Goal: Task Accomplishment & Management: Use online tool/utility

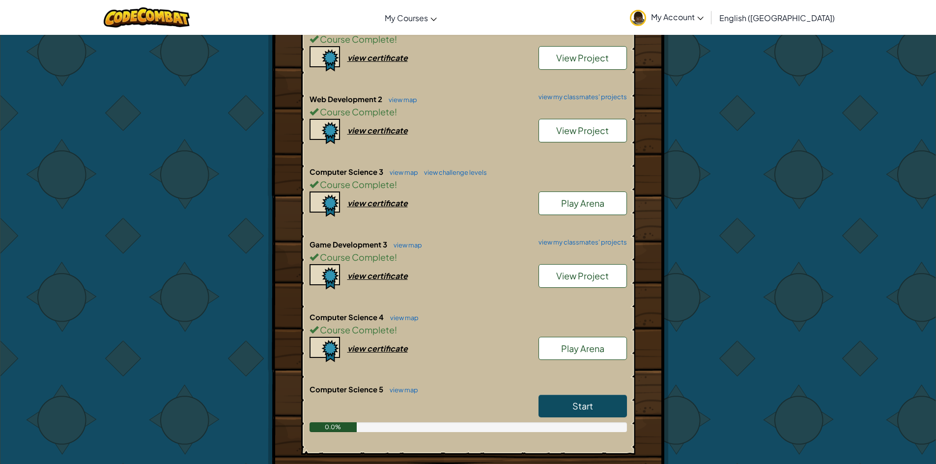
scroll to position [655, 0]
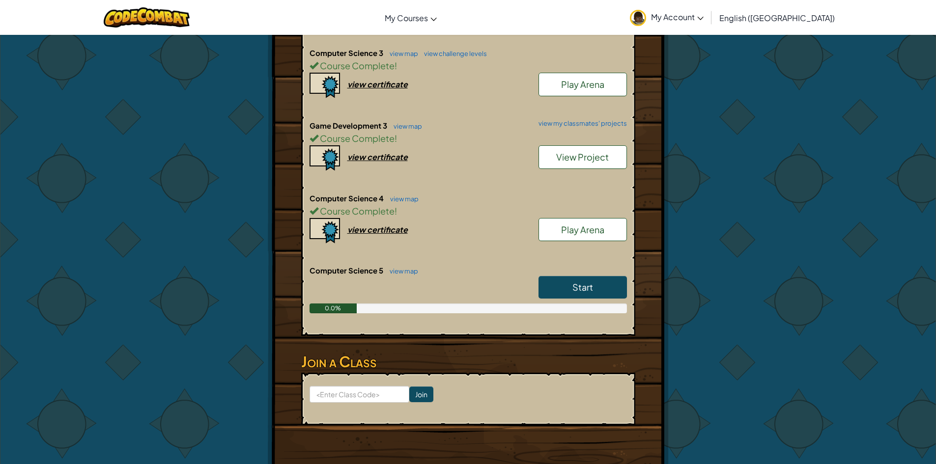
click at [584, 284] on span "Start" at bounding box center [582, 286] width 21 height 11
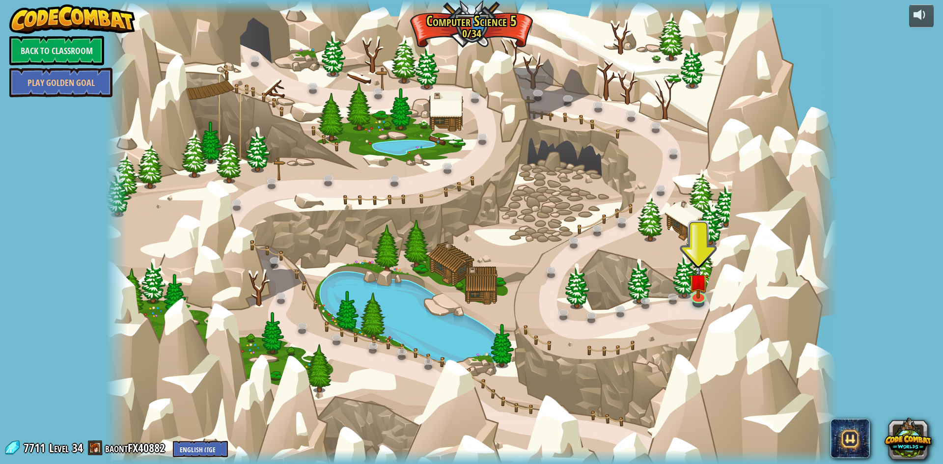
click at [705, 303] on div at bounding box center [471, 232] width 731 height 464
click at [700, 299] on link at bounding box center [698, 294] width 20 height 20
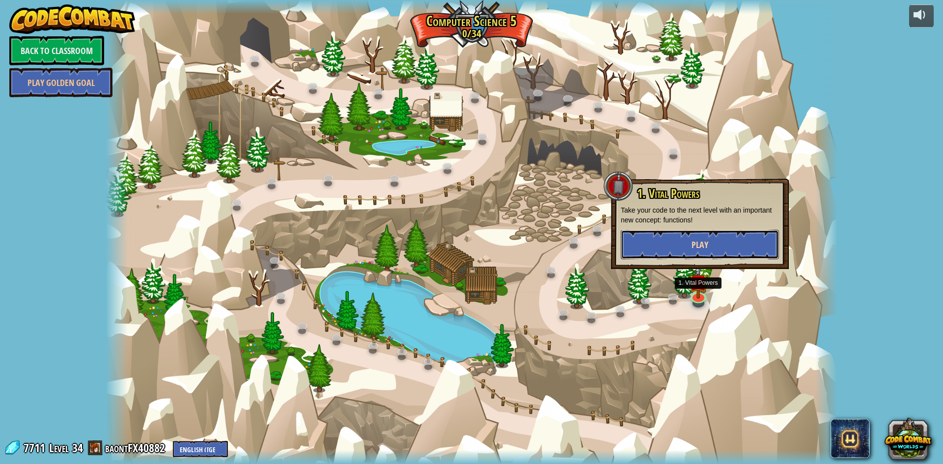
click at [707, 244] on span "Play" at bounding box center [699, 245] width 17 height 12
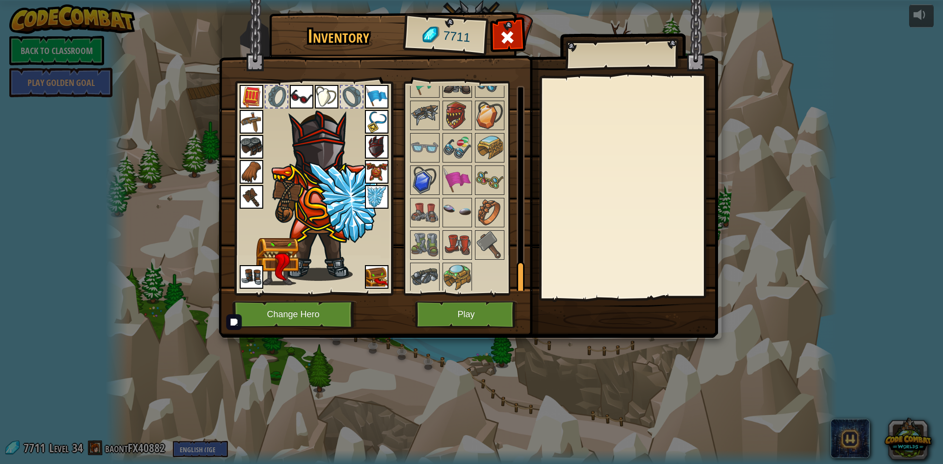
scroll to position [1157, 0]
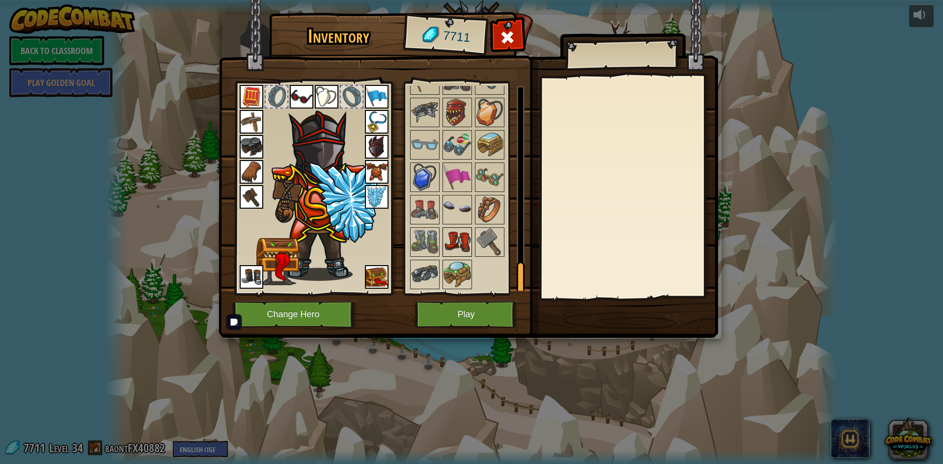
click at [457, 246] on img at bounding box center [457, 242] width 28 height 28
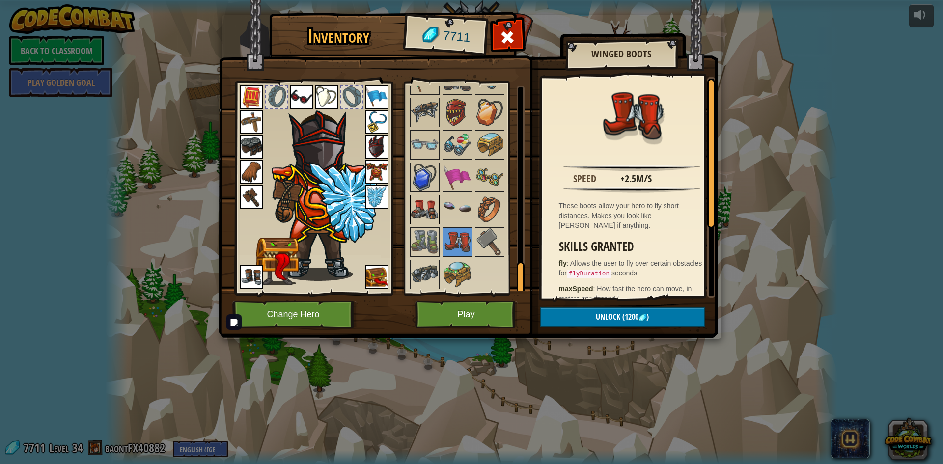
click at [431, 212] on img at bounding box center [425, 210] width 28 height 28
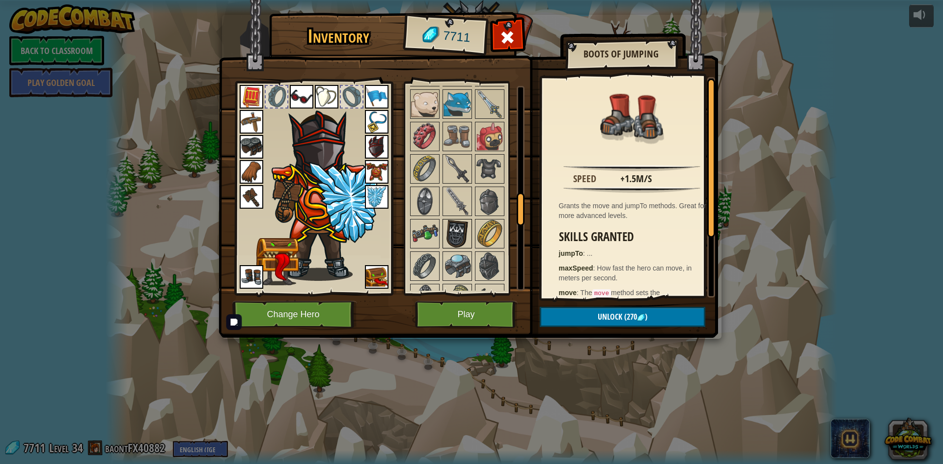
scroll to position [665, 0]
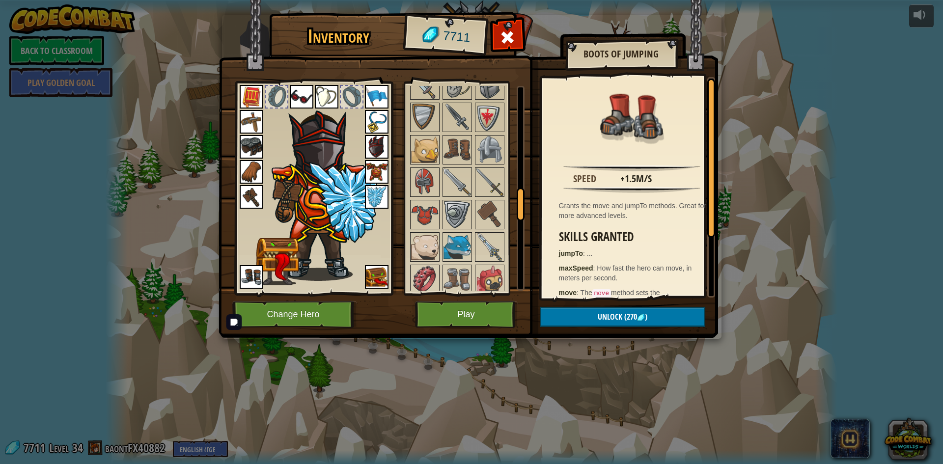
click at [371, 89] on img at bounding box center [377, 97] width 24 height 24
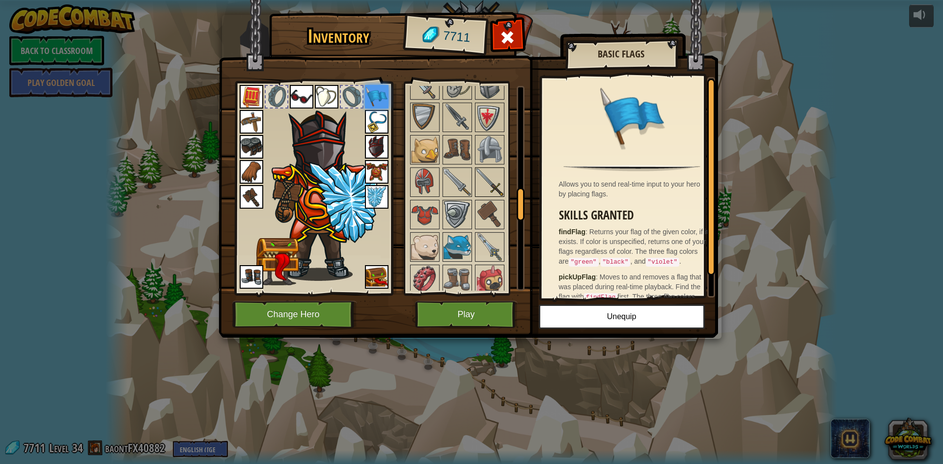
click at [479, 172] on img at bounding box center [490, 182] width 28 height 28
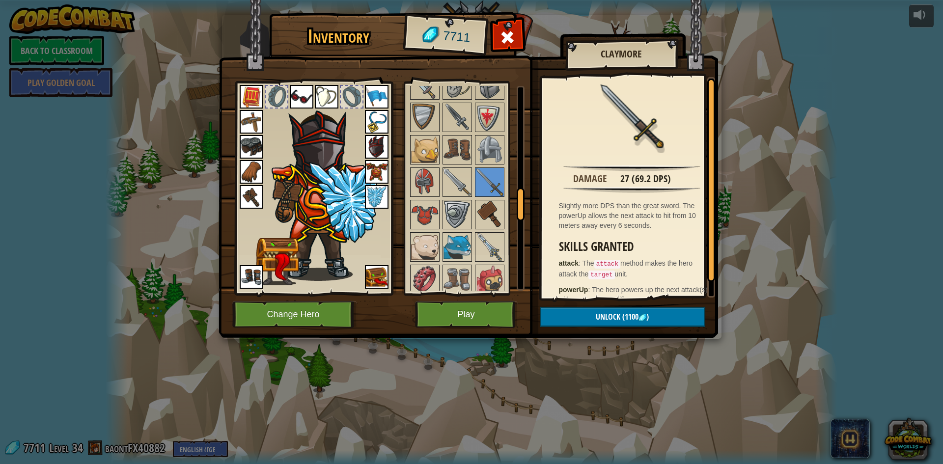
click at [490, 228] on img at bounding box center [490, 215] width 28 height 28
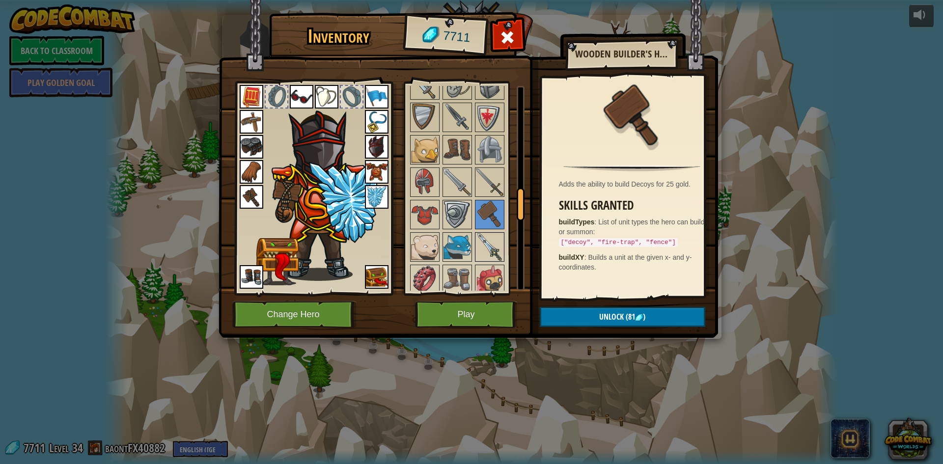
click at [489, 241] on img at bounding box center [490, 247] width 28 height 28
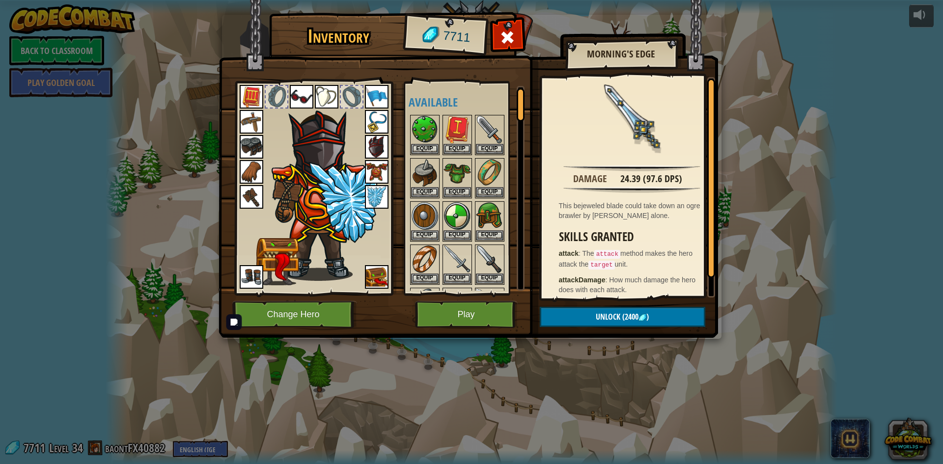
scroll to position [164, 0]
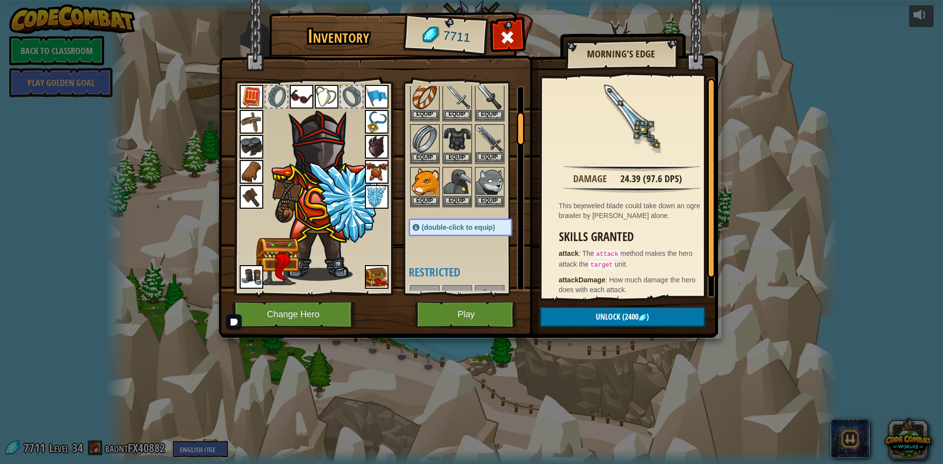
click at [483, 140] on img at bounding box center [490, 139] width 28 height 28
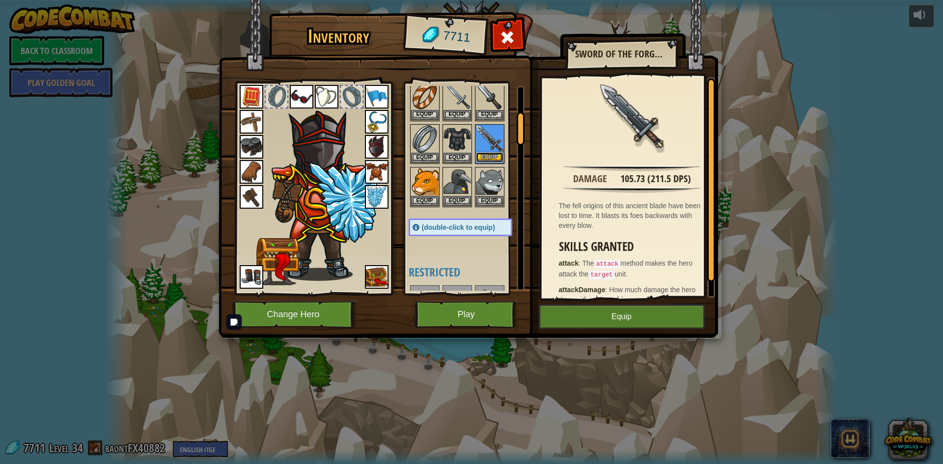
click at [489, 161] on button "Equip" at bounding box center [490, 157] width 28 height 10
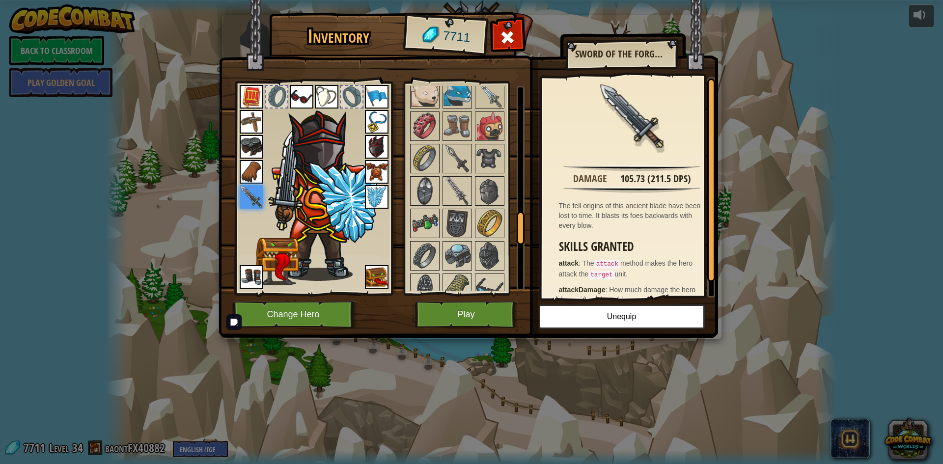
scroll to position [1157, 0]
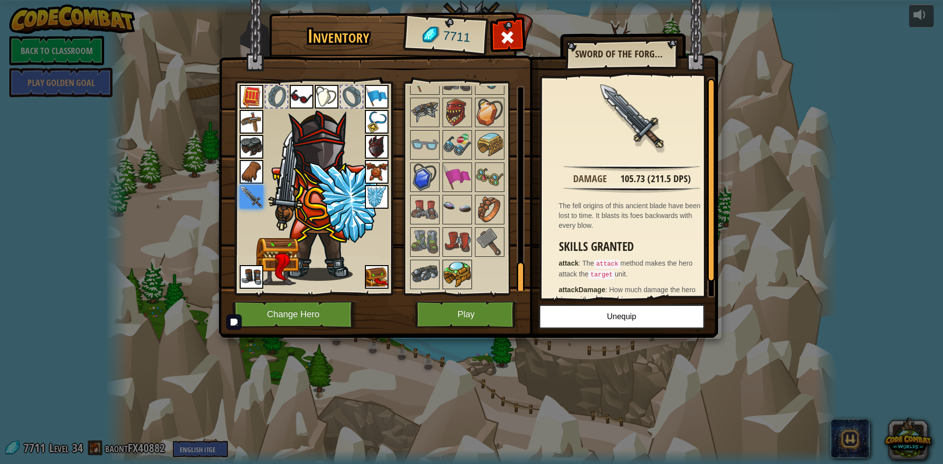
click at [452, 274] on img at bounding box center [457, 275] width 28 height 28
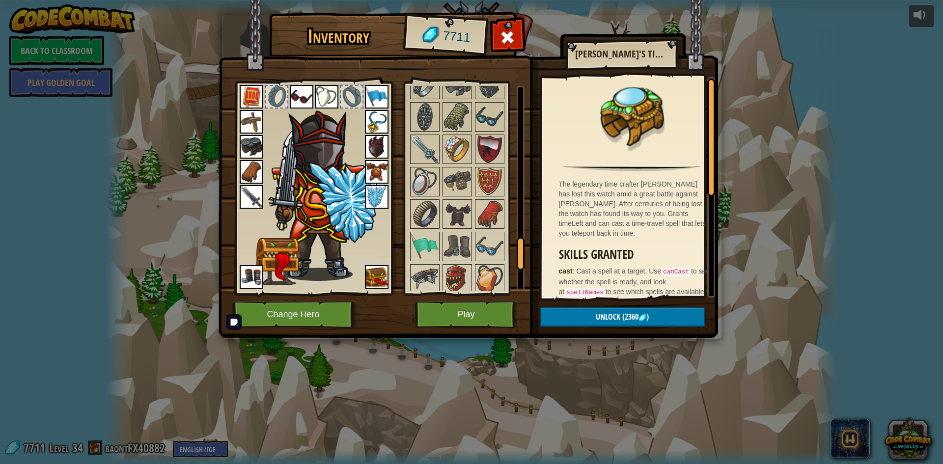
scroll to position [993, 0]
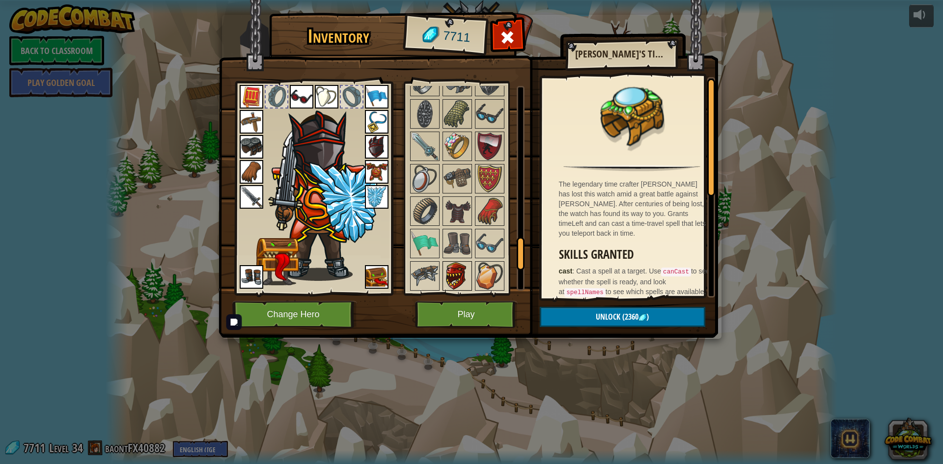
click at [456, 270] on img at bounding box center [457, 276] width 28 height 28
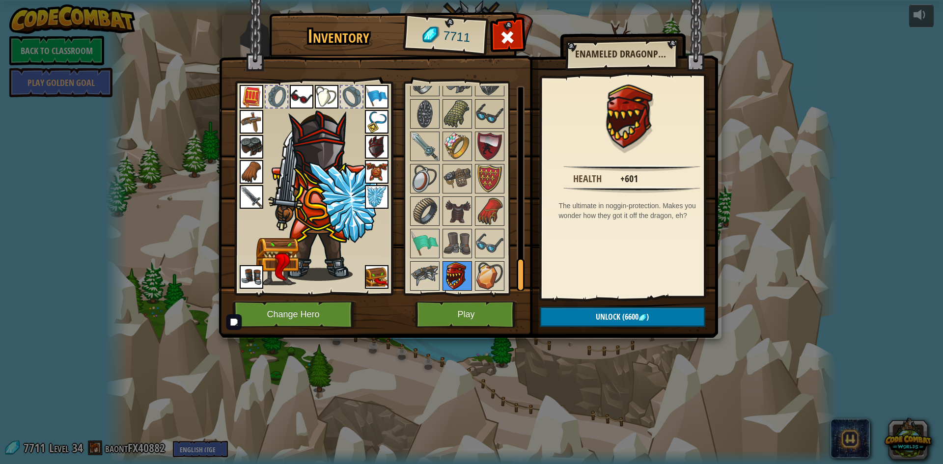
scroll to position [1157, 0]
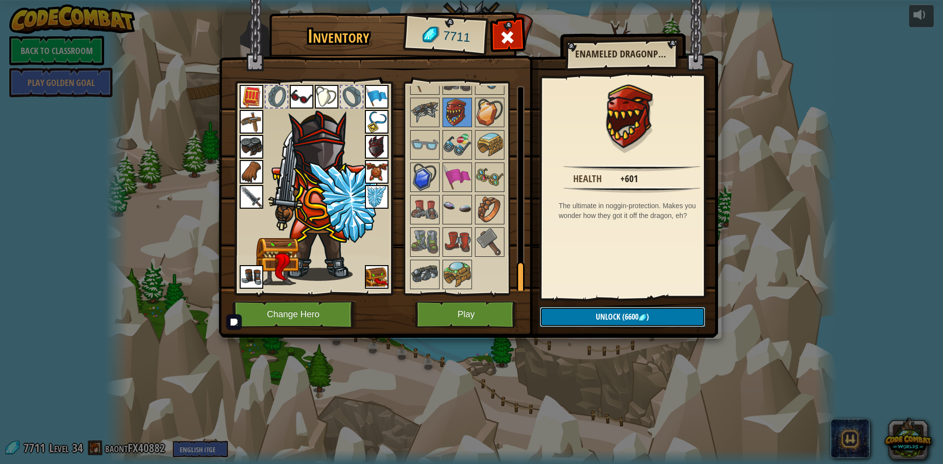
click at [607, 313] on span "Unlock" at bounding box center [608, 316] width 25 height 11
click at [597, 317] on button "Confirm" at bounding box center [623, 317] width 166 height 20
click at [597, 317] on img at bounding box center [468, 159] width 499 height 357
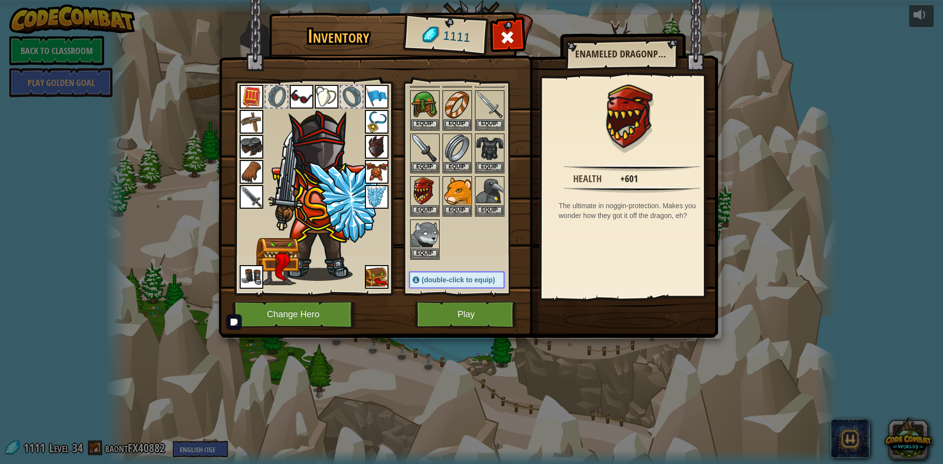
scroll to position [164, 0]
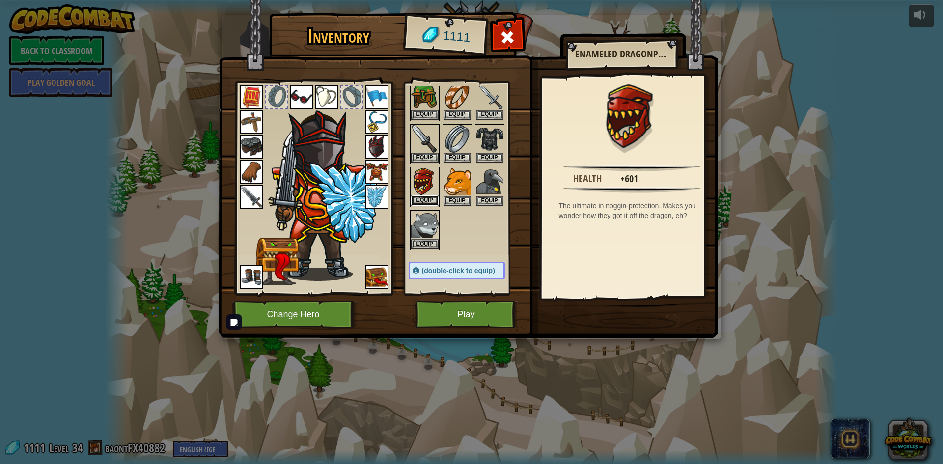
click at [422, 197] on button "Equip" at bounding box center [425, 200] width 28 height 10
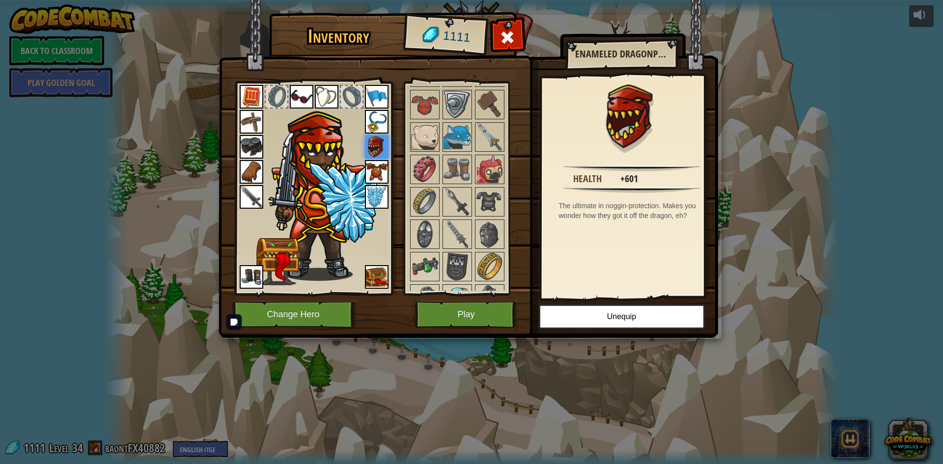
scroll to position [1200, 0]
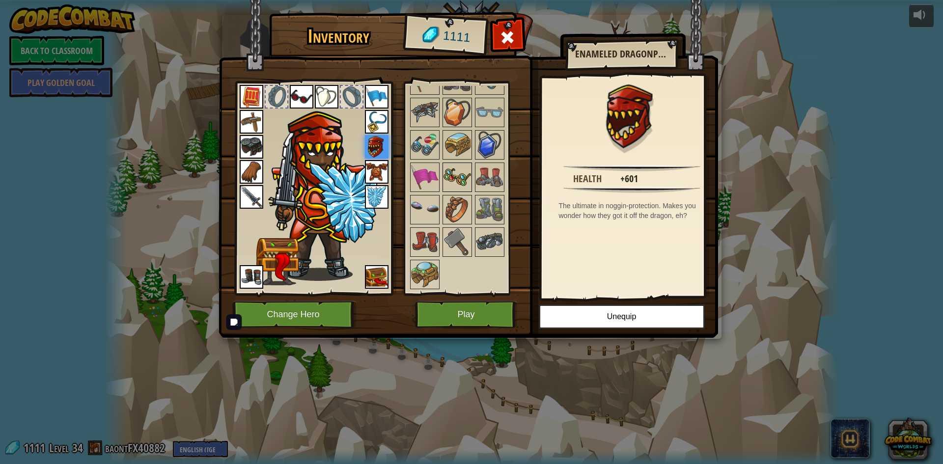
click at [470, 181] on img at bounding box center [457, 178] width 28 height 28
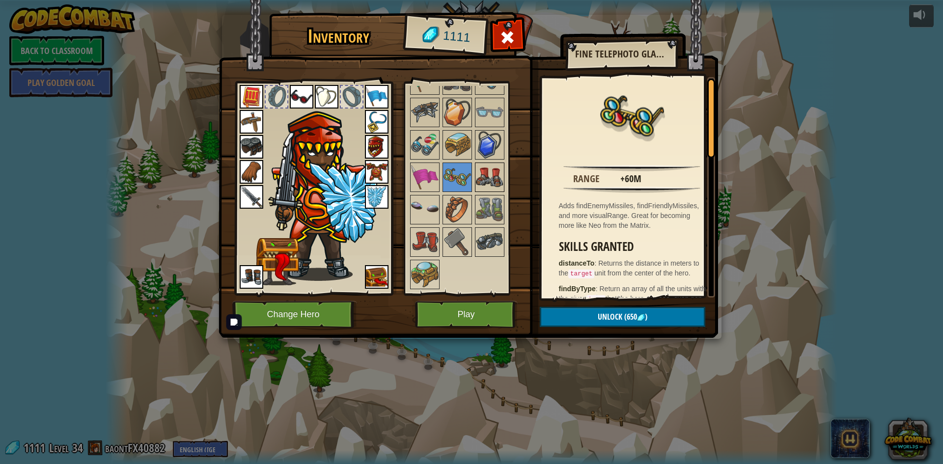
click at [483, 176] on img at bounding box center [490, 178] width 28 height 28
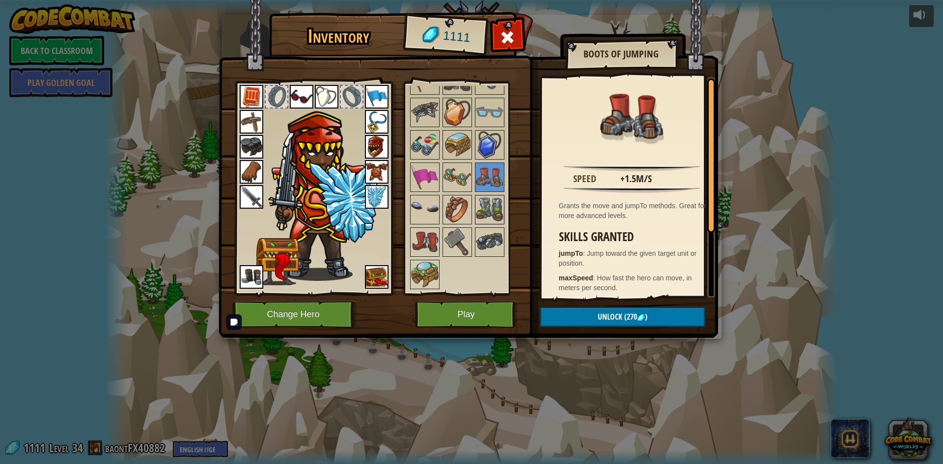
click at [483, 205] on img at bounding box center [490, 210] width 28 height 28
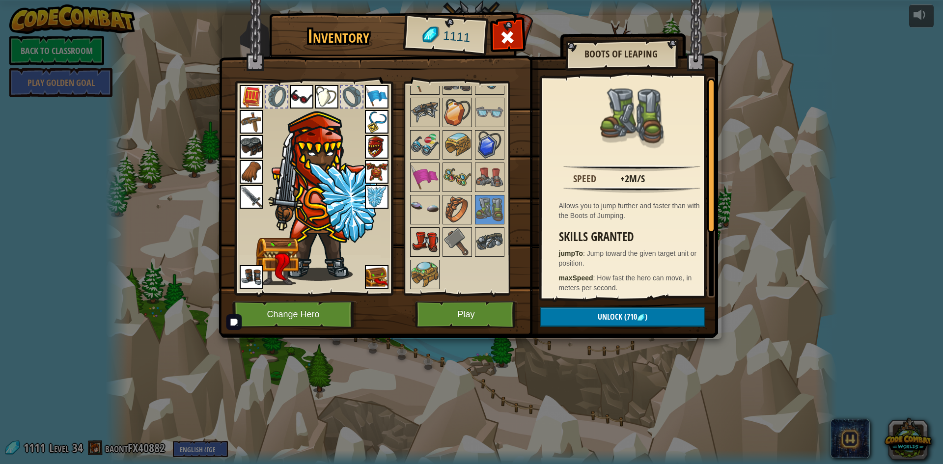
click at [427, 236] on img at bounding box center [425, 242] width 28 height 28
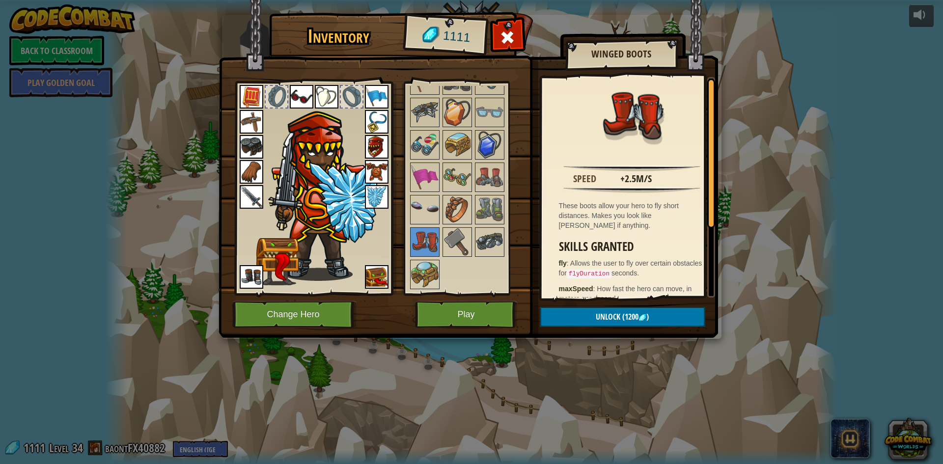
click at [249, 271] on img at bounding box center [252, 277] width 24 height 24
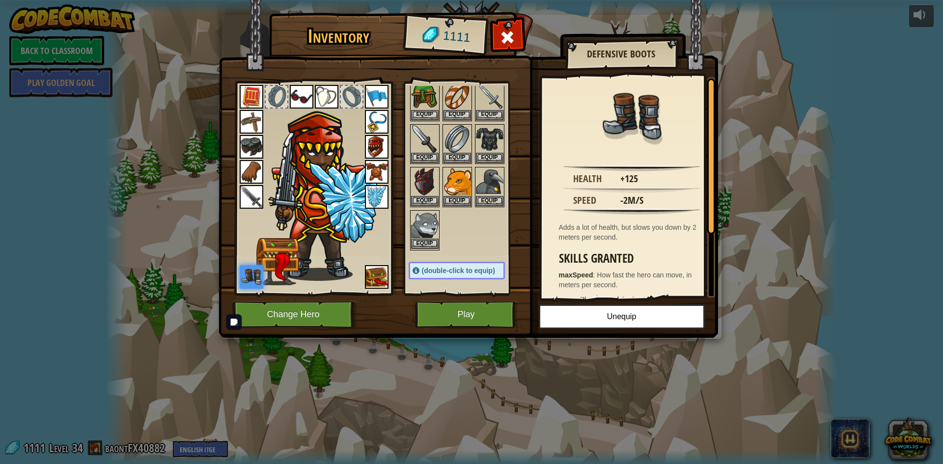
scroll to position [328, 0]
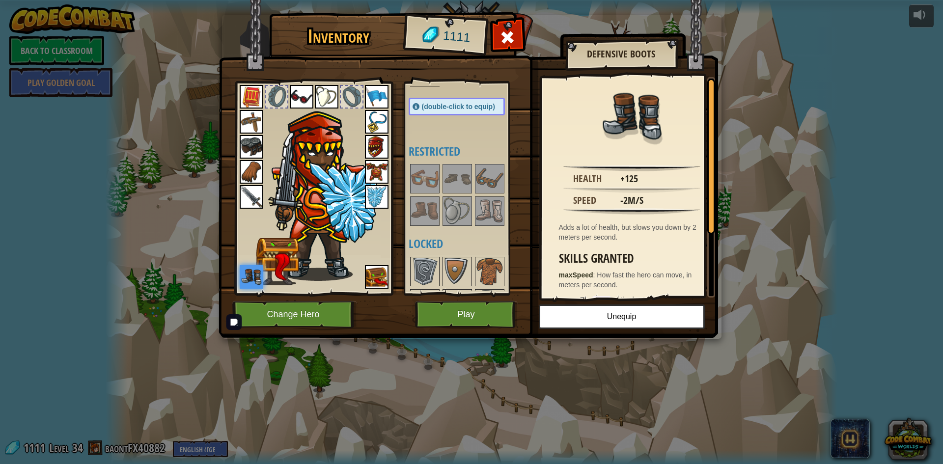
click at [477, 208] on img at bounding box center [490, 211] width 28 height 28
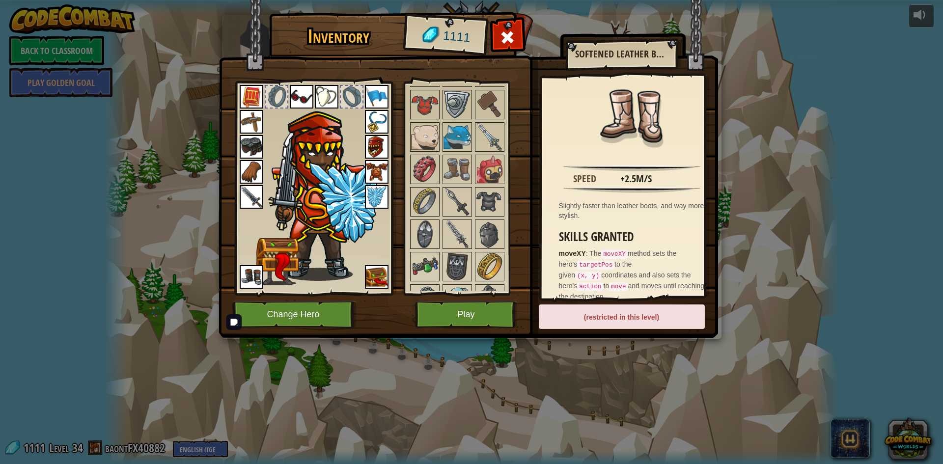
scroll to position [1200, 0]
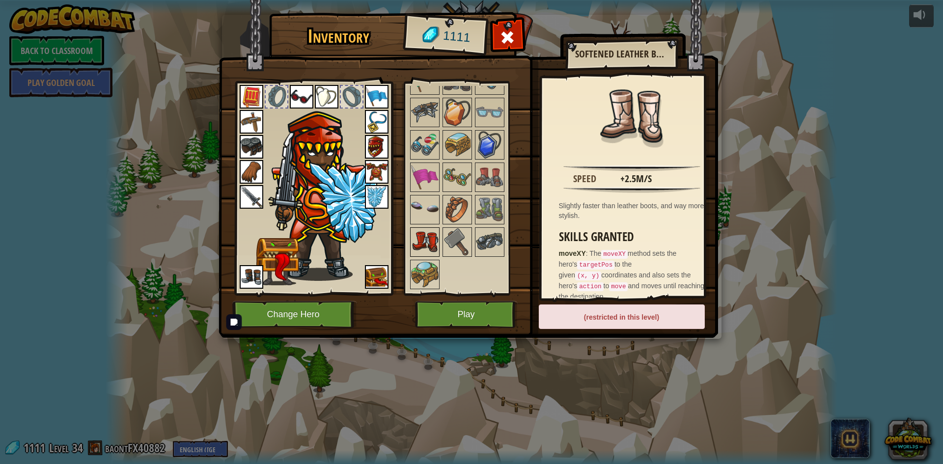
click at [437, 242] on img at bounding box center [425, 242] width 28 height 28
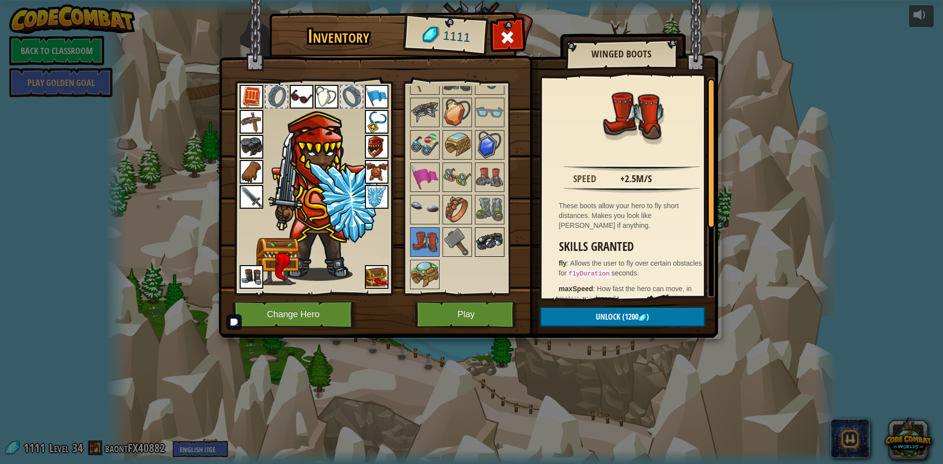
click at [484, 231] on img at bounding box center [490, 242] width 28 height 28
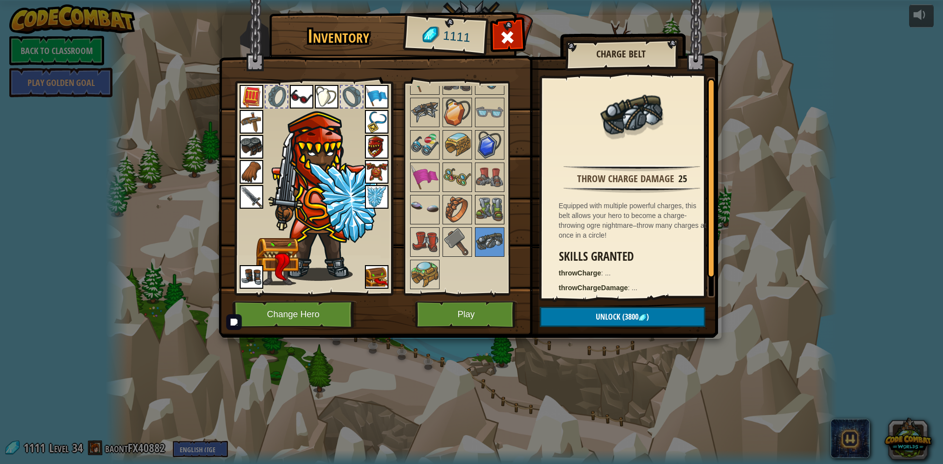
click at [485, 213] on img at bounding box center [490, 210] width 28 height 28
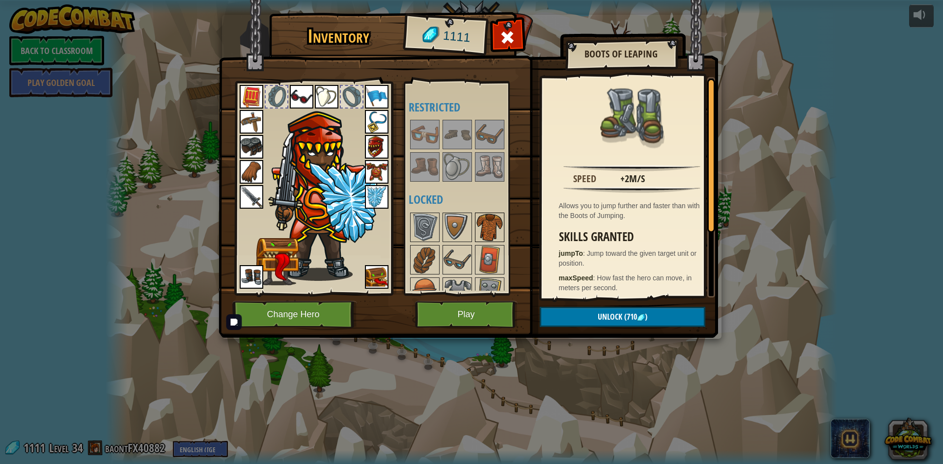
scroll to position [381, 0]
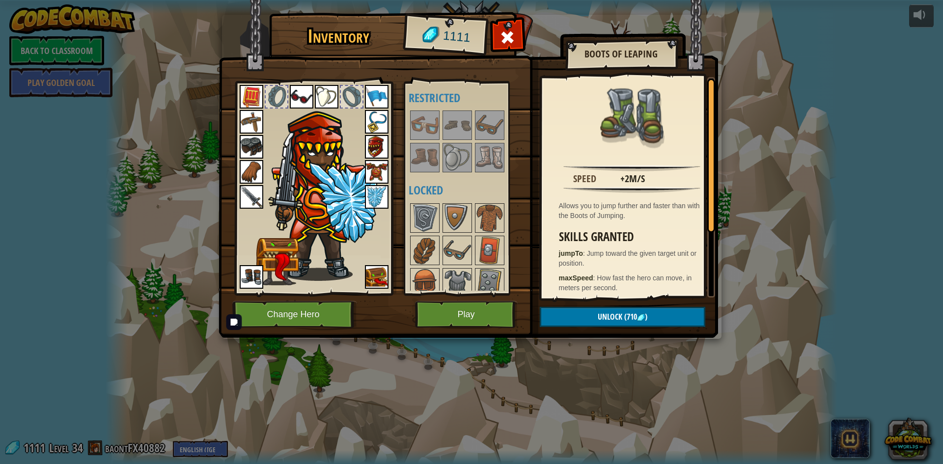
click at [493, 160] on img at bounding box center [490, 158] width 28 height 28
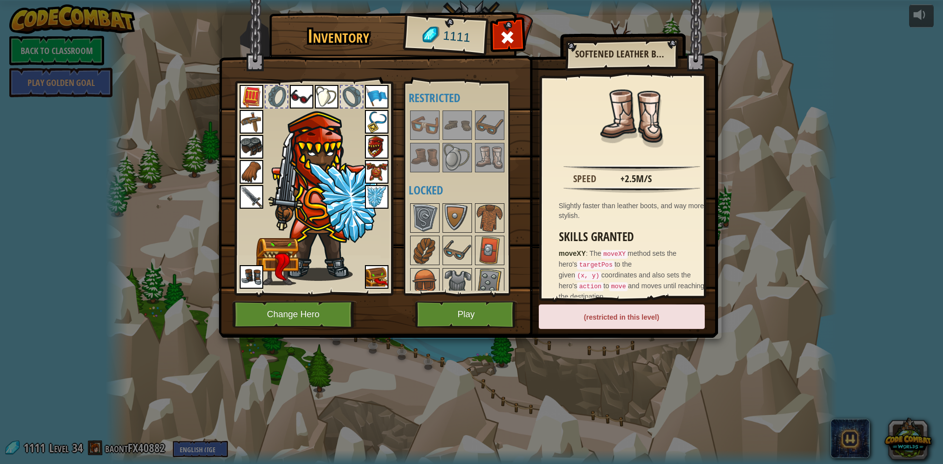
click at [254, 271] on img at bounding box center [252, 277] width 24 height 24
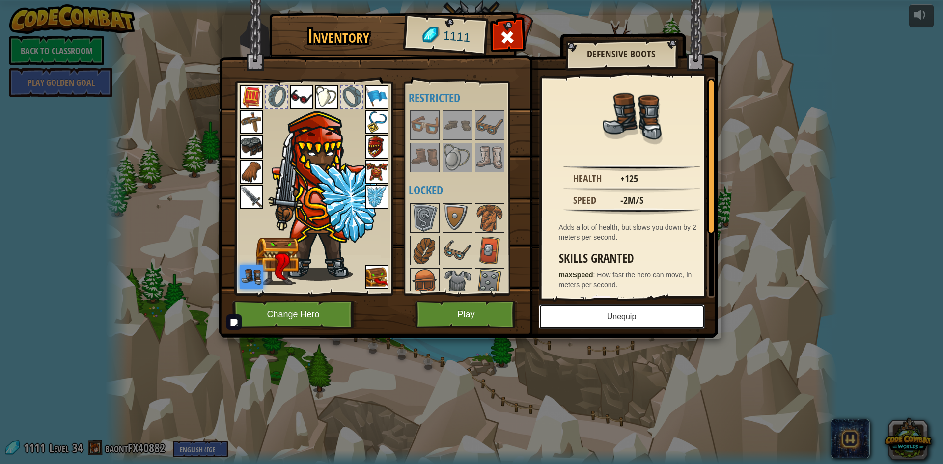
click at [586, 314] on button "Unequip" at bounding box center [622, 316] width 166 height 25
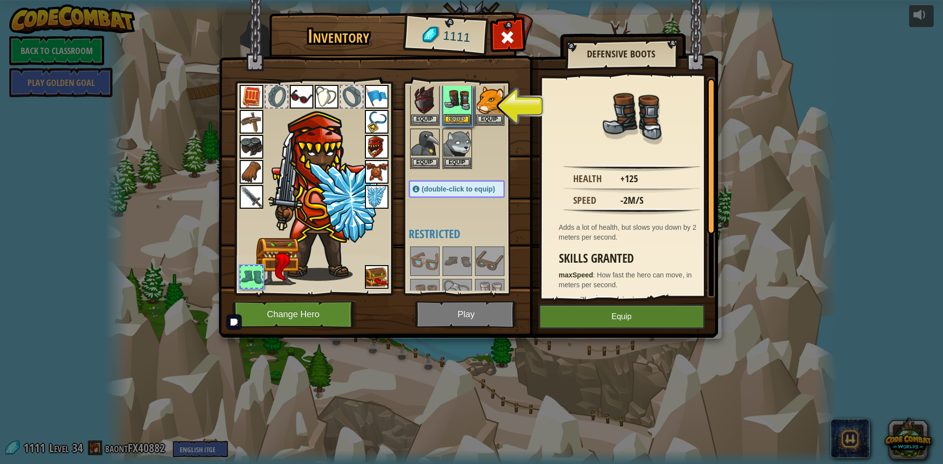
click at [491, 278] on div at bounding box center [467, 277] width 116 height 65
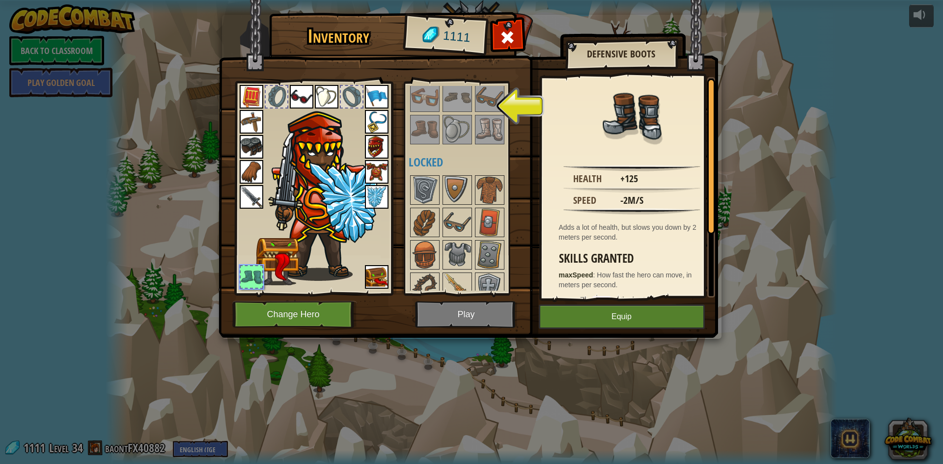
click at [487, 124] on img at bounding box center [490, 130] width 28 height 28
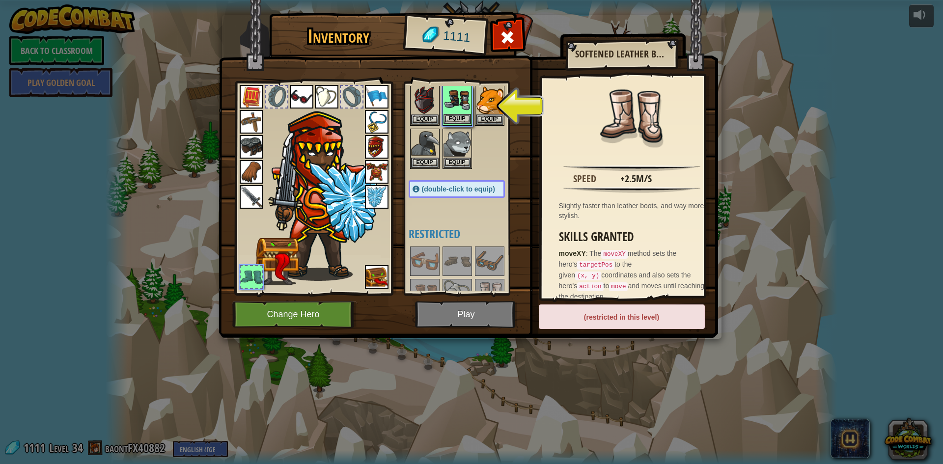
click at [464, 103] on img at bounding box center [457, 100] width 28 height 28
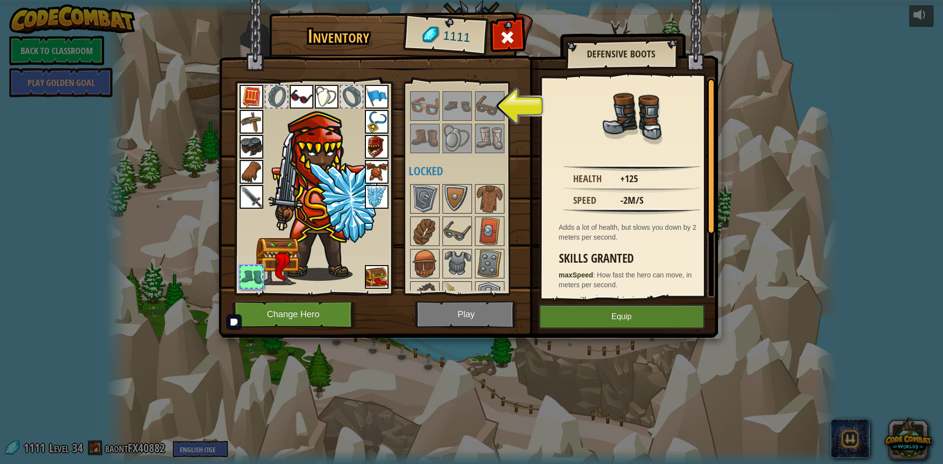
scroll to position [409, 0]
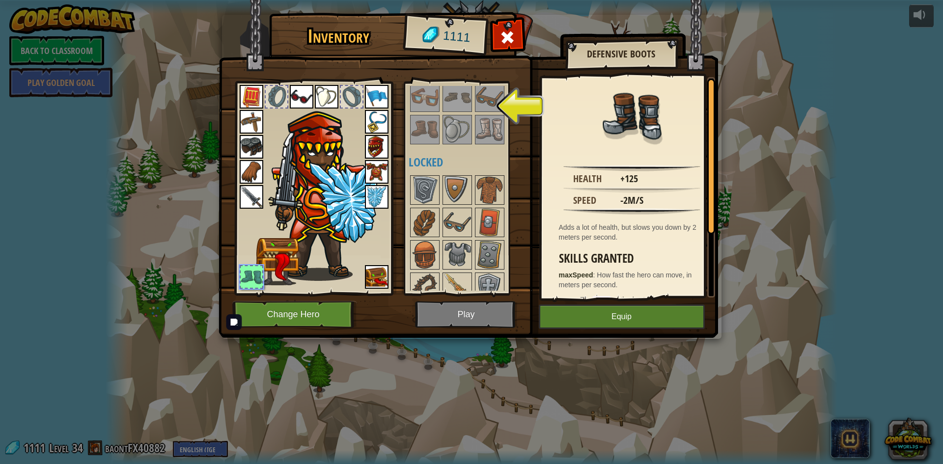
click at [485, 129] on img at bounding box center [490, 130] width 28 height 28
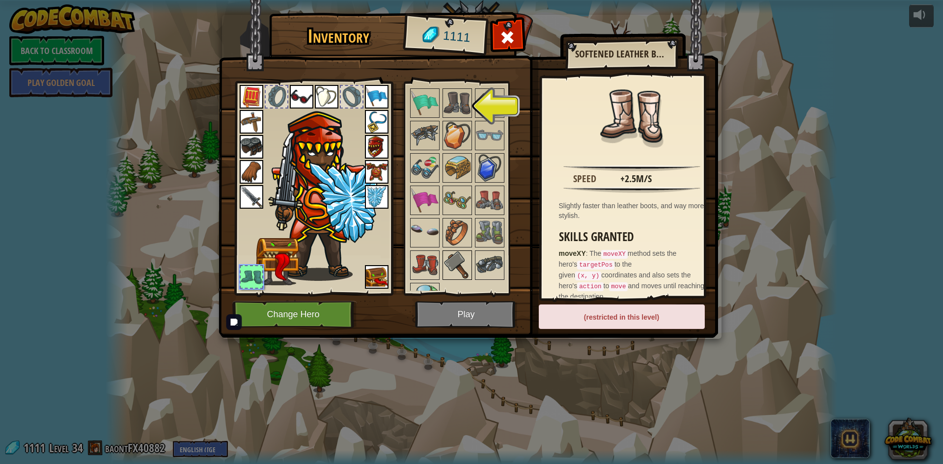
scroll to position [1200, 0]
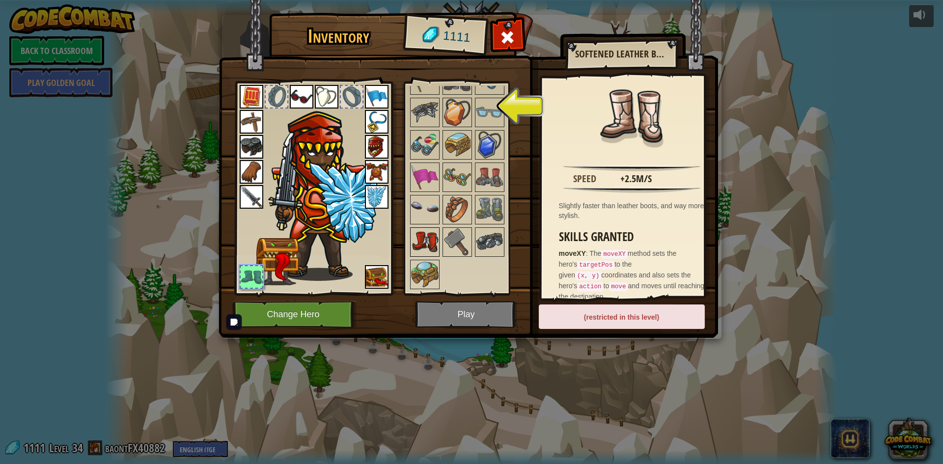
click at [439, 249] on div at bounding box center [424, 241] width 29 height 29
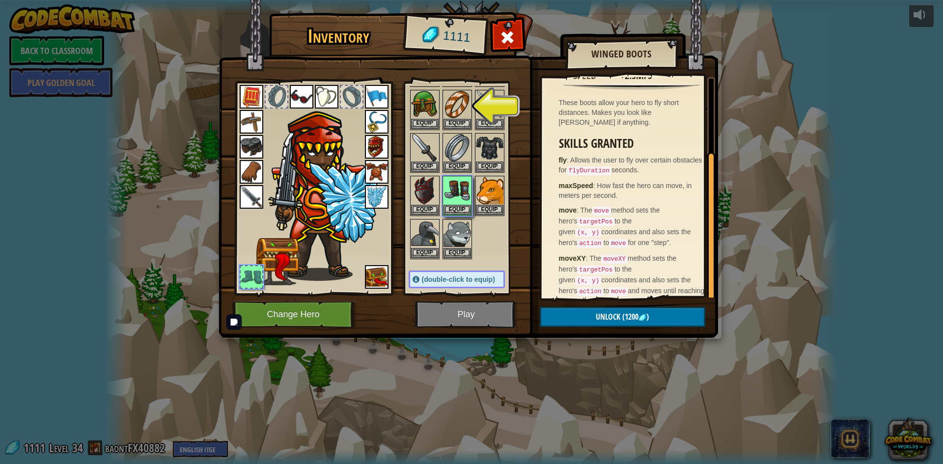
scroll to position [164, 0]
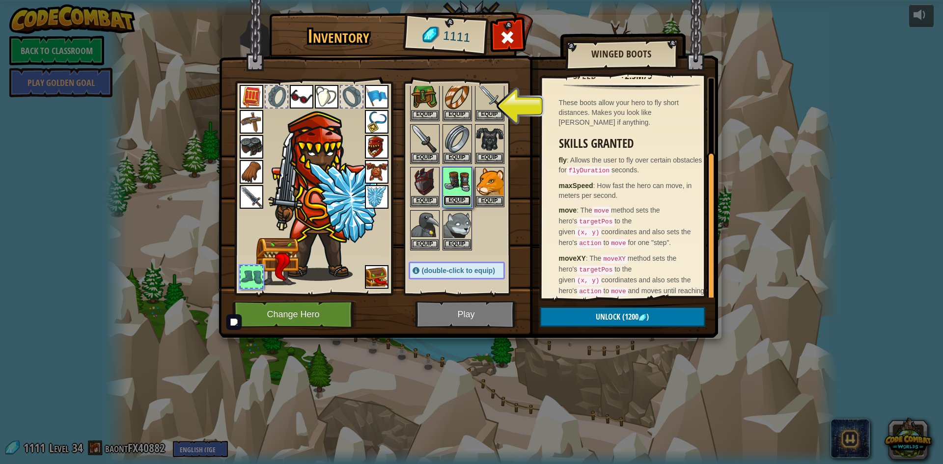
click at [453, 199] on button "Equip" at bounding box center [457, 200] width 28 height 10
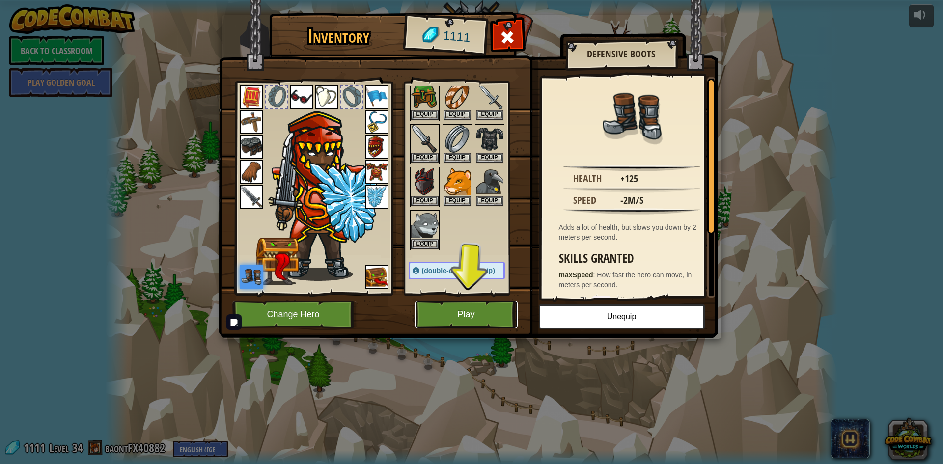
click at [451, 303] on button "Play" at bounding box center [466, 314] width 103 height 27
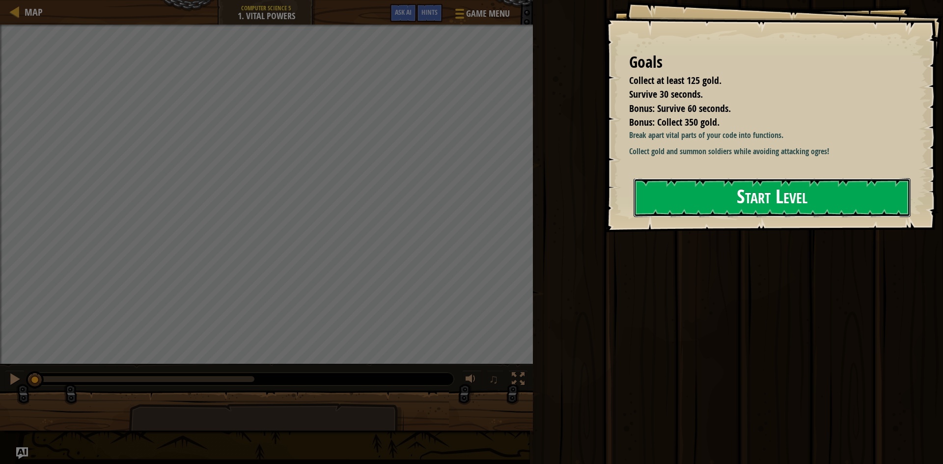
click at [777, 202] on button "Start Level" at bounding box center [772, 197] width 277 height 39
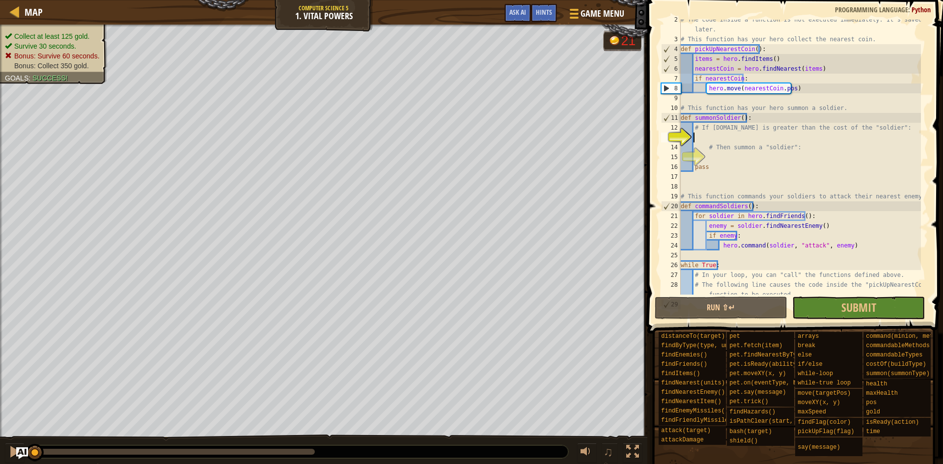
scroll to position [15, 0]
click at [770, 135] on div "# The code inside a function is not executed immediately. It's saved for later.…" at bounding box center [800, 172] width 242 height 314
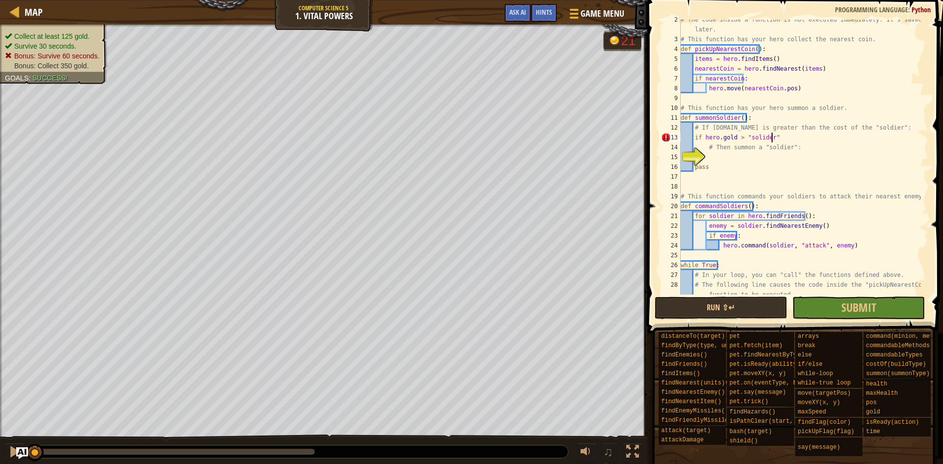
scroll to position [4, 7]
type textarea "if [DOMAIN_NAME] > "solider":"
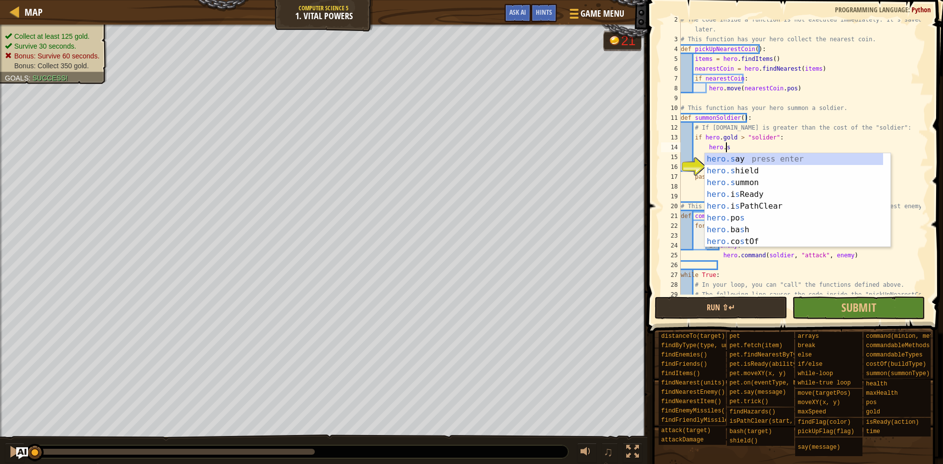
scroll to position [4, 3]
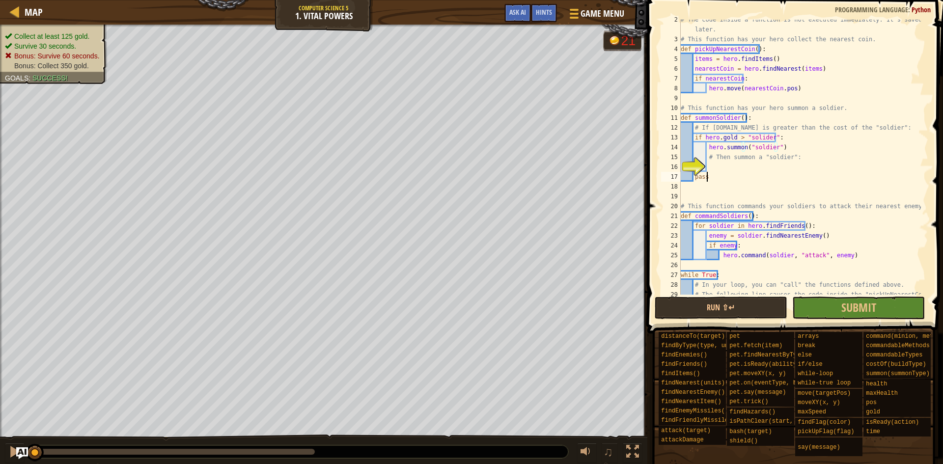
click at [754, 180] on div "# The code inside a function is not executed immediately. It's saved for later.…" at bounding box center [800, 172] width 242 height 314
type textarea "pass"
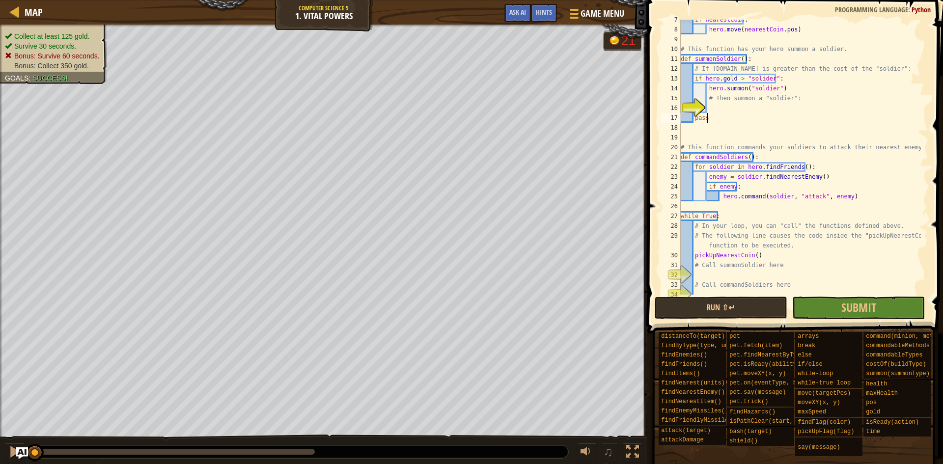
scroll to position [79, 0]
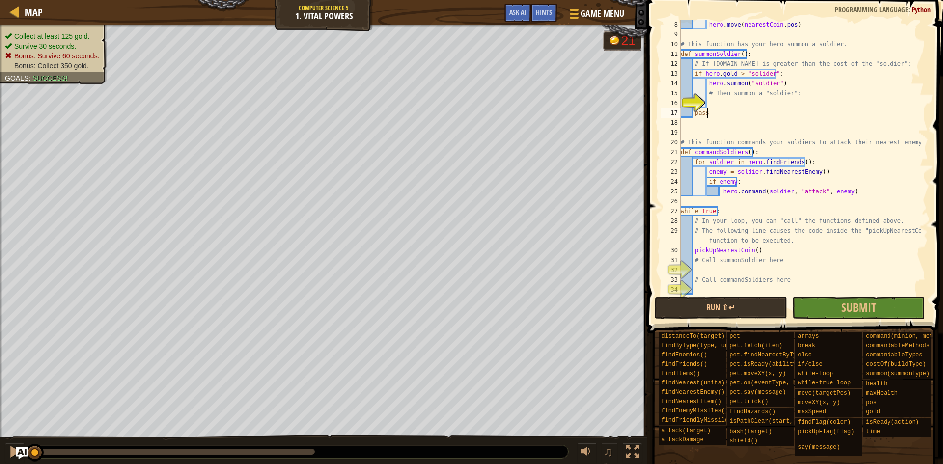
click at [748, 272] on div "hero . move ( nearestCoin . pos ) # This function has your hero summon a soldie…" at bounding box center [800, 167] width 242 height 295
type textarea "c"
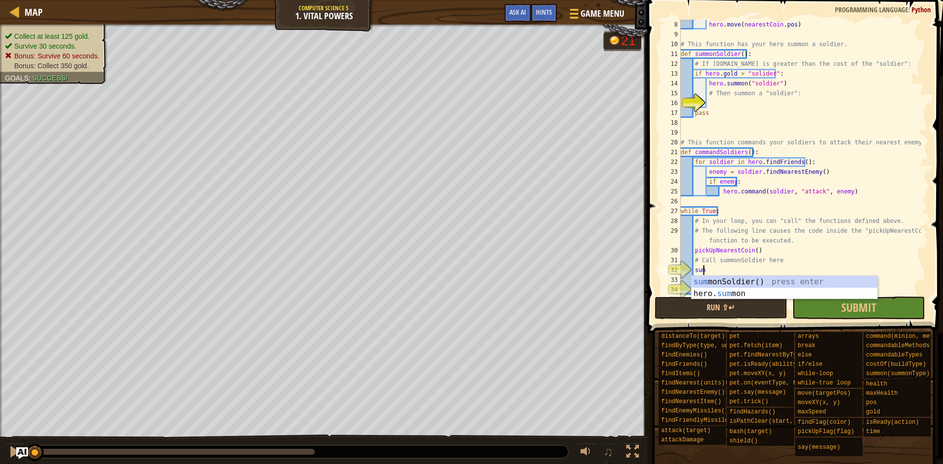
type textarea "summ"
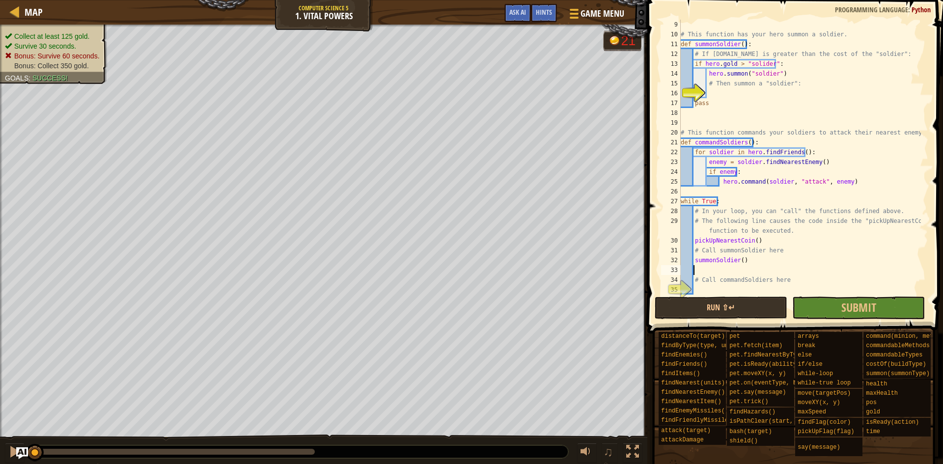
scroll to position [88, 0]
click at [735, 288] on div "# This function has your hero summon a soldier. def summonSoldier ( ) : # If [D…" at bounding box center [800, 167] width 242 height 295
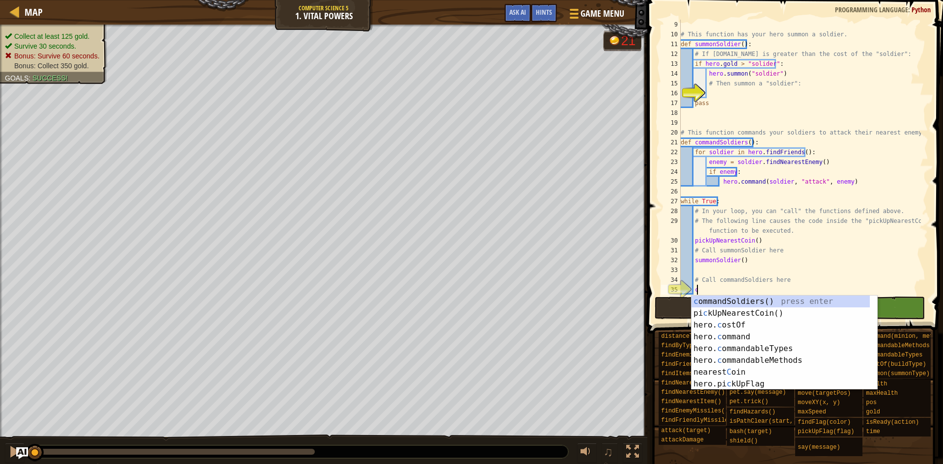
type textarea "co"
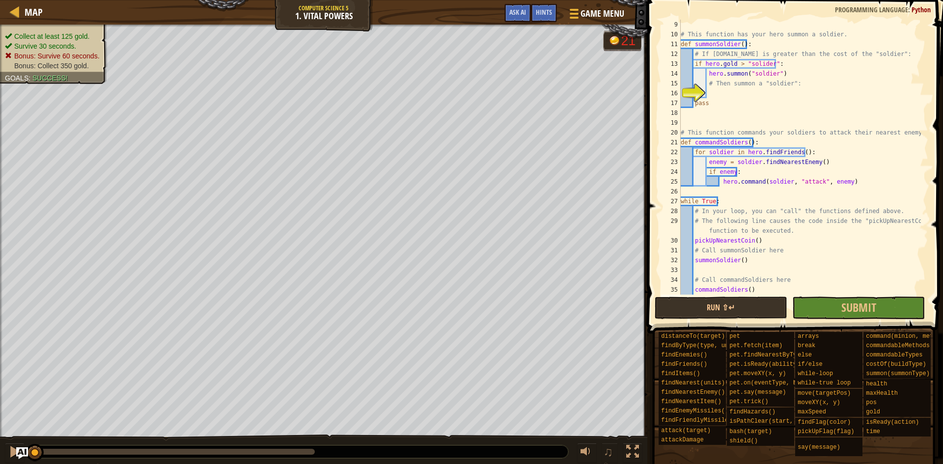
scroll to position [108, 0]
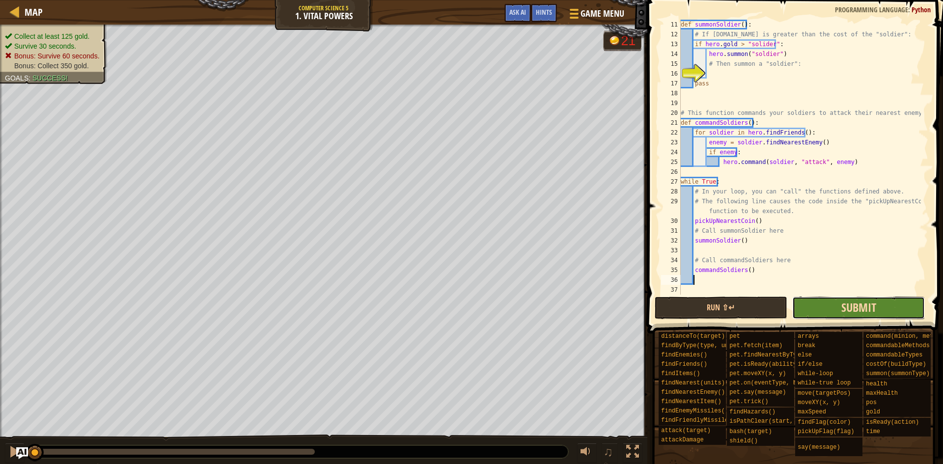
click at [841, 303] on span "Submit" at bounding box center [858, 308] width 35 height 16
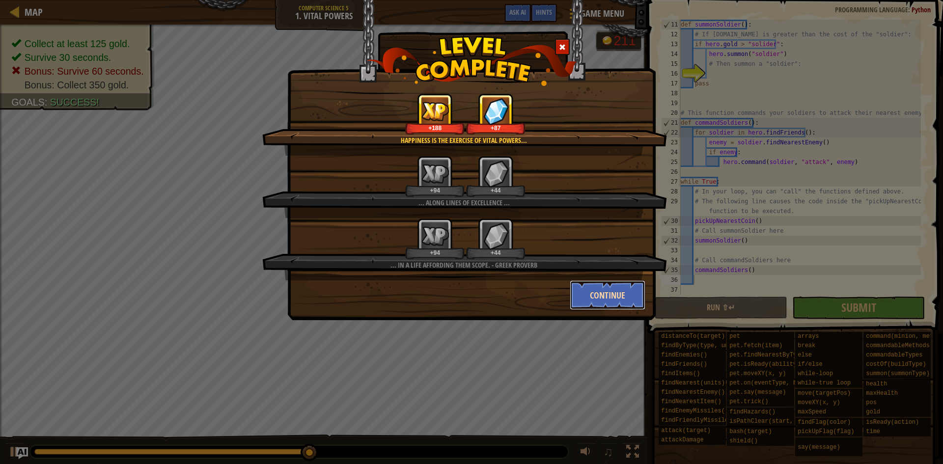
click at [611, 300] on button "Continue" at bounding box center [608, 294] width 76 height 29
click at [620, 291] on div "Happiness is the exercise of vital powers... +188 +87 ... along lines of excell…" at bounding box center [471, 232] width 943 height 464
click at [794, 240] on div "Happiness is the exercise of vital powers... +188 +87 ... along lines of excell…" at bounding box center [471, 232] width 943 height 464
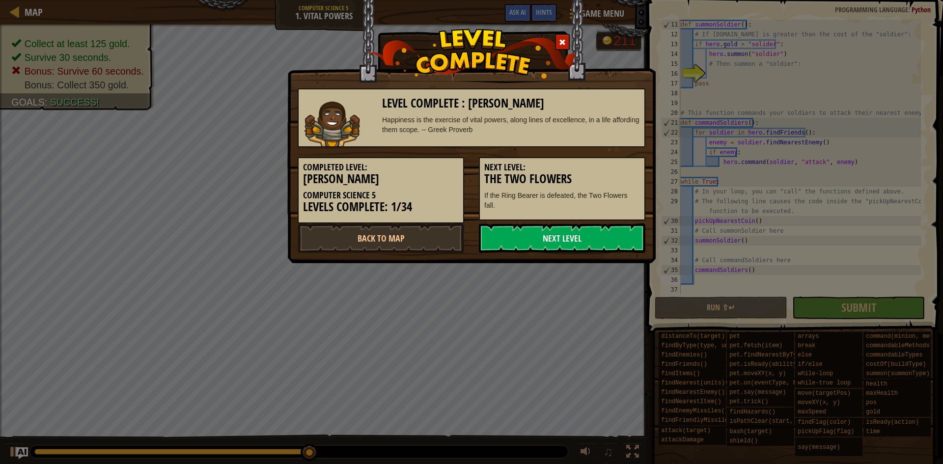
click at [394, 283] on div "Level Complete : Vital Powers Happiness is the exercise of vital powers, along …" at bounding box center [471, 232] width 943 height 464
click at [560, 42] on span at bounding box center [562, 42] width 7 height 7
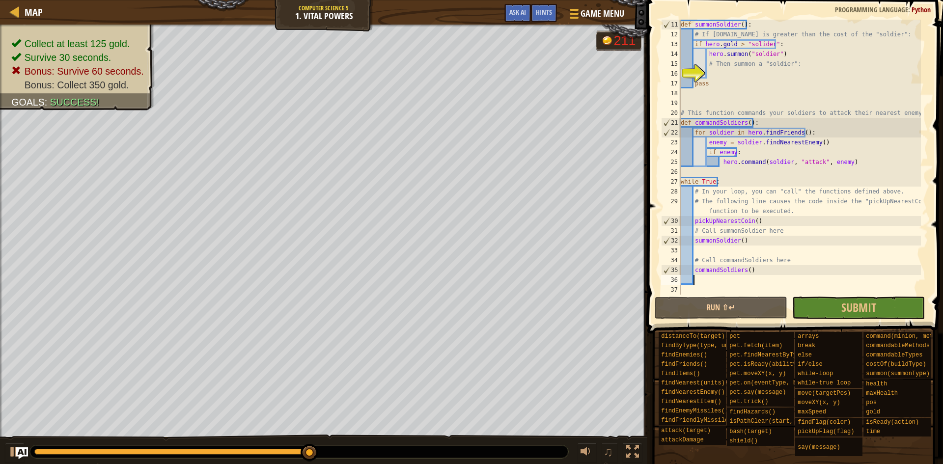
click at [753, 64] on div "def summonSoldier ( ) : # If [DOMAIN_NAME] is greater than the cost of the "sol…" at bounding box center [800, 167] width 242 height 295
click at [767, 56] on div "def summonSoldier ( ) : # If [DOMAIN_NAME] is greater than the cost of the "sol…" at bounding box center [800, 167] width 242 height 295
click at [776, 59] on div "def summonSoldier ( ) : # If [DOMAIN_NAME] is greater than the cost of the "sol…" at bounding box center [800, 167] width 242 height 295
click at [760, 56] on div "def summonSoldier ( ) : # If [DOMAIN_NAME] is greater than the cost of the "sol…" at bounding box center [800, 167] width 242 height 295
click at [758, 67] on div "def summonSoldier ( ) : # If [DOMAIN_NAME] is greater than the cost of the "sol…" at bounding box center [800, 167] width 242 height 295
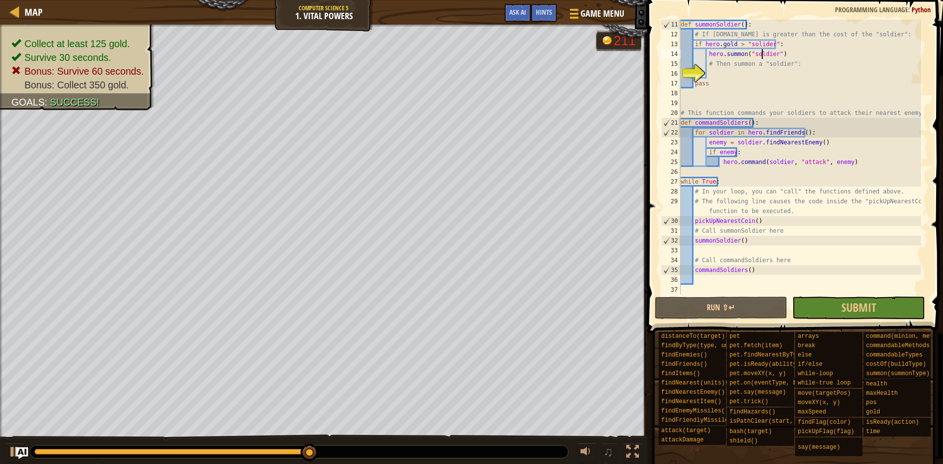
type textarea "# Then summon a "soldier":"
click at [762, 72] on div "def summonSoldier ( ) : # If [DOMAIN_NAME] is greater than the cost of the "sol…" at bounding box center [800, 167] width 242 height 295
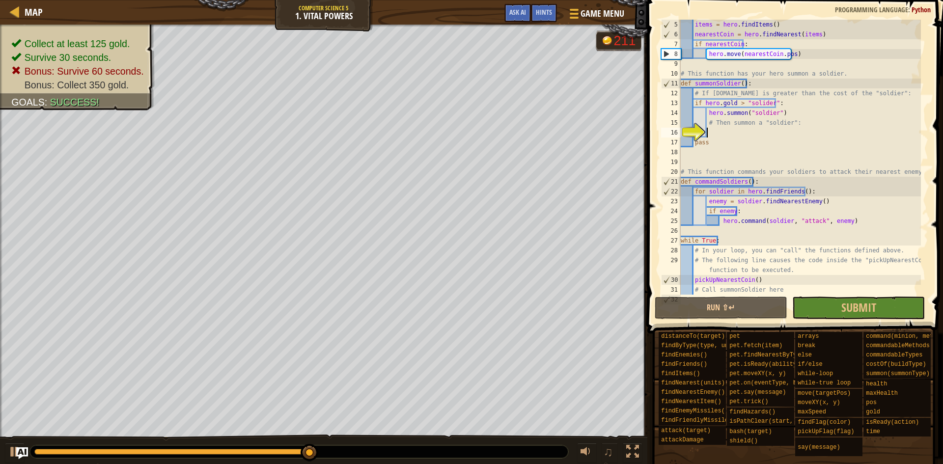
click at [752, 131] on div "items = hero . findItems ( ) nearestCoin = hero . findNearest ( items ) if near…" at bounding box center [800, 167] width 242 height 295
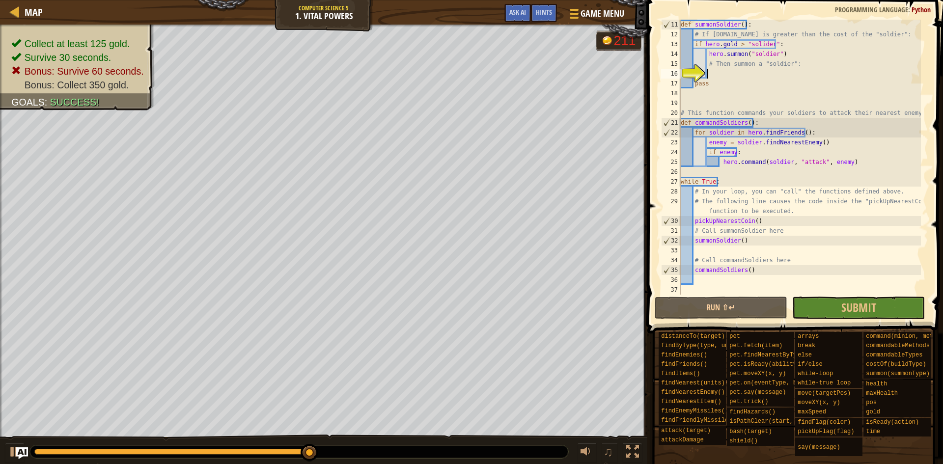
scroll to position [108, 0]
click at [793, 210] on div "def summonSoldier ( ) : # If [DOMAIN_NAME] is greater than the cost of the "sol…" at bounding box center [800, 167] width 242 height 295
type textarea "# The following line causes the code inside the "pickUpNearestCoin" function to…"
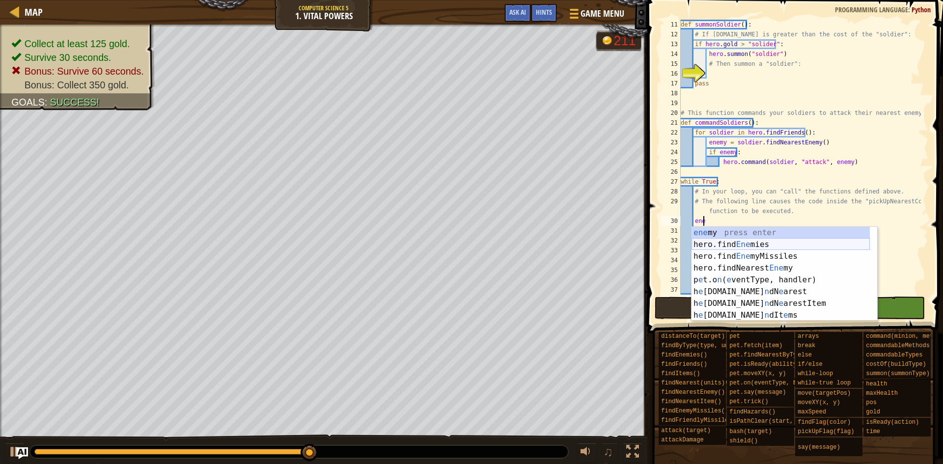
scroll to position [4, 1]
type textarea "e"
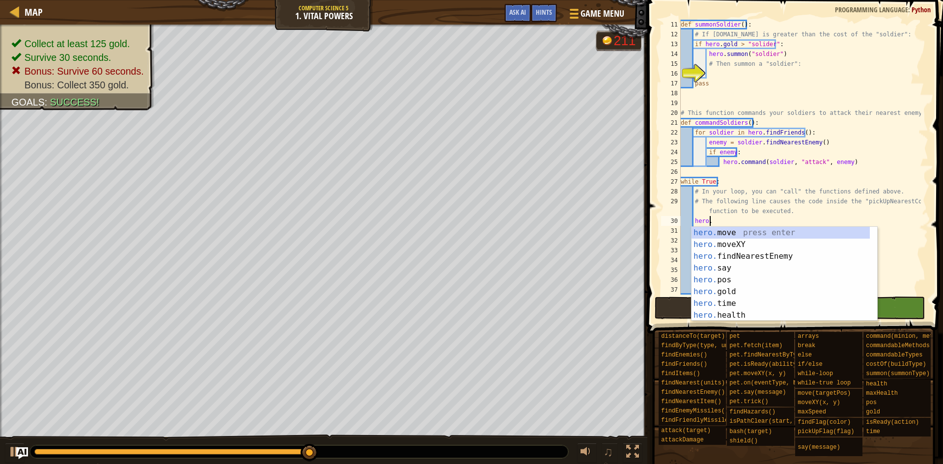
type textarea "hero.f"
click at [764, 230] on div "hero.f indNearestEnemy press enter hero.f indItems press enter hero.f indEnemie…" at bounding box center [780, 286] width 178 height 118
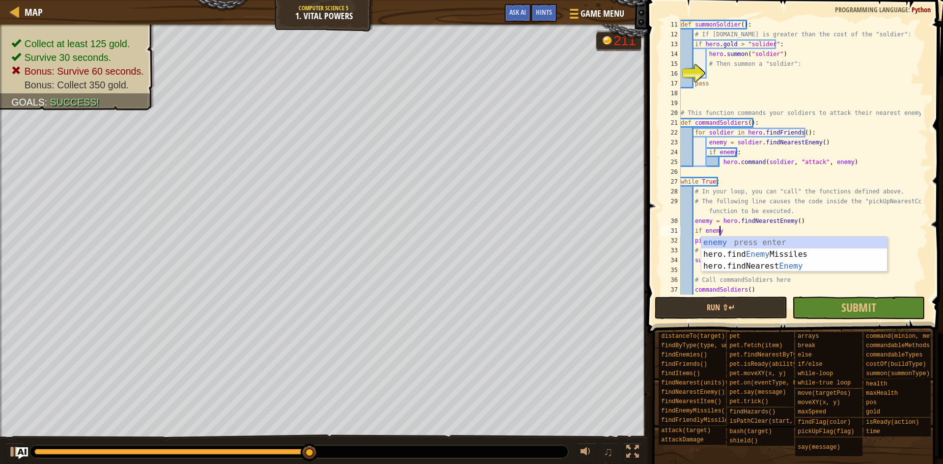
type textarea "if enemy:"
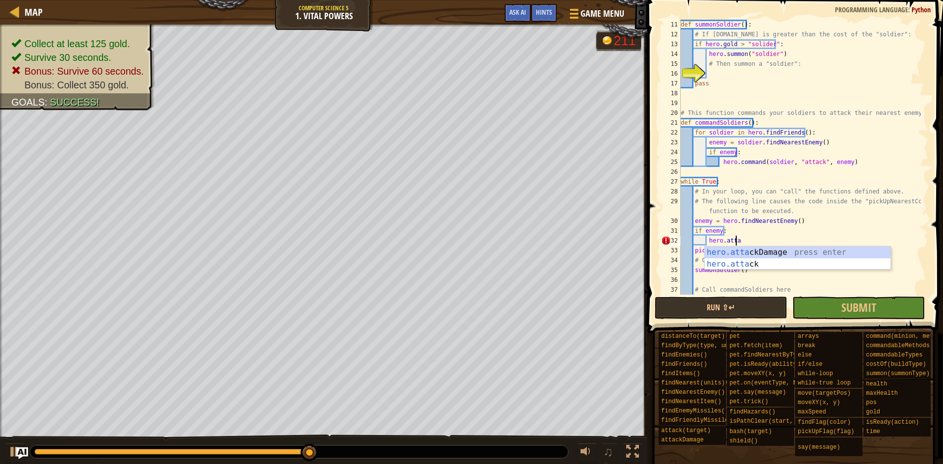
scroll to position [4, 2]
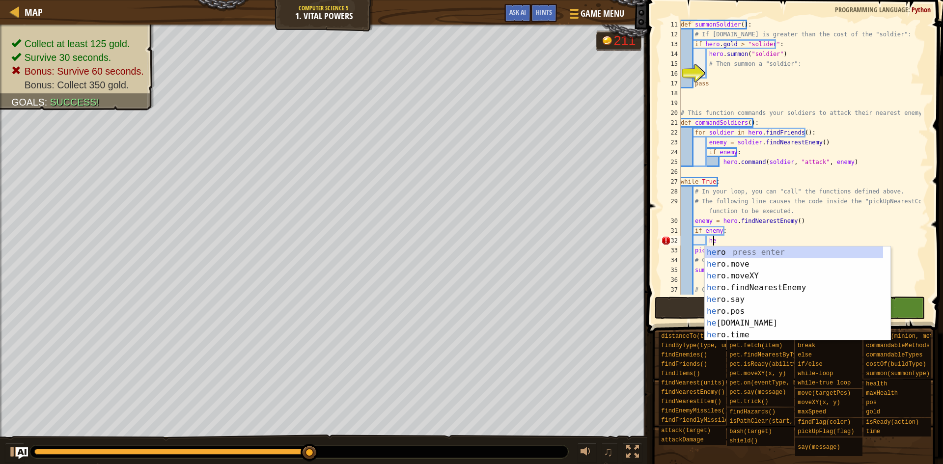
type textarea "h"
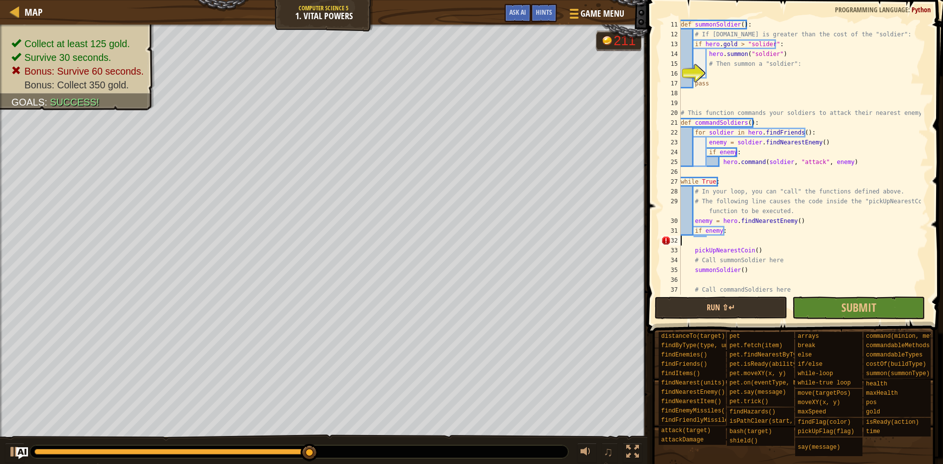
type textarea "i"
type textarea "enemy = hero.findNearestEnemy()"
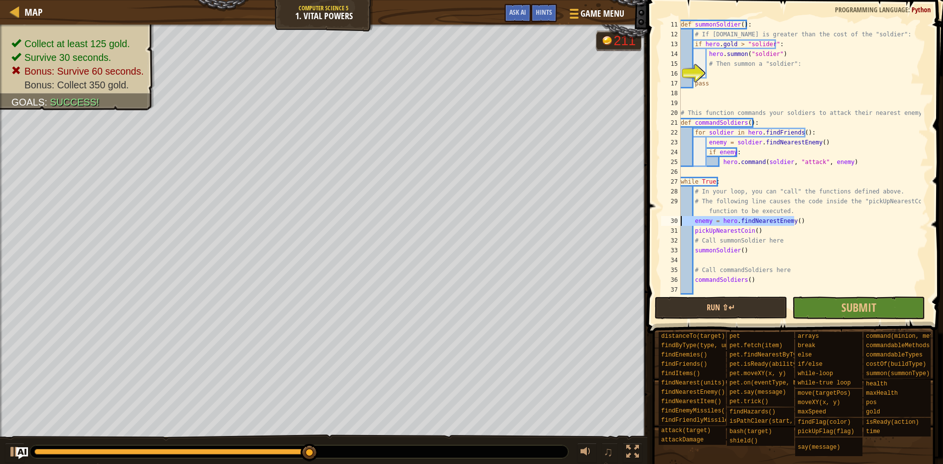
drag, startPoint x: 802, startPoint y: 222, endPoint x: 678, endPoint y: 221, distance: 124.3
click at [678, 221] on div "enemy = hero.findNearestEnemy() 11 12 13 14 15 16 17 18 19 20 21 22 23 24 25 26…" at bounding box center [793, 157] width 269 height 275
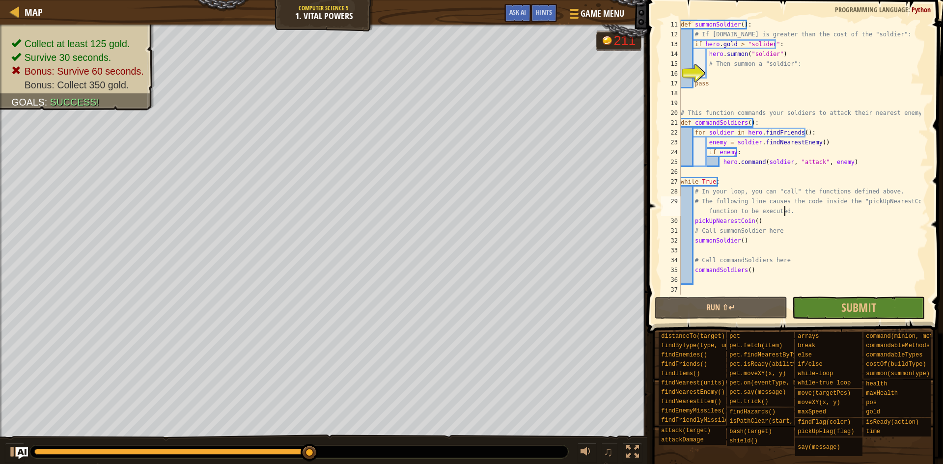
scroll to position [79, 0]
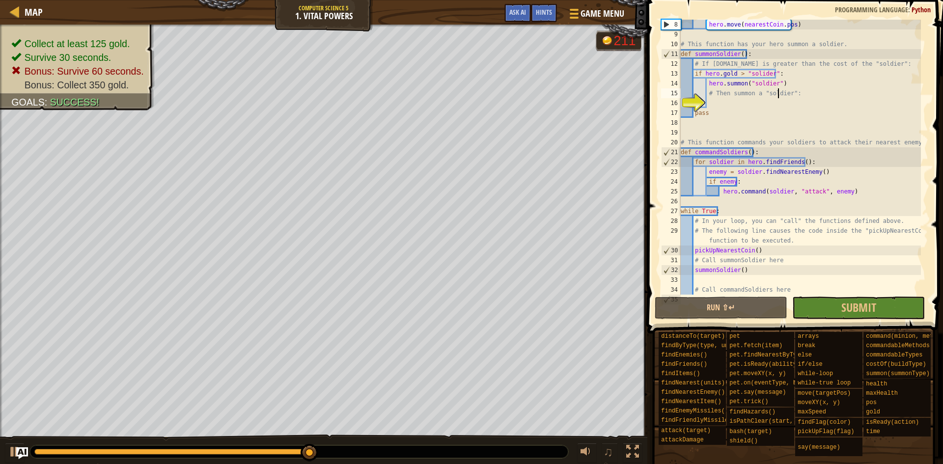
click at [777, 89] on div "hero . move ( nearestCoin . pos ) # This function has your hero summon a soldie…" at bounding box center [800, 167] width 242 height 295
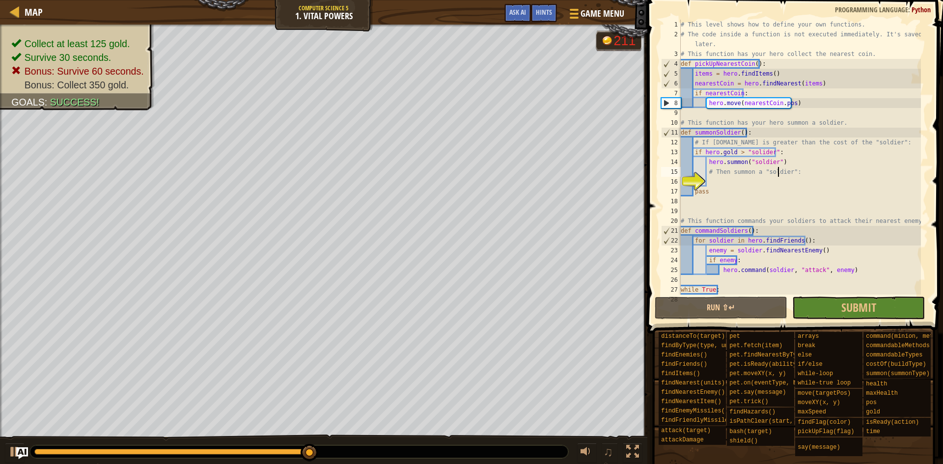
scroll to position [0, 0]
click at [738, 153] on div "# This level shows how to define your own functions. # The code inside a functi…" at bounding box center [800, 167] width 242 height 295
drag, startPoint x: 771, startPoint y: 152, endPoint x: 743, endPoint y: 153, distance: 28.0
click at [743, 153] on div "# This level shows how to define your own functions. # The code inside a functi…" at bounding box center [800, 167] width 242 height 295
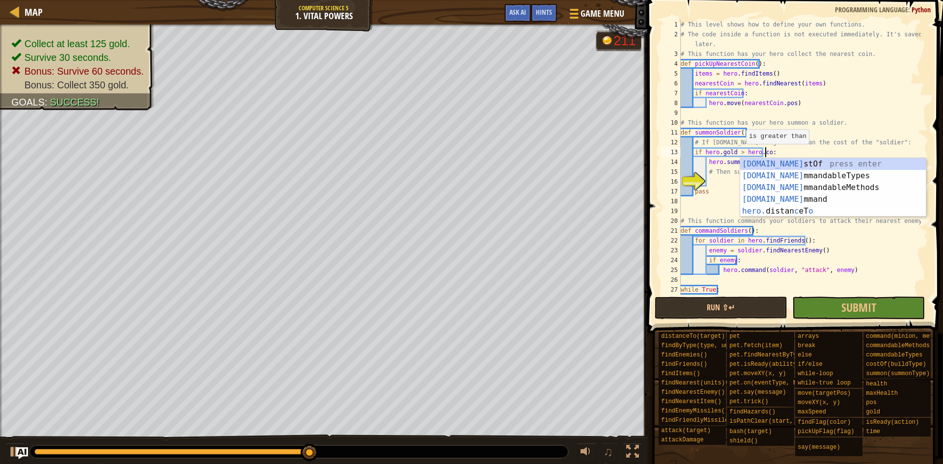
scroll to position [4, 7]
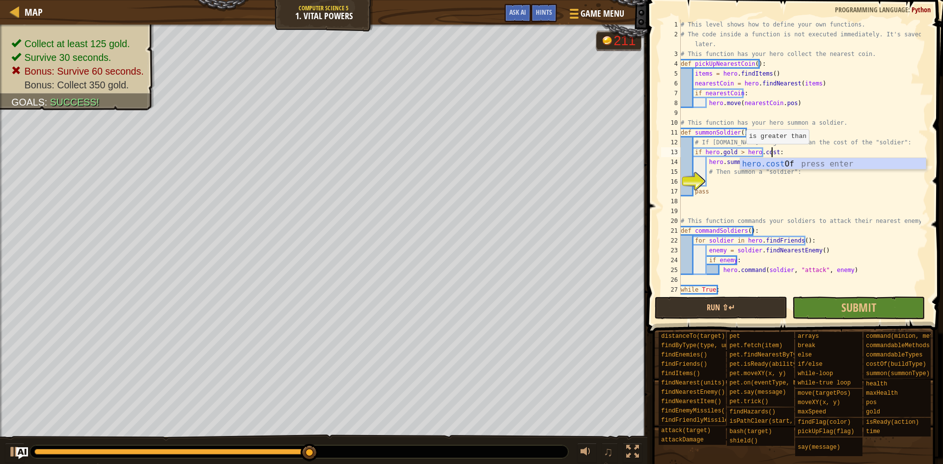
type textarea "if [DOMAIN_NAME] > hero.costOf("soldier"):"
click at [808, 213] on div "# This level shows how to define your own functions. # The code inside a functi…" at bounding box center [800, 167] width 242 height 295
click at [834, 305] on button "Submit" at bounding box center [858, 308] width 133 height 23
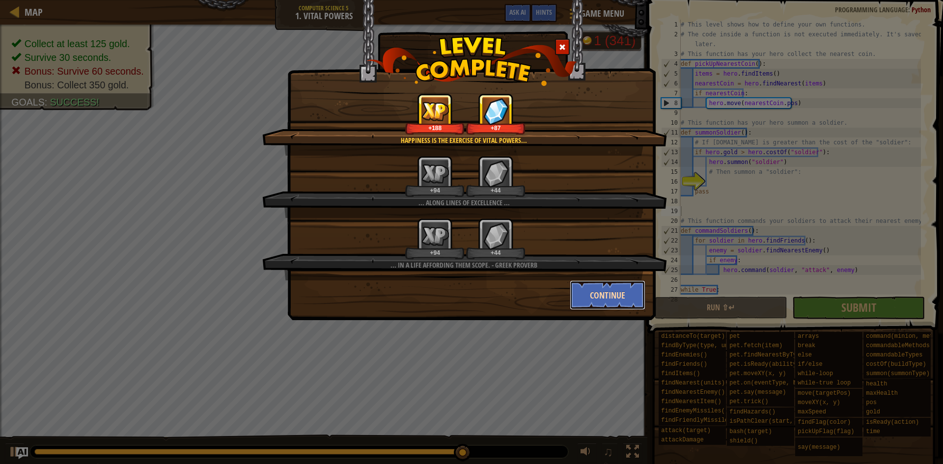
click at [601, 301] on button "Continue" at bounding box center [608, 294] width 76 height 29
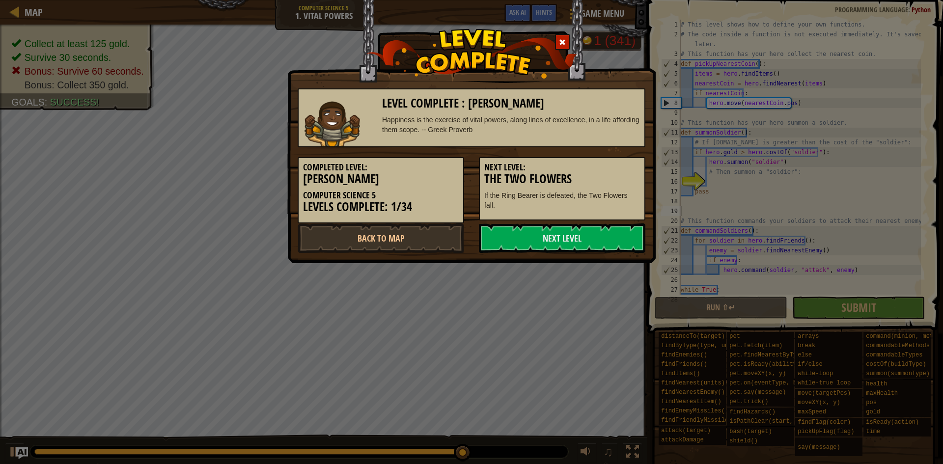
click at [556, 44] on div at bounding box center [562, 42] width 15 height 16
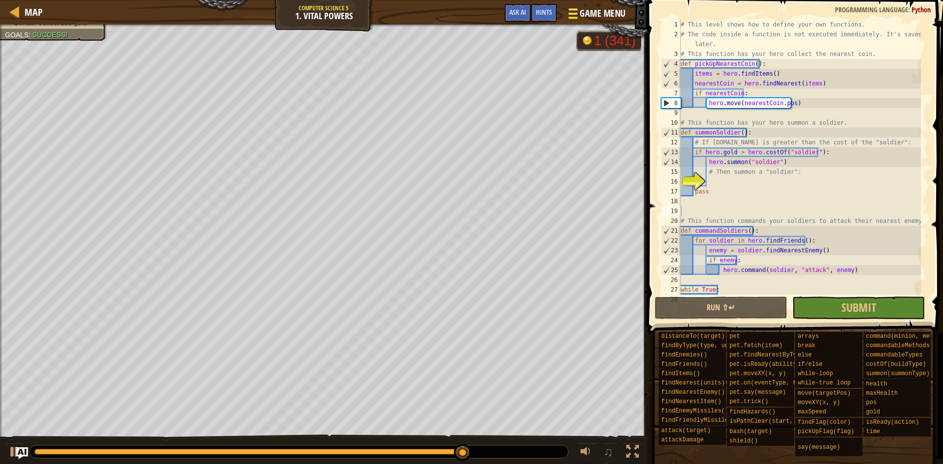
click at [596, 8] on span "Game Menu" at bounding box center [603, 13] width 46 height 13
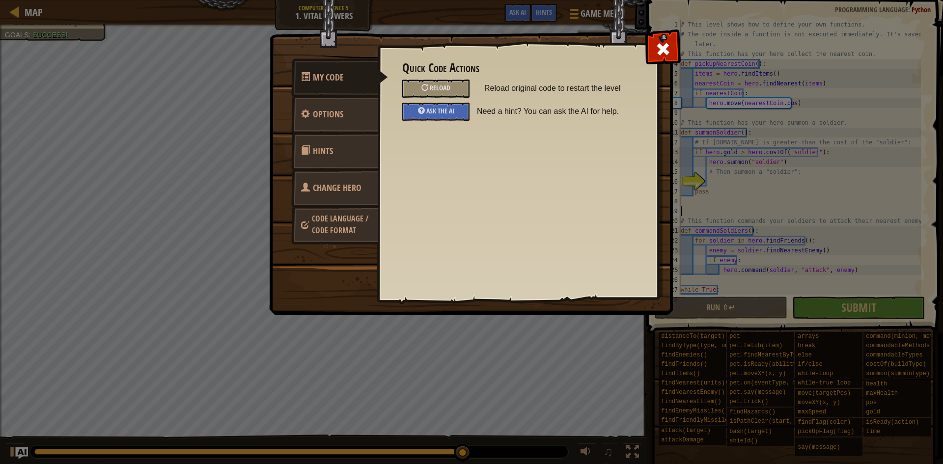
click at [328, 191] on span "Change Hero" at bounding box center [337, 188] width 49 height 12
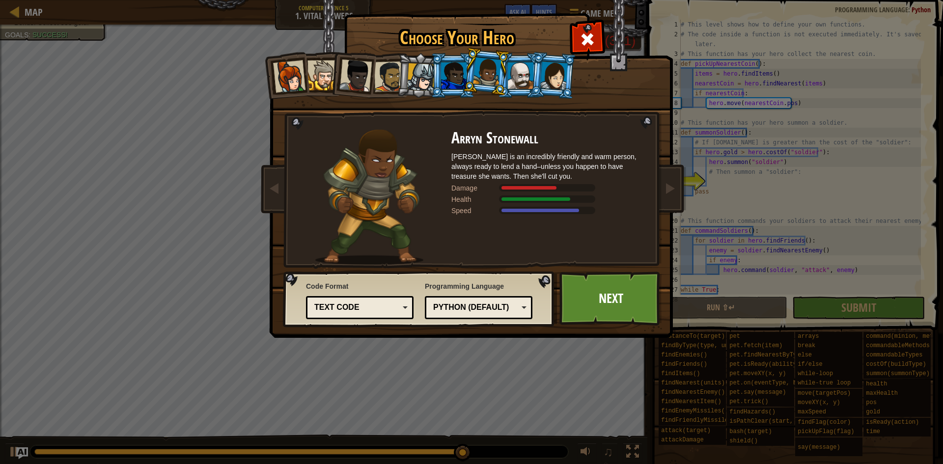
click at [516, 75] on div at bounding box center [521, 75] width 26 height 27
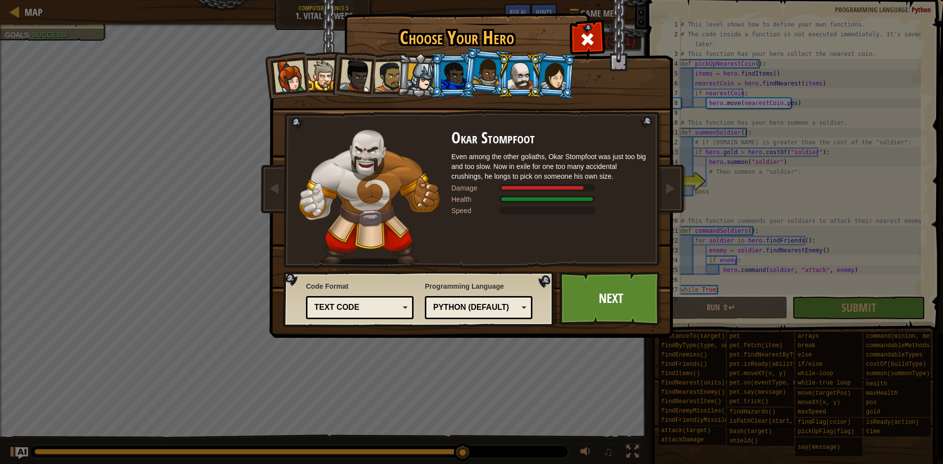
click at [545, 71] on div at bounding box center [554, 75] width 28 height 28
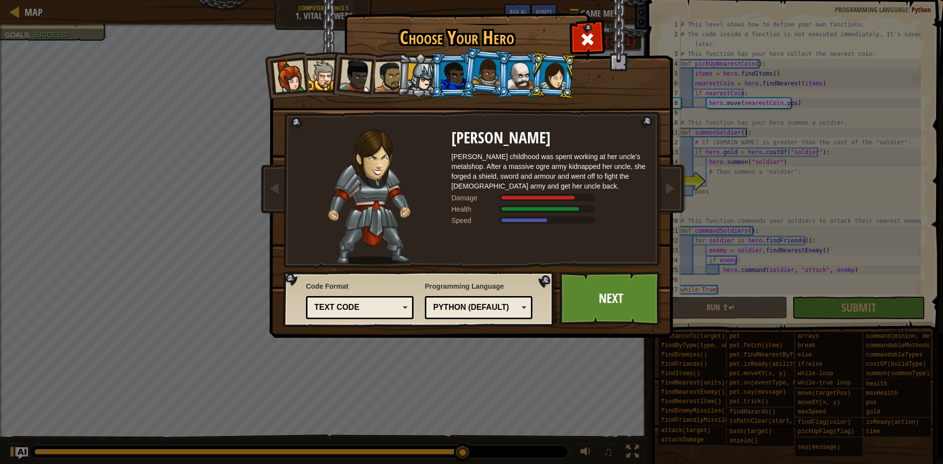
click at [519, 73] on div at bounding box center [521, 75] width 26 height 27
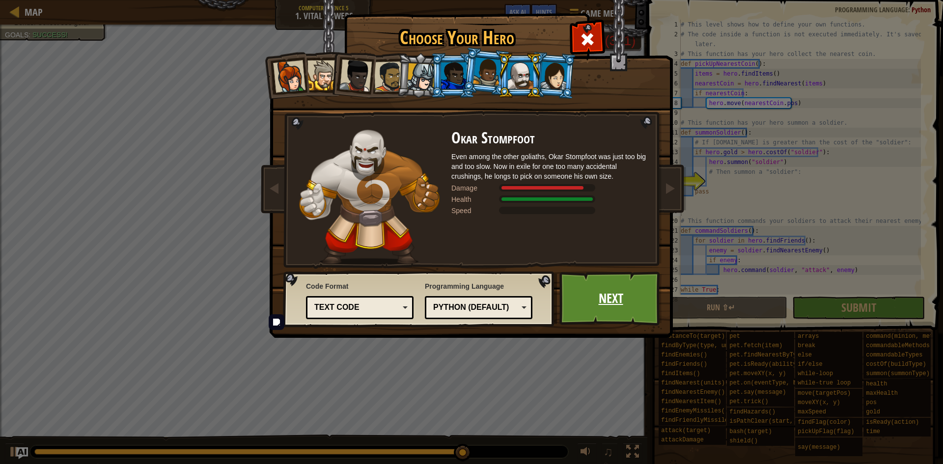
click at [601, 301] on link "Next" at bounding box center [610, 299] width 103 height 54
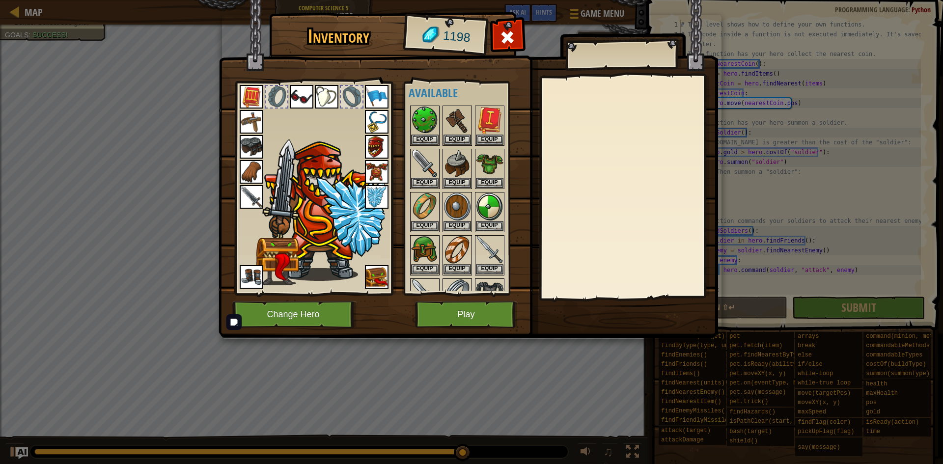
scroll to position [0, 0]
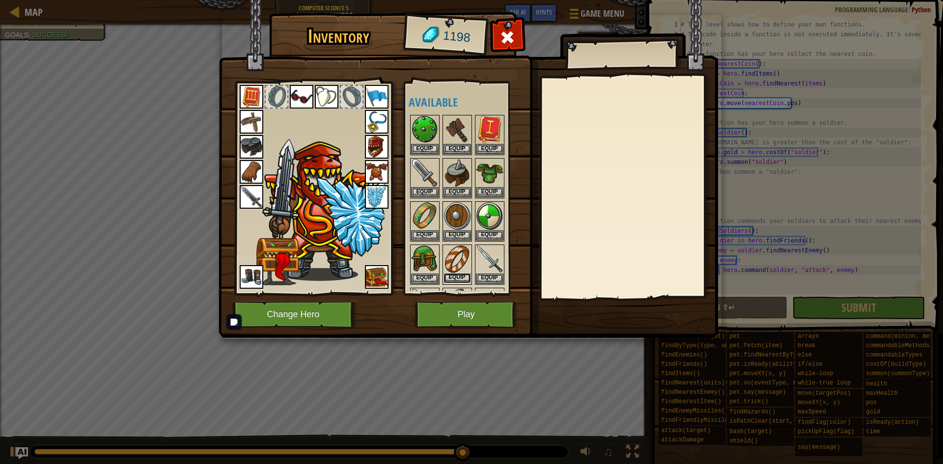
click at [460, 273] on button "Equip" at bounding box center [457, 278] width 28 height 10
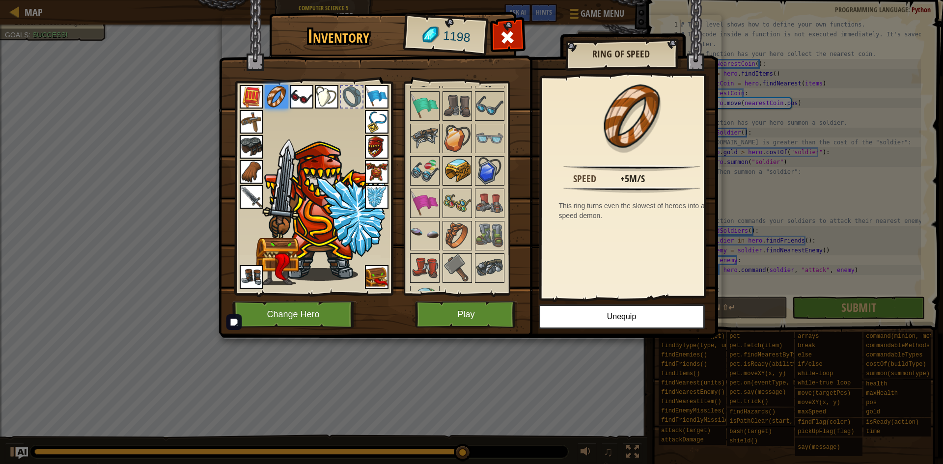
scroll to position [1157, 0]
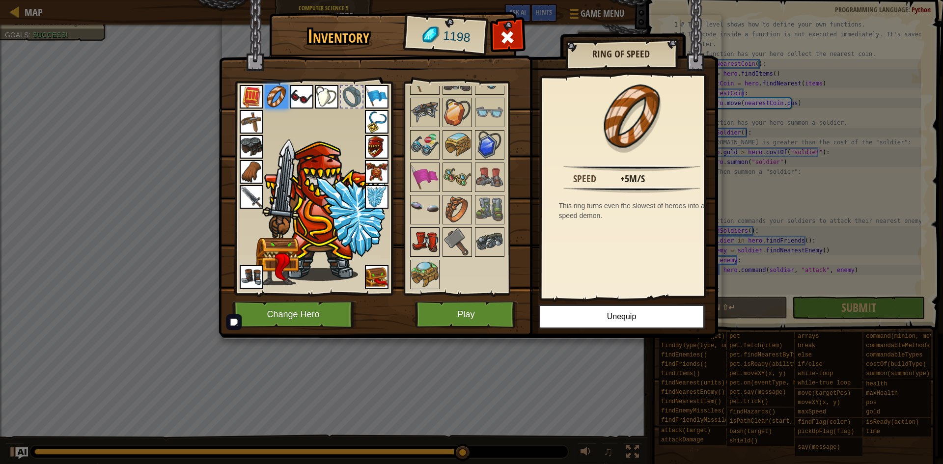
click at [427, 241] on img at bounding box center [425, 242] width 28 height 28
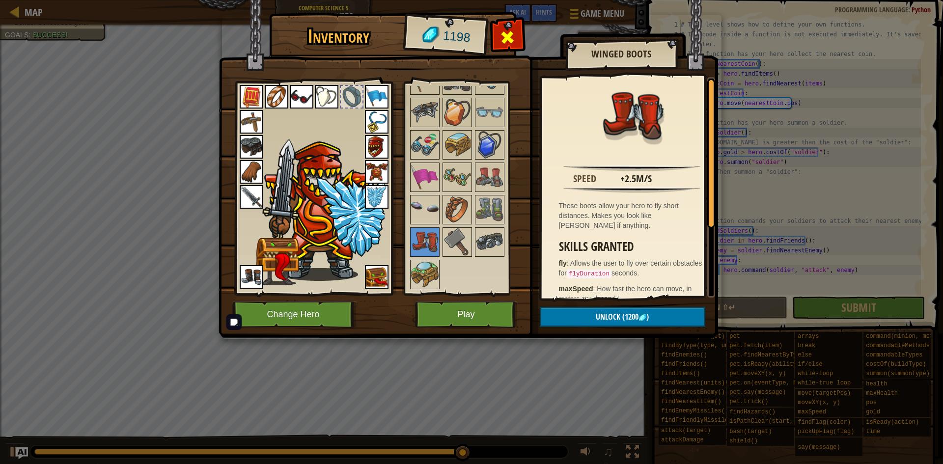
click at [508, 41] on span at bounding box center [507, 37] width 16 height 16
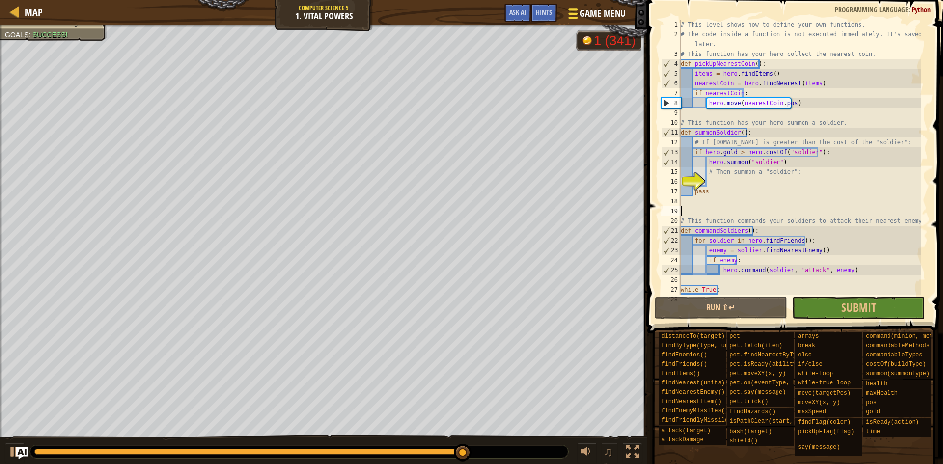
click at [608, 18] on span "Game Menu" at bounding box center [603, 13] width 46 height 13
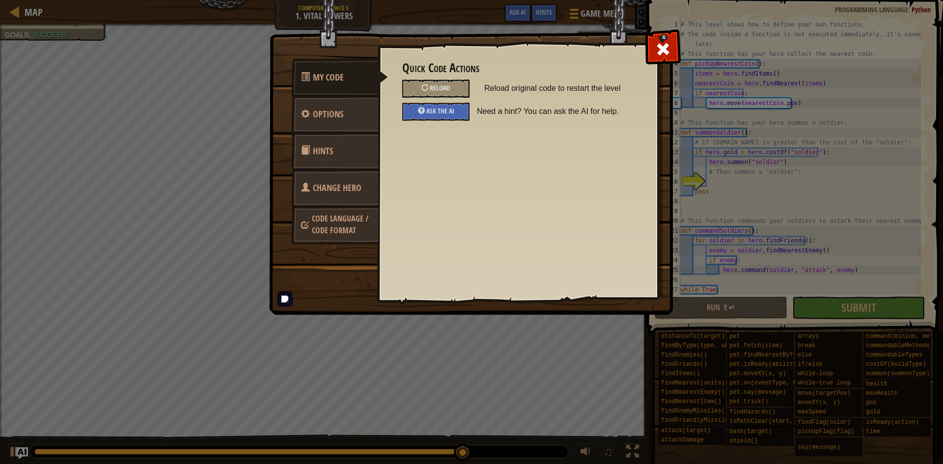
click at [310, 187] on link "Change Hero" at bounding box center [334, 188] width 87 height 38
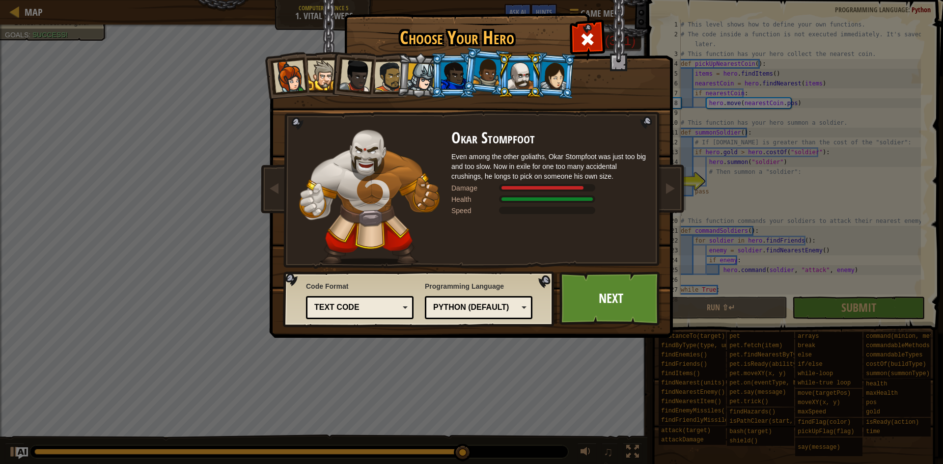
click at [484, 71] on div at bounding box center [487, 71] width 28 height 29
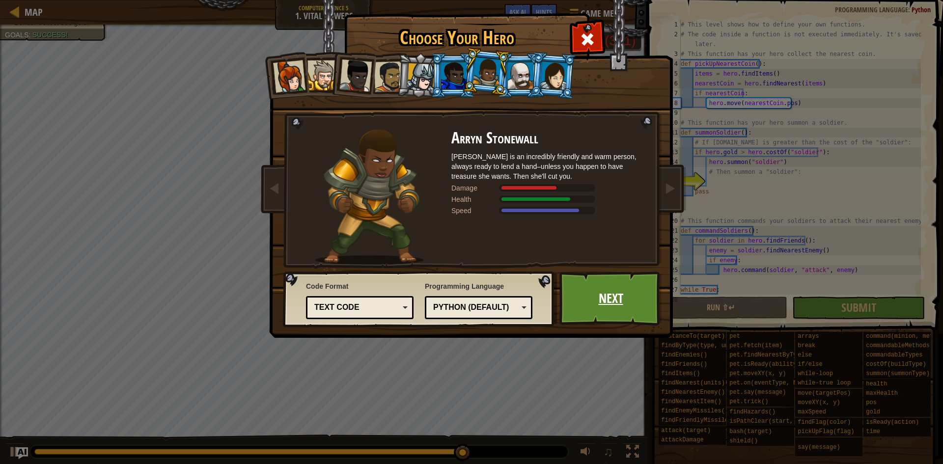
click at [632, 287] on link "Next" at bounding box center [610, 299] width 103 height 54
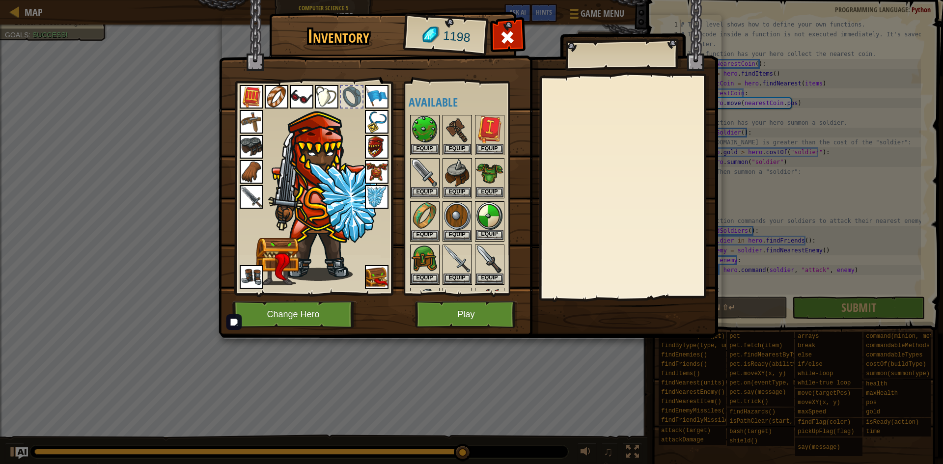
scroll to position [164, 0]
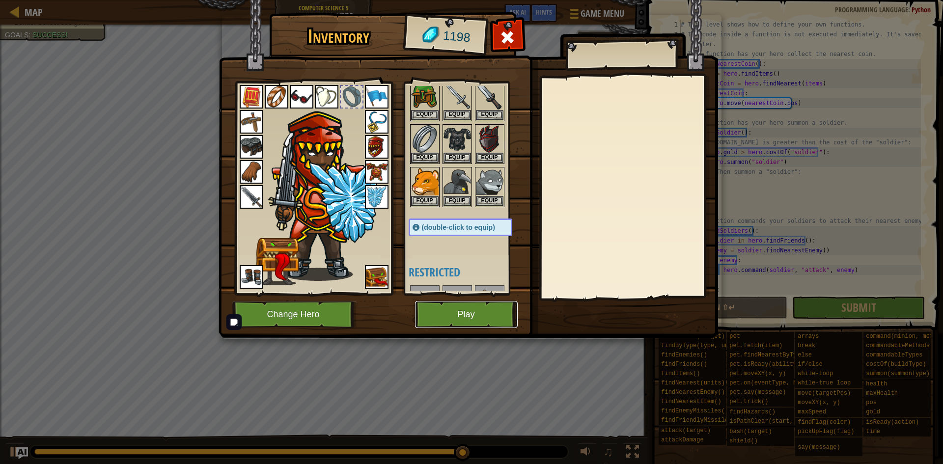
click at [462, 304] on button "Play" at bounding box center [466, 314] width 103 height 27
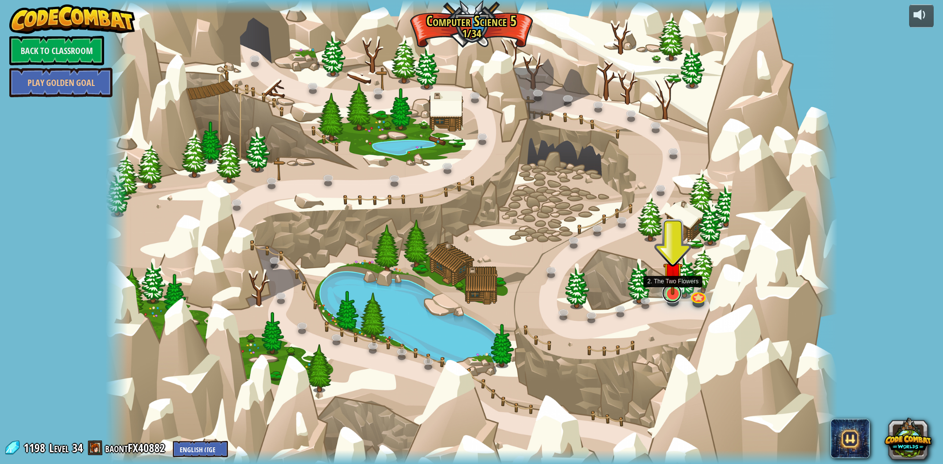
click at [678, 298] on link at bounding box center [672, 293] width 20 height 20
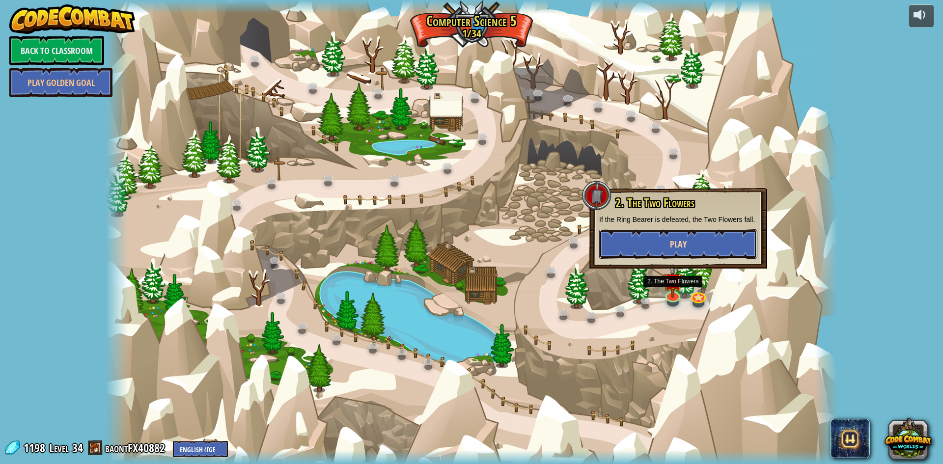
click at [691, 253] on button "Play" at bounding box center [678, 243] width 158 height 29
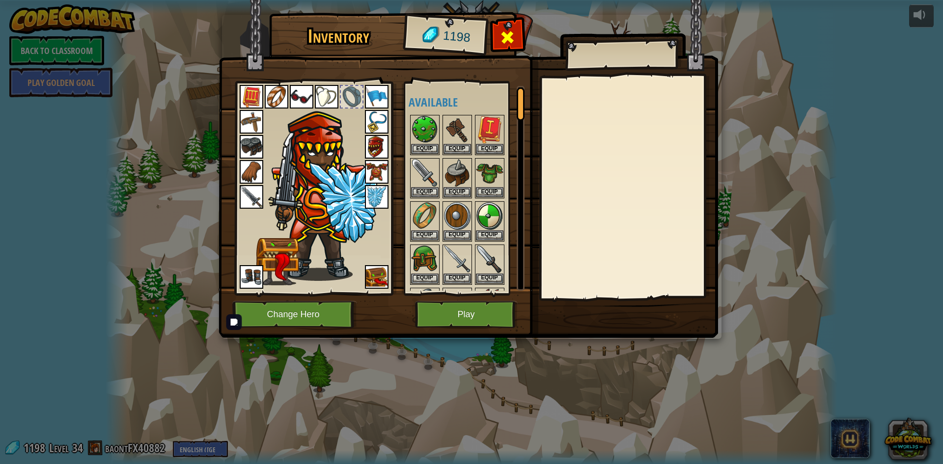
click at [522, 30] on div at bounding box center [507, 40] width 31 height 31
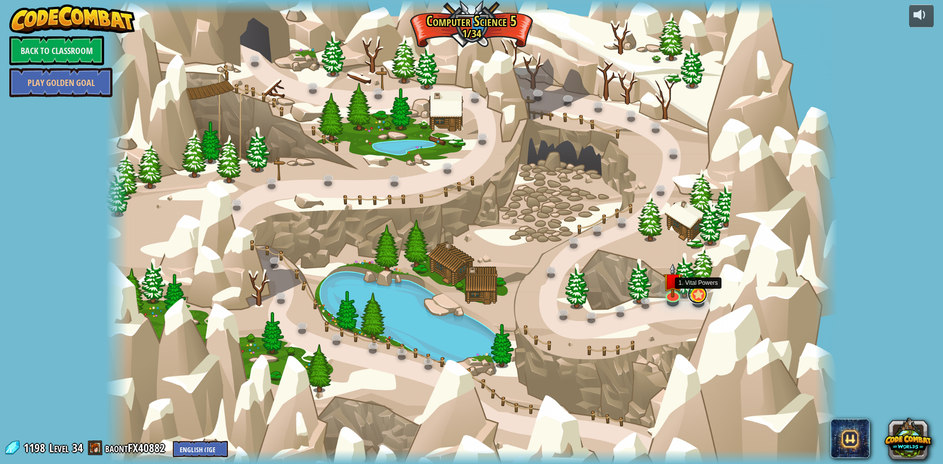
click at [701, 295] on link at bounding box center [698, 294] width 20 height 20
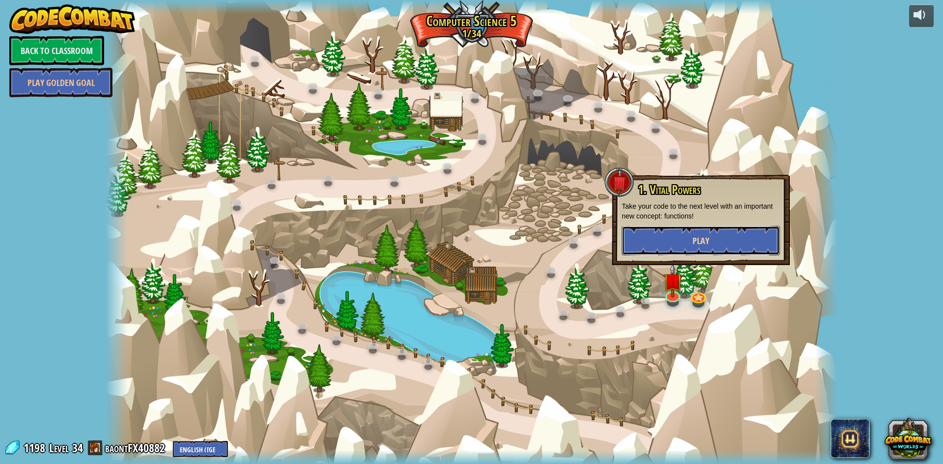
click at [718, 241] on button "Play" at bounding box center [701, 240] width 158 height 29
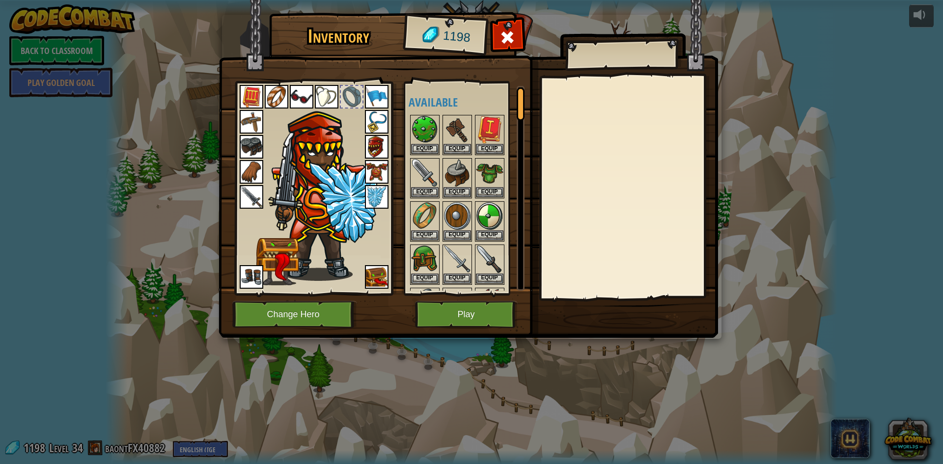
click at [352, 97] on div at bounding box center [352, 97] width 22 height 22
click at [428, 210] on img at bounding box center [425, 216] width 28 height 28
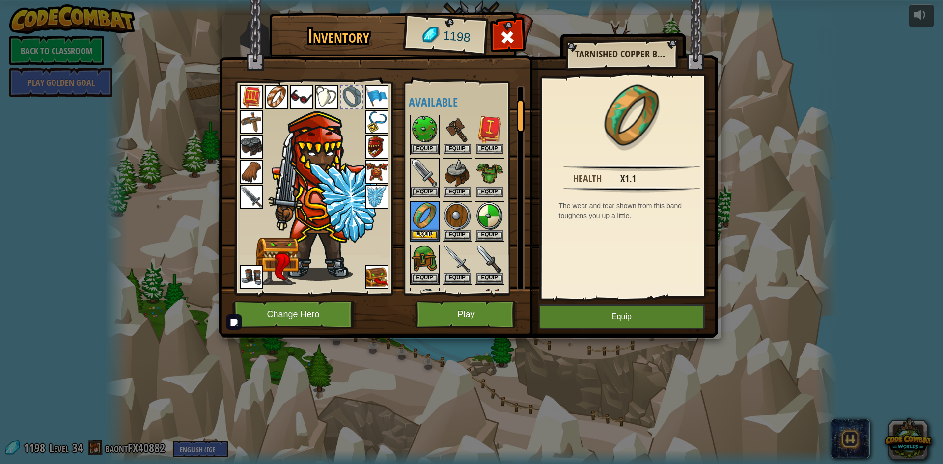
scroll to position [164, 0]
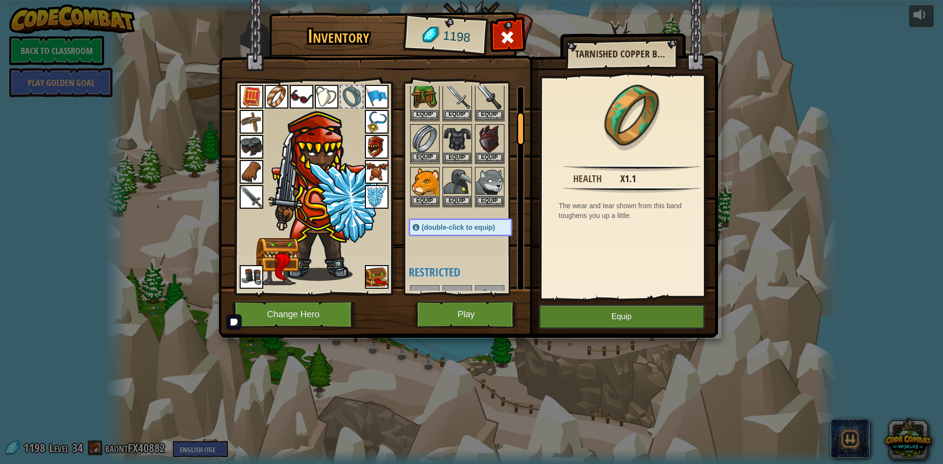
click at [422, 132] on img at bounding box center [425, 139] width 28 height 28
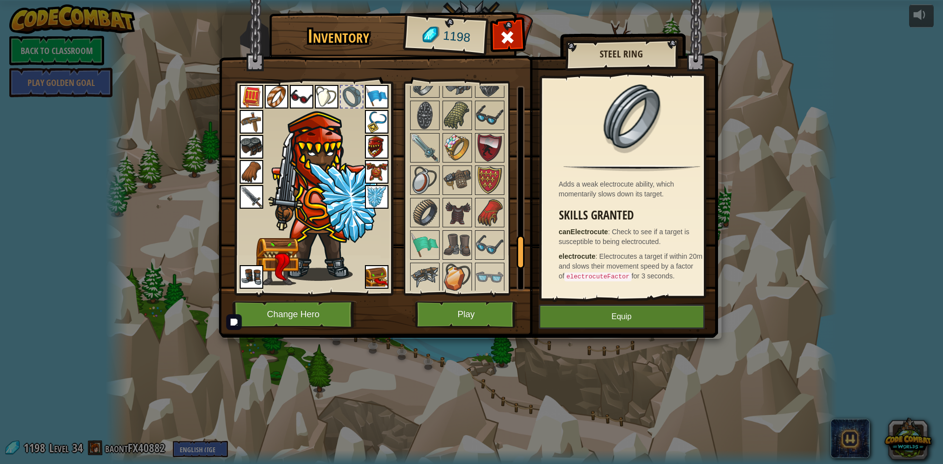
scroll to position [982, 0]
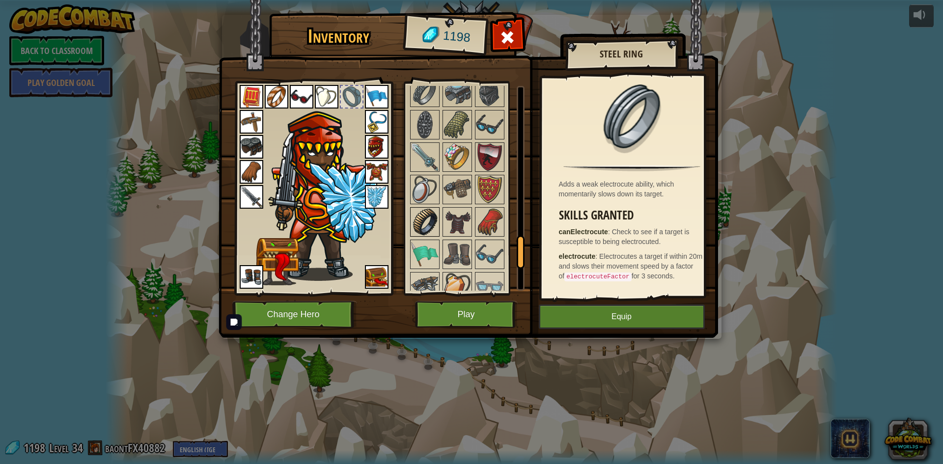
click at [436, 216] on img at bounding box center [425, 222] width 28 height 28
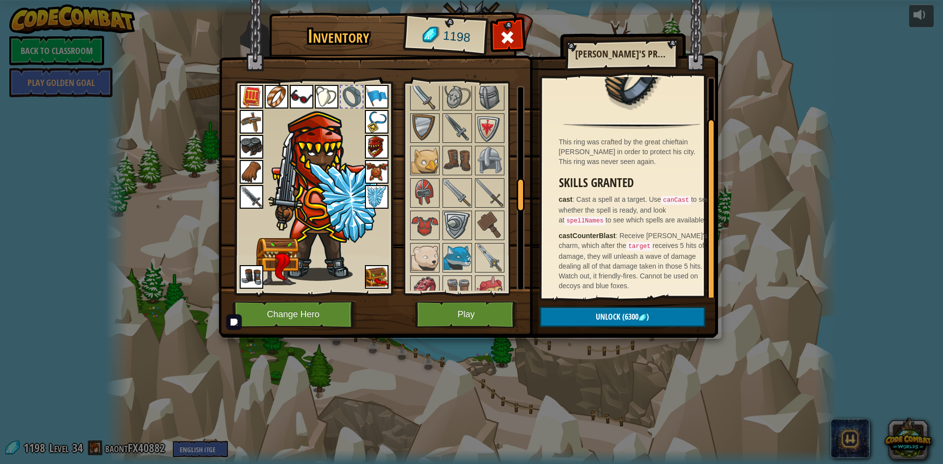
scroll to position [491, 0]
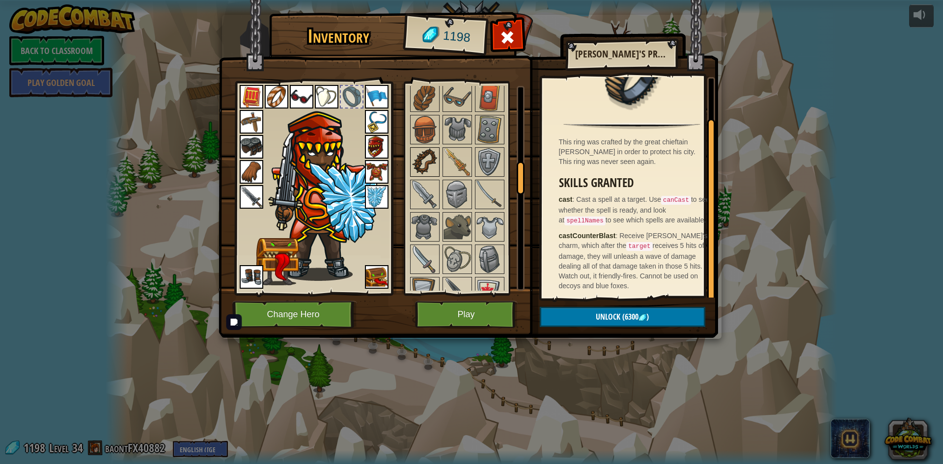
click at [432, 161] on img at bounding box center [425, 162] width 28 height 28
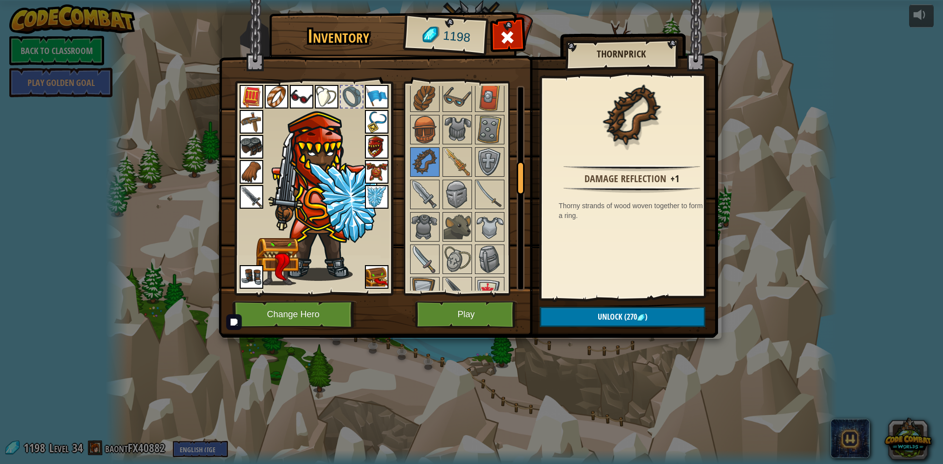
drag, startPoint x: 629, startPoint y: 233, endPoint x: 569, endPoint y: 194, distance: 71.1
click at [569, 194] on div "Damage reflection +1 Thorny strands of wood woven together to form a ring." at bounding box center [632, 187] width 181 height 221
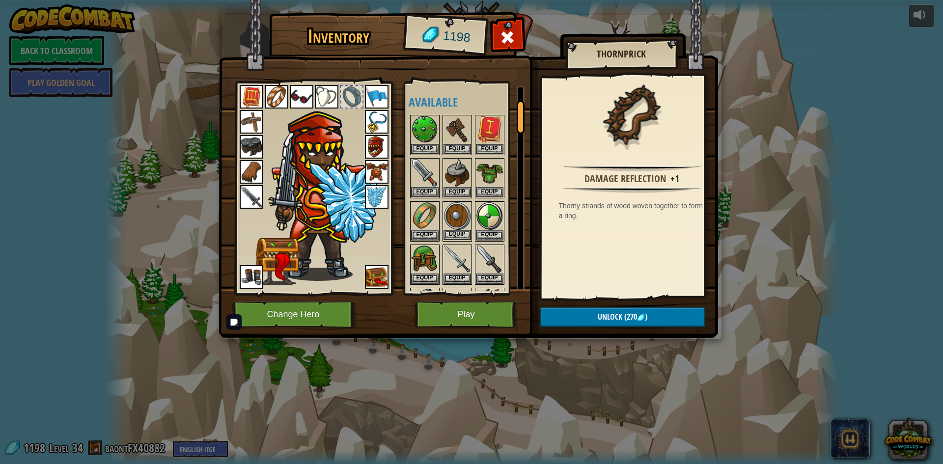
scroll to position [164, 0]
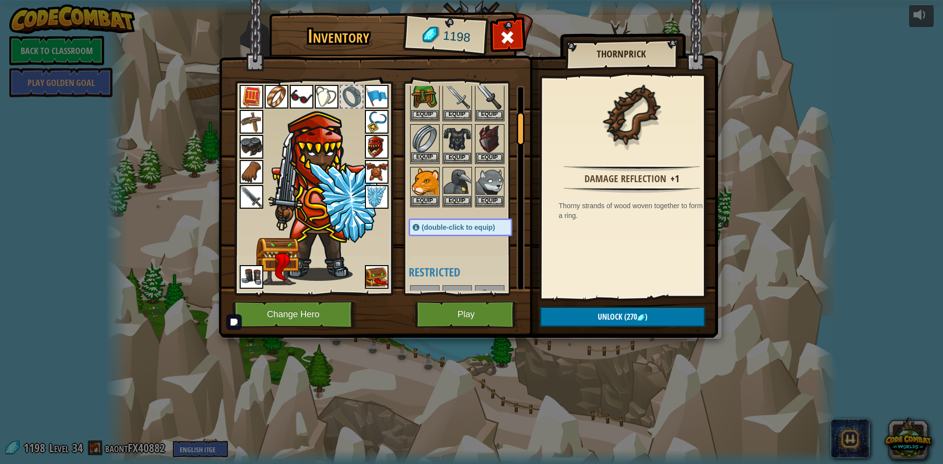
click at [426, 131] on img at bounding box center [425, 139] width 28 height 28
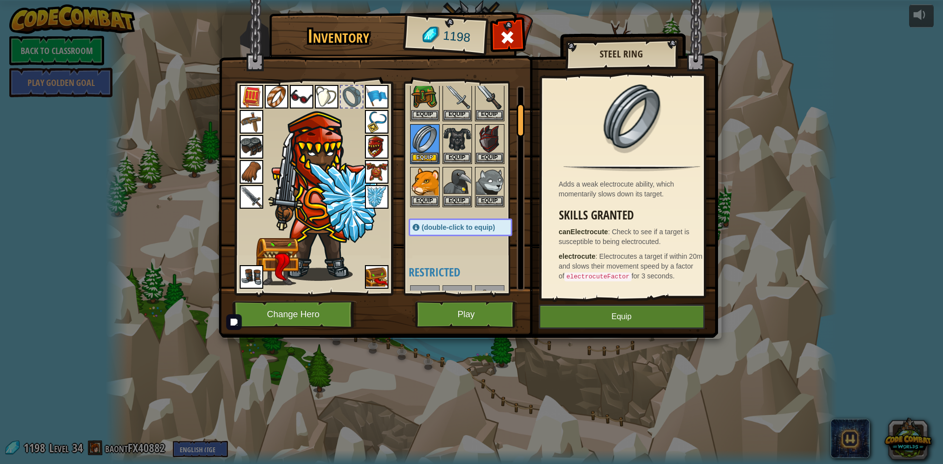
scroll to position [0, 0]
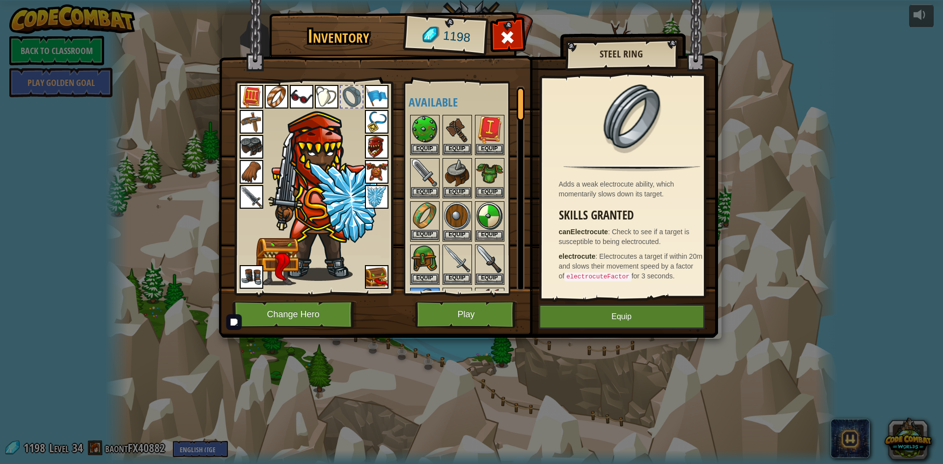
click at [435, 214] on img at bounding box center [425, 216] width 28 height 28
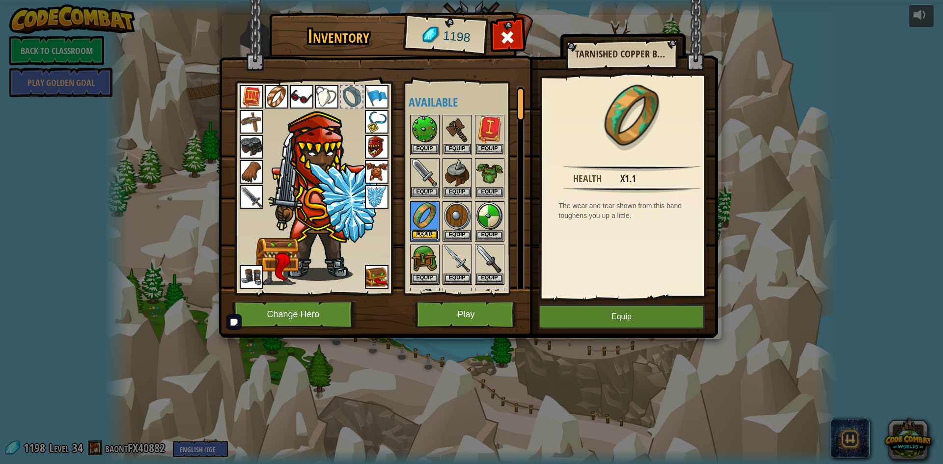
click at [428, 234] on button "Equip" at bounding box center [425, 235] width 28 height 10
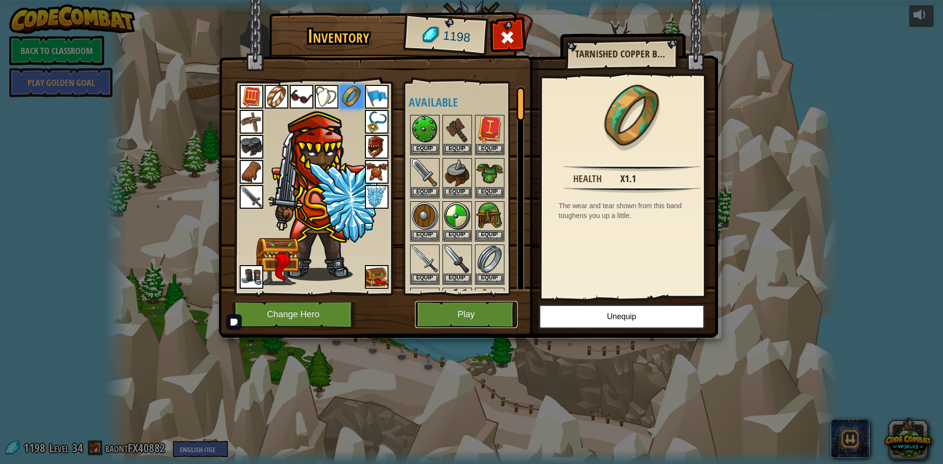
click at [478, 314] on button "Play" at bounding box center [466, 314] width 103 height 27
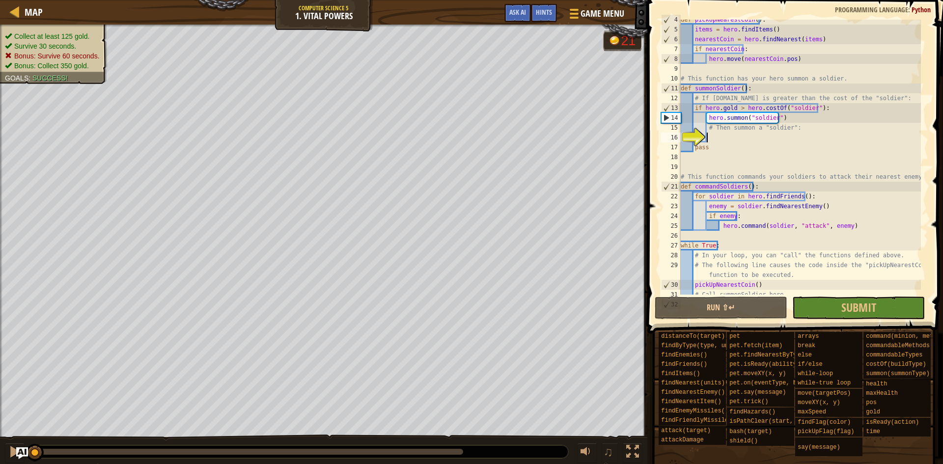
scroll to position [44, 0]
click at [817, 307] on button "Submit" at bounding box center [858, 308] width 133 height 23
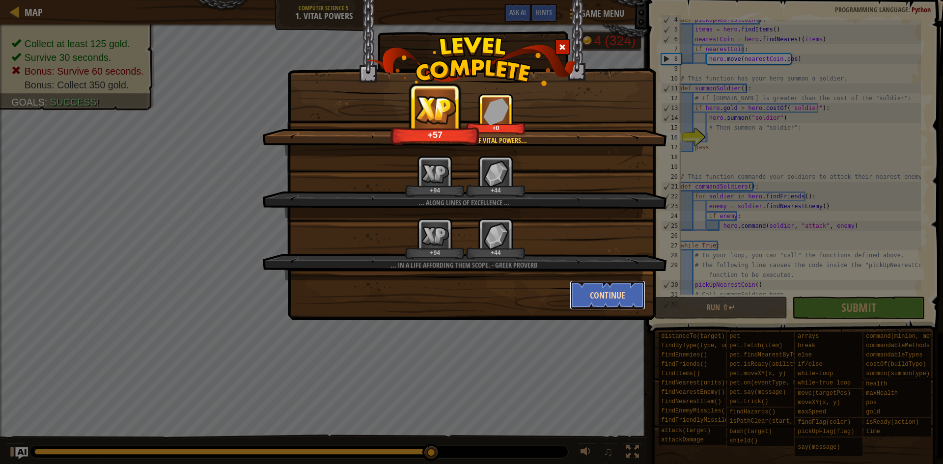
click at [607, 289] on button "Continue" at bounding box center [608, 294] width 76 height 29
click at [891, 159] on div "Happiness is the exercise of vital powers... +57 +0 ... along lines of excellen…" at bounding box center [471, 232] width 943 height 464
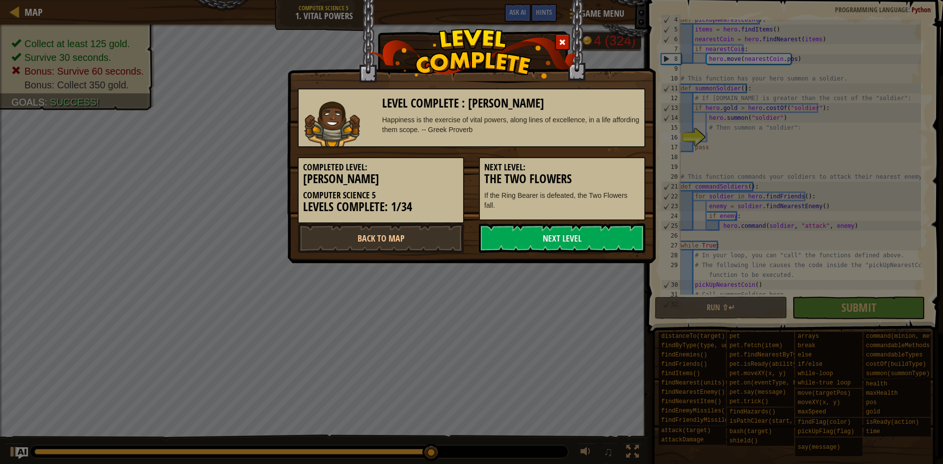
click at [563, 42] on span at bounding box center [562, 42] width 7 height 7
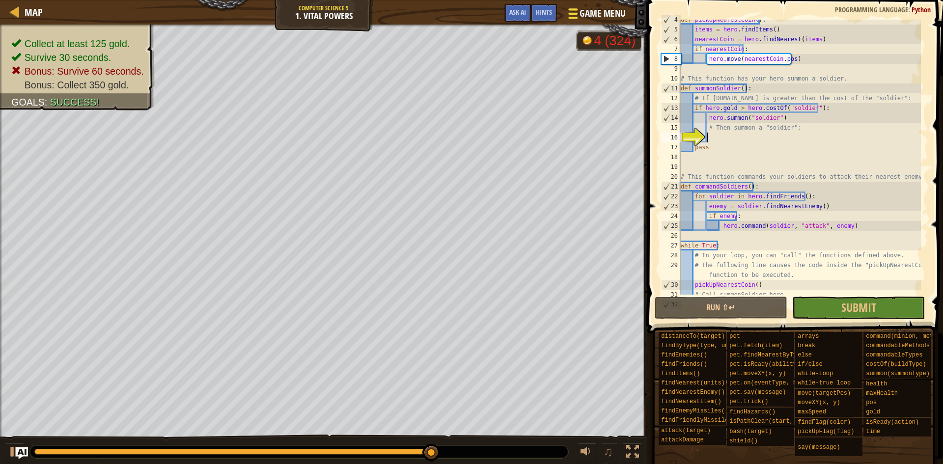
click at [602, 15] on span "Game Menu" at bounding box center [603, 13] width 46 height 13
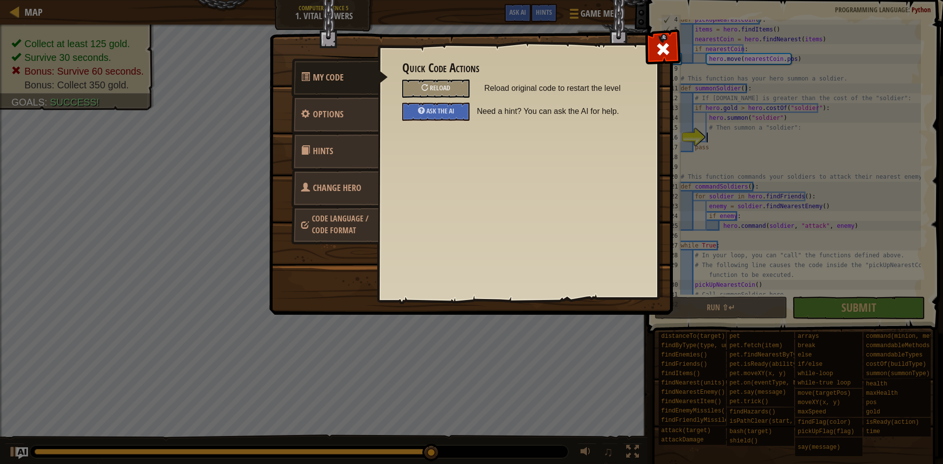
click at [334, 188] on span "Change Hero" at bounding box center [337, 188] width 49 height 12
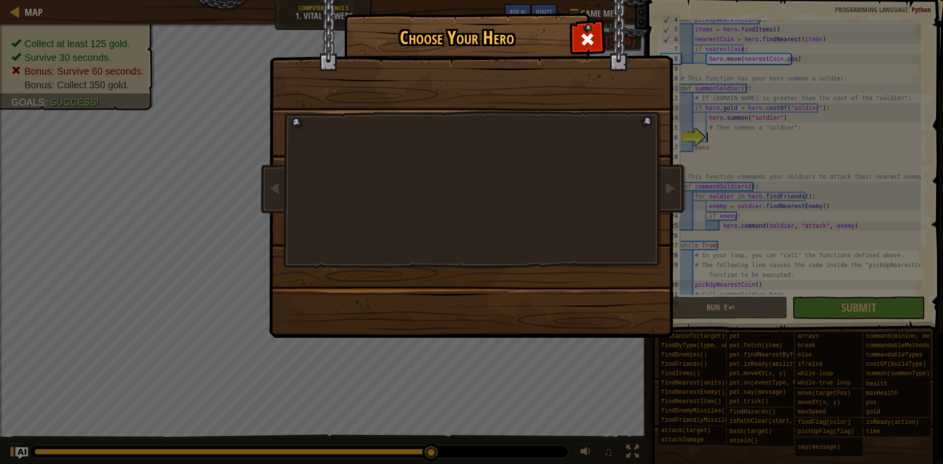
scroll to position [4, 1]
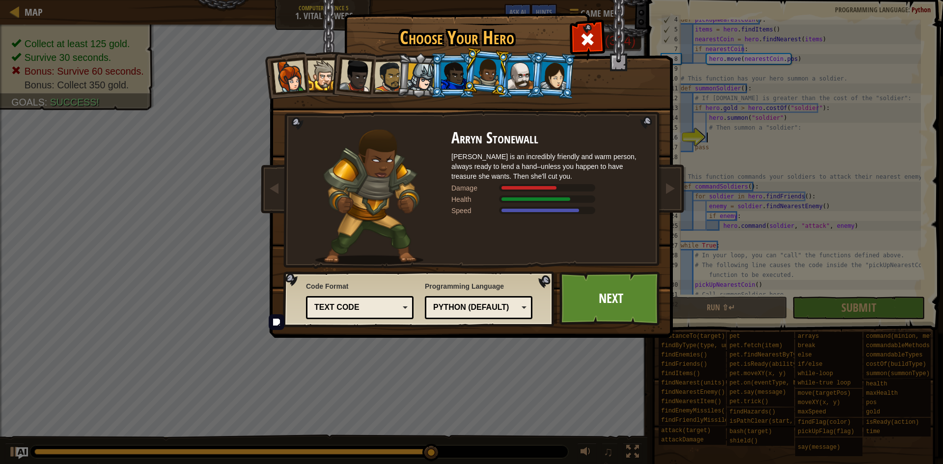
click at [315, 89] on div at bounding box center [322, 75] width 30 height 30
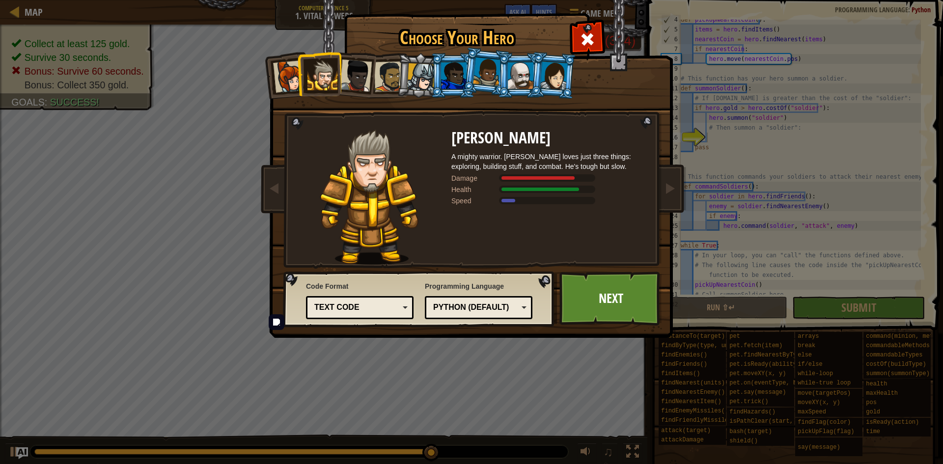
click at [293, 83] on div at bounding box center [289, 76] width 32 height 32
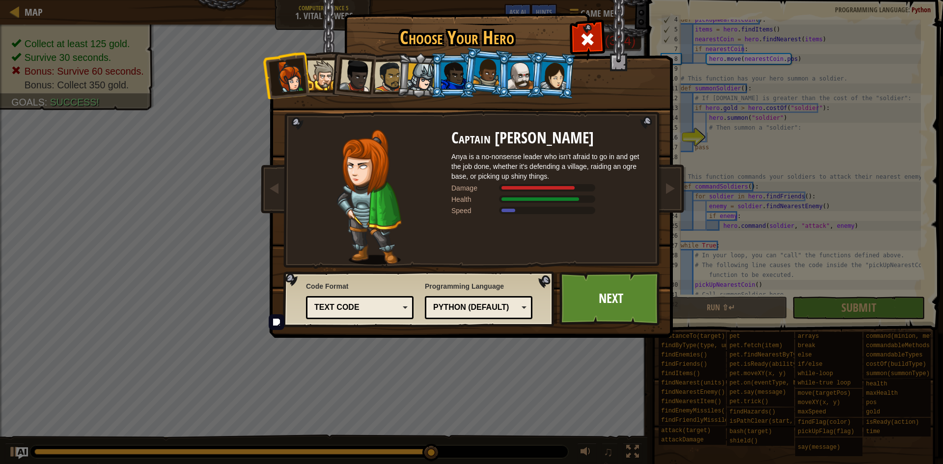
click at [350, 79] on div at bounding box center [355, 75] width 32 height 32
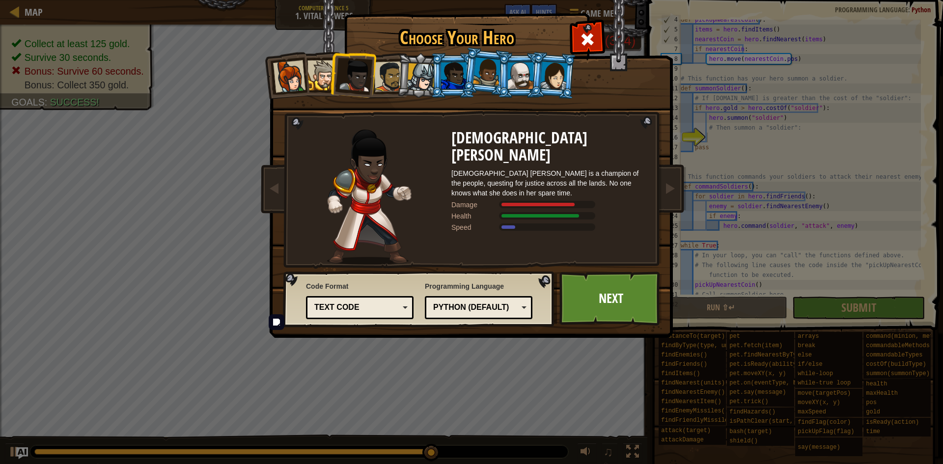
click at [564, 82] on div at bounding box center [554, 75] width 28 height 28
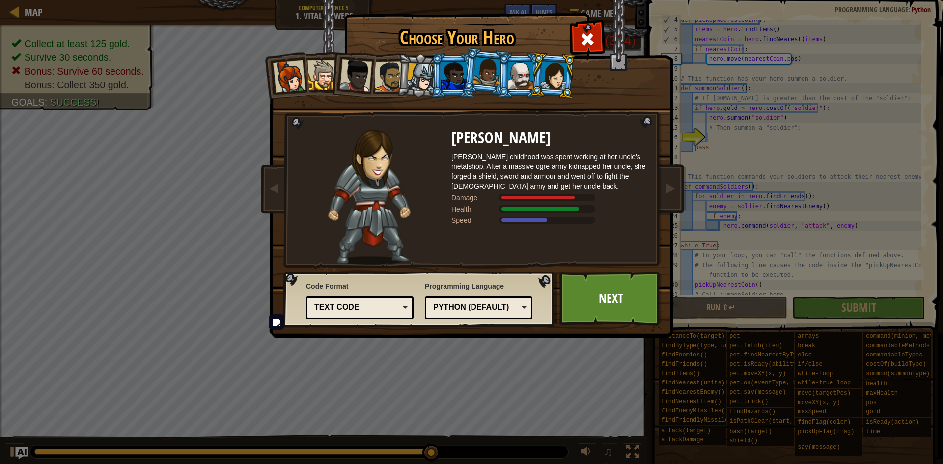
click at [519, 80] on div at bounding box center [521, 75] width 26 height 27
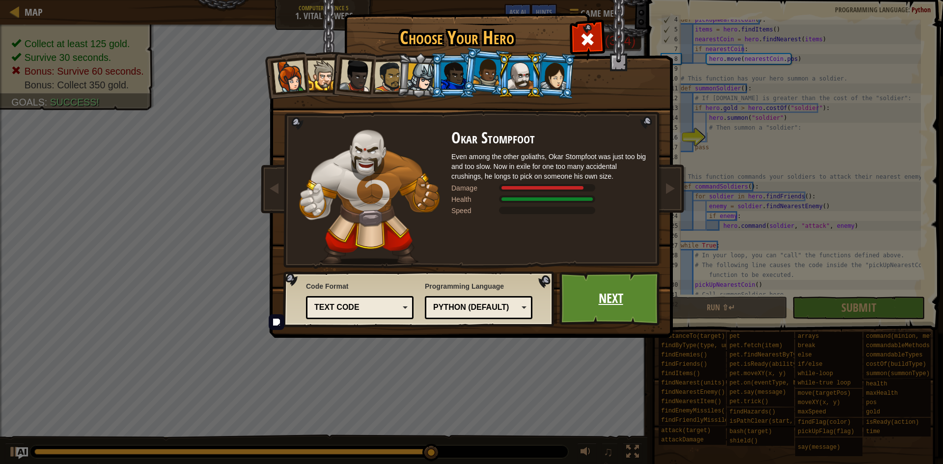
click at [606, 275] on link "Next" at bounding box center [610, 299] width 103 height 54
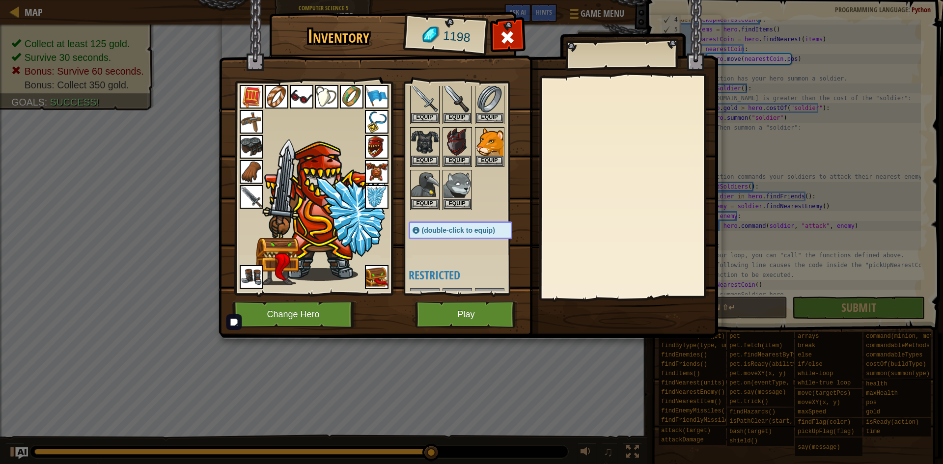
scroll to position [164, 0]
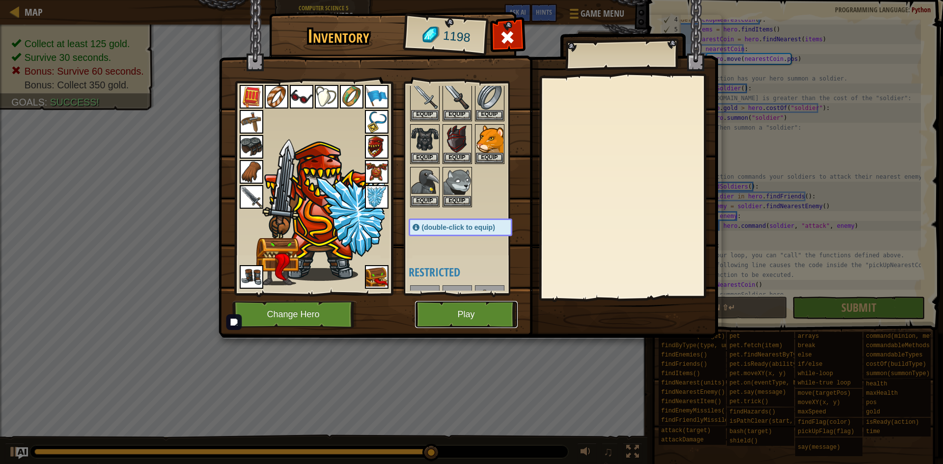
click at [454, 313] on button "Play" at bounding box center [466, 314] width 103 height 27
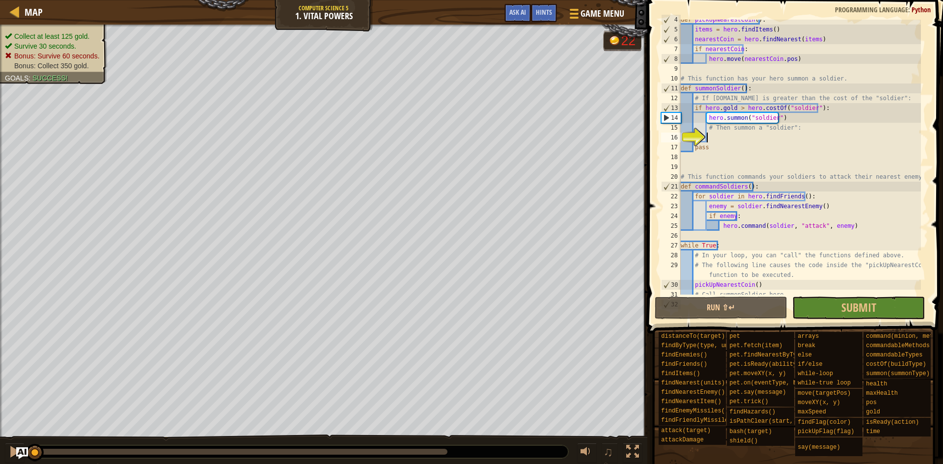
scroll to position [44, 0]
click at [837, 314] on button "Submit" at bounding box center [858, 308] width 133 height 23
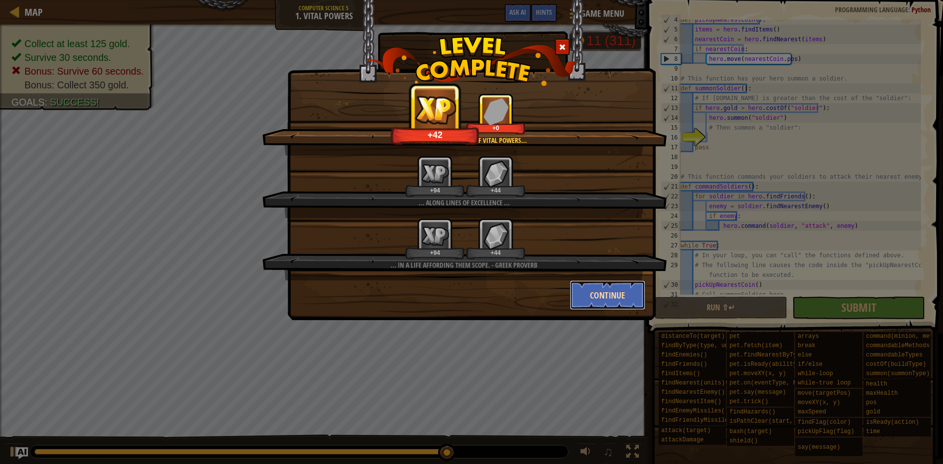
click at [583, 289] on button "Continue" at bounding box center [608, 294] width 76 height 29
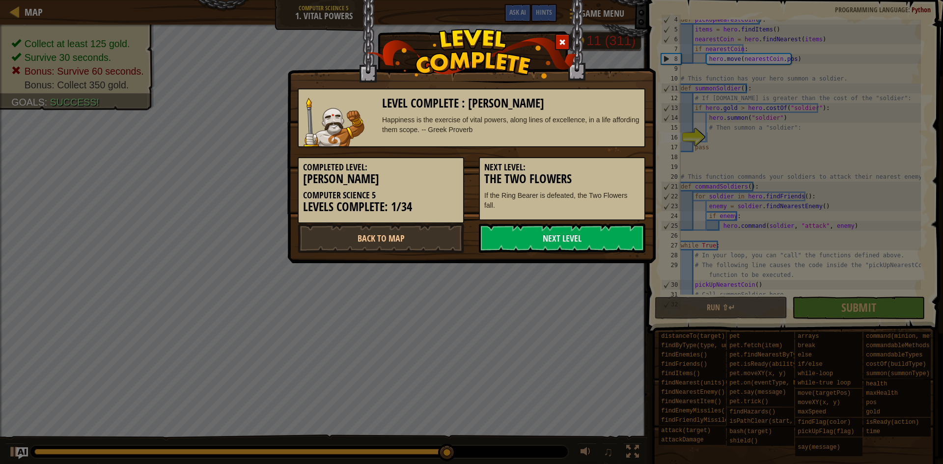
click at [559, 46] on span at bounding box center [562, 42] width 7 height 7
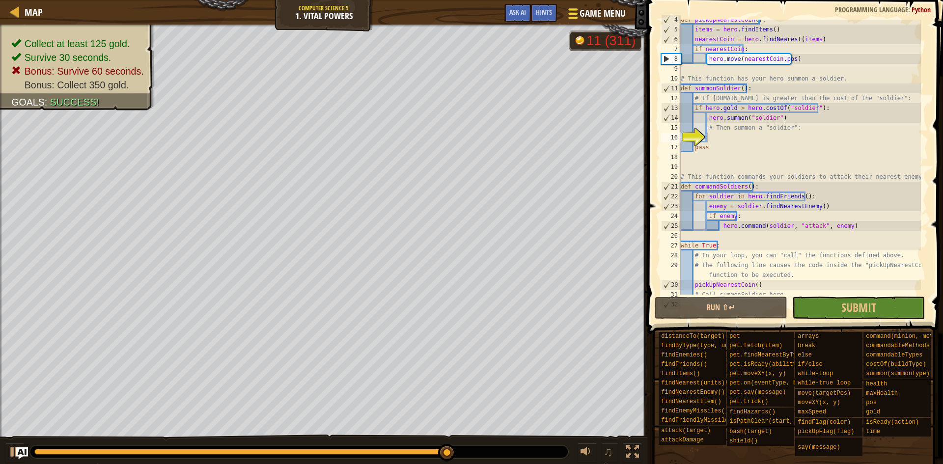
click at [611, 9] on span "Game Menu" at bounding box center [603, 13] width 46 height 13
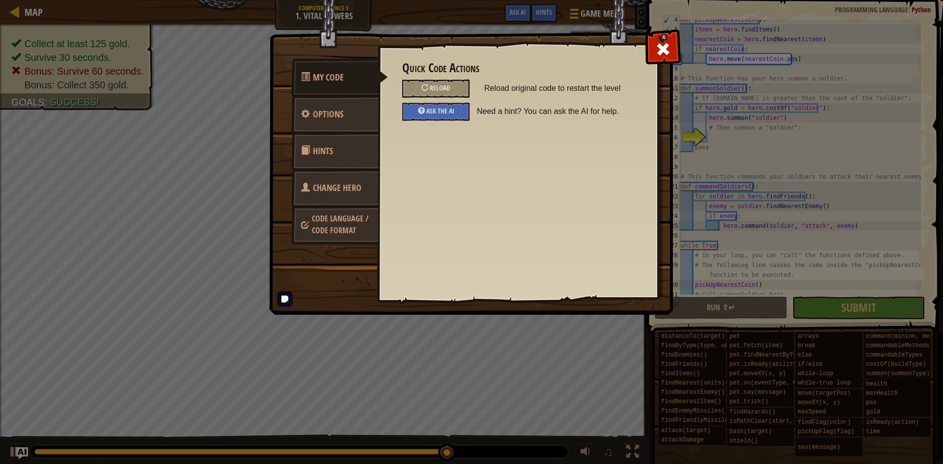
click at [354, 181] on link "Change Hero" at bounding box center [334, 188] width 87 height 38
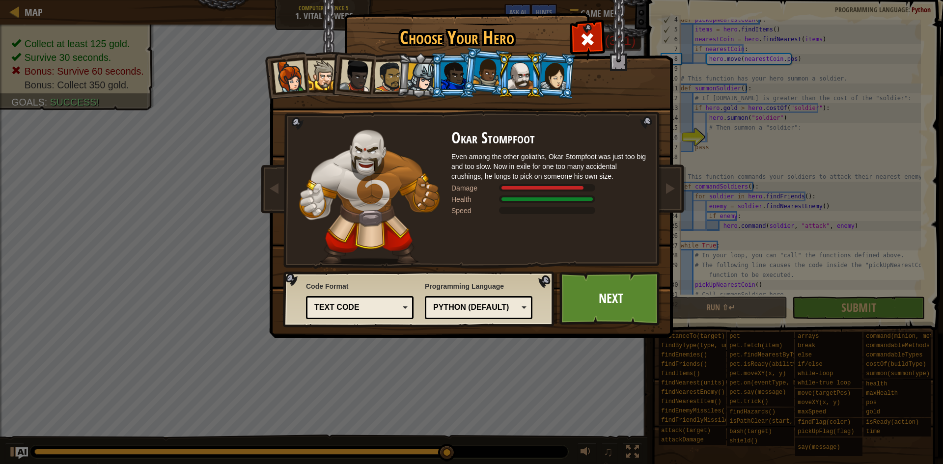
click at [560, 78] on div at bounding box center [554, 75] width 28 height 28
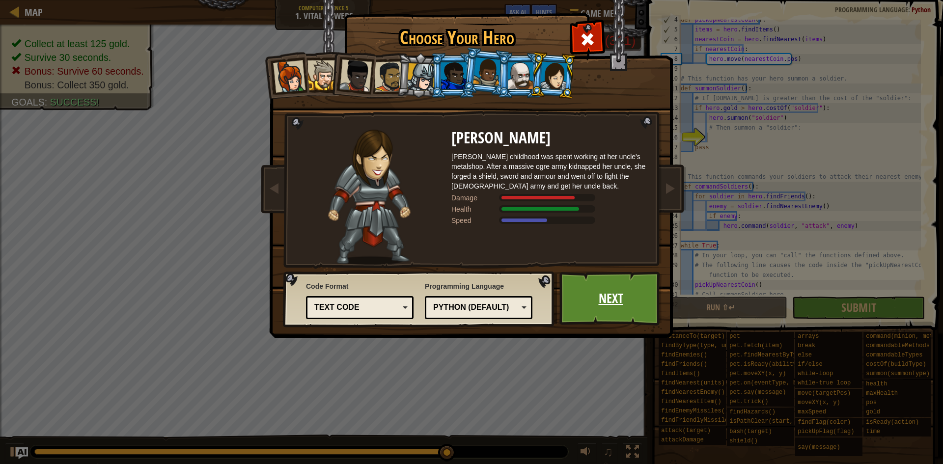
click at [606, 279] on link "Next" at bounding box center [610, 299] width 103 height 54
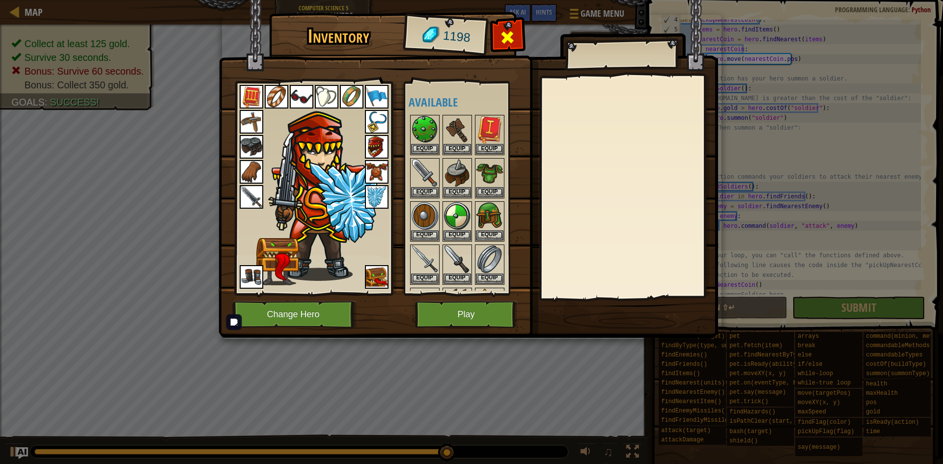
click at [508, 45] on span at bounding box center [507, 37] width 16 height 16
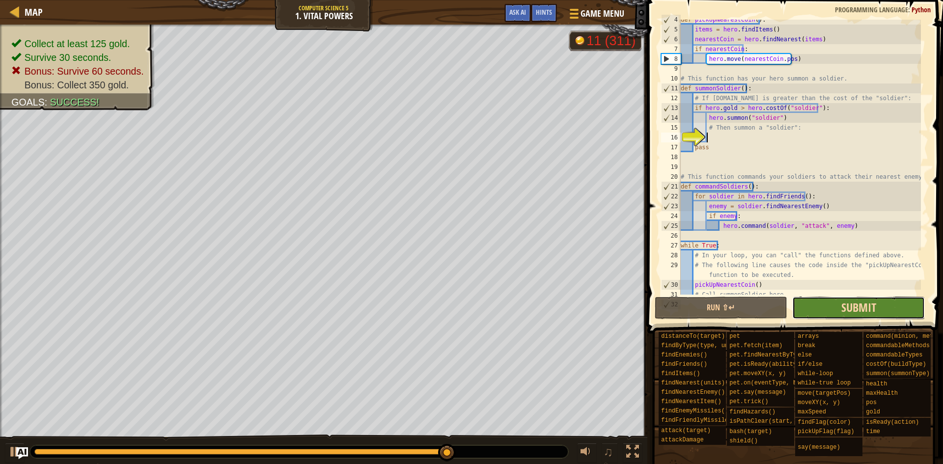
click at [851, 307] on span "Submit" at bounding box center [858, 308] width 35 height 16
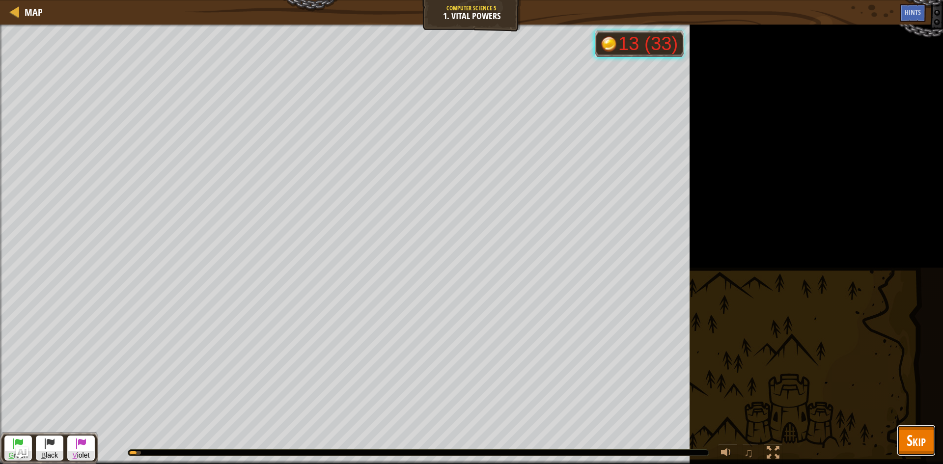
click at [917, 445] on span "Skip" at bounding box center [916, 440] width 19 height 20
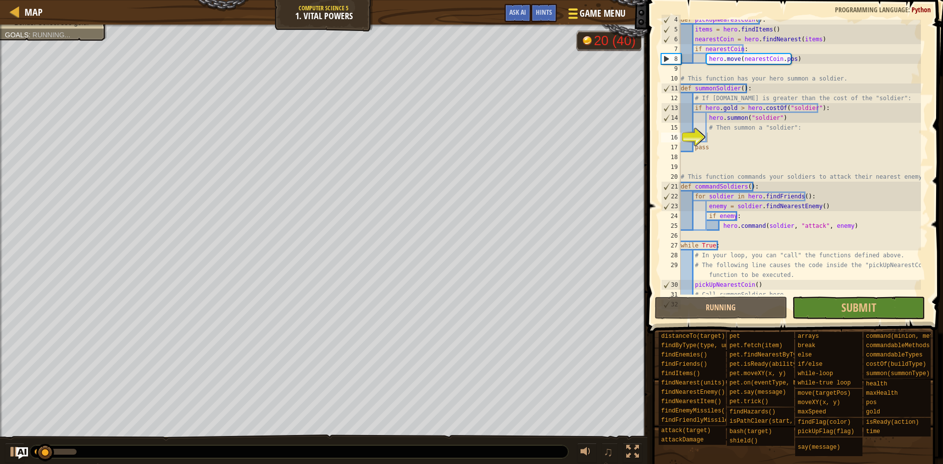
click at [582, 10] on span "Game Menu" at bounding box center [603, 13] width 46 height 13
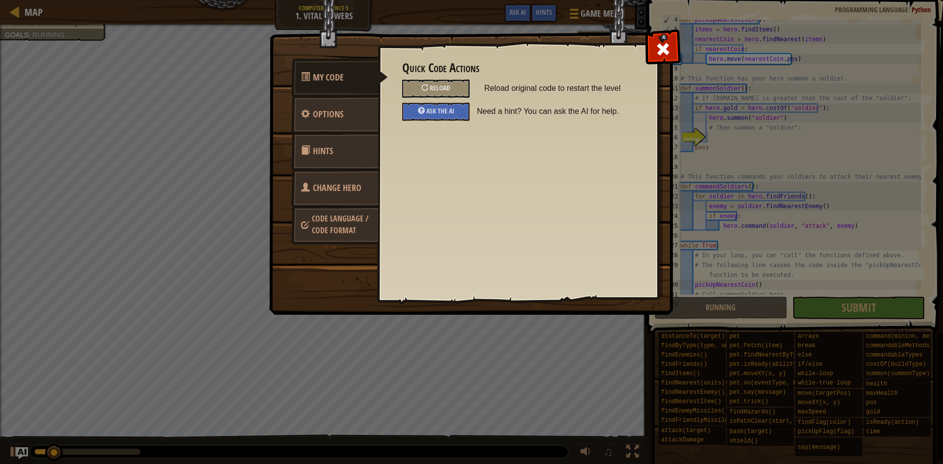
click at [332, 179] on link "Change Hero" at bounding box center [334, 188] width 87 height 38
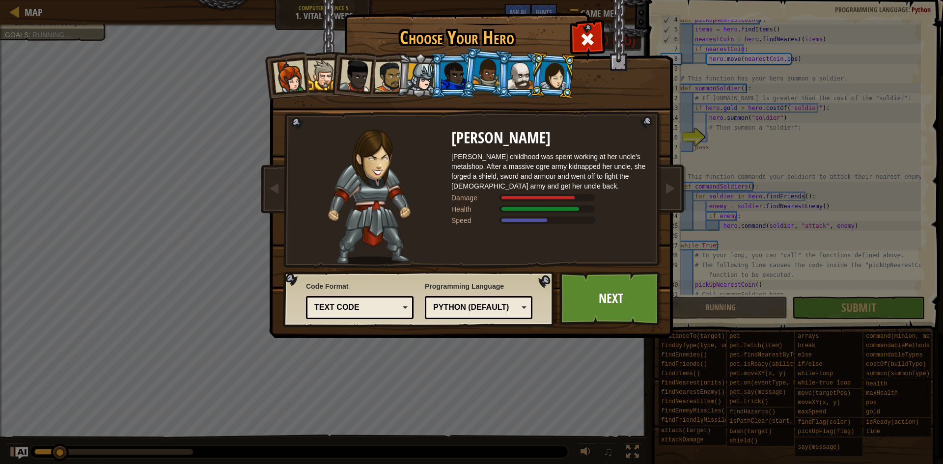
click at [554, 78] on div at bounding box center [554, 75] width 28 height 28
click at [607, 297] on link "Next" at bounding box center [610, 299] width 103 height 54
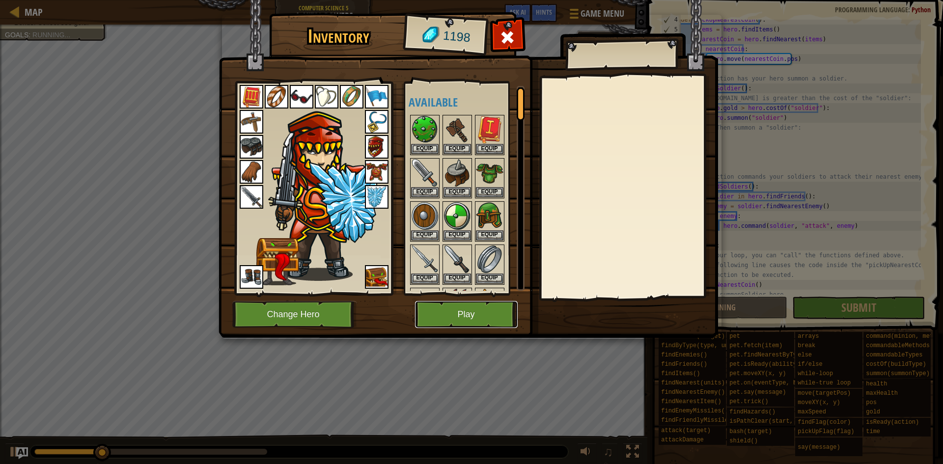
click at [484, 312] on button "Play" at bounding box center [466, 314] width 103 height 27
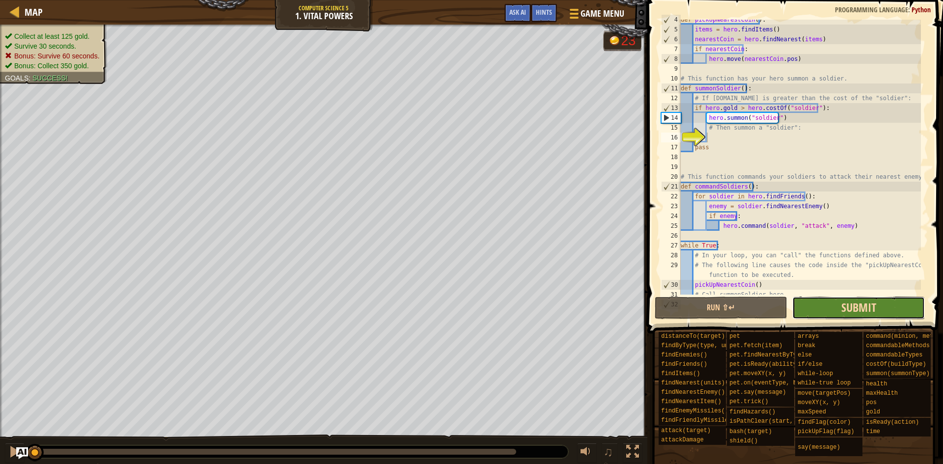
click at [862, 304] on span "Submit" at bounding box center [858, 308] width 35 height 16
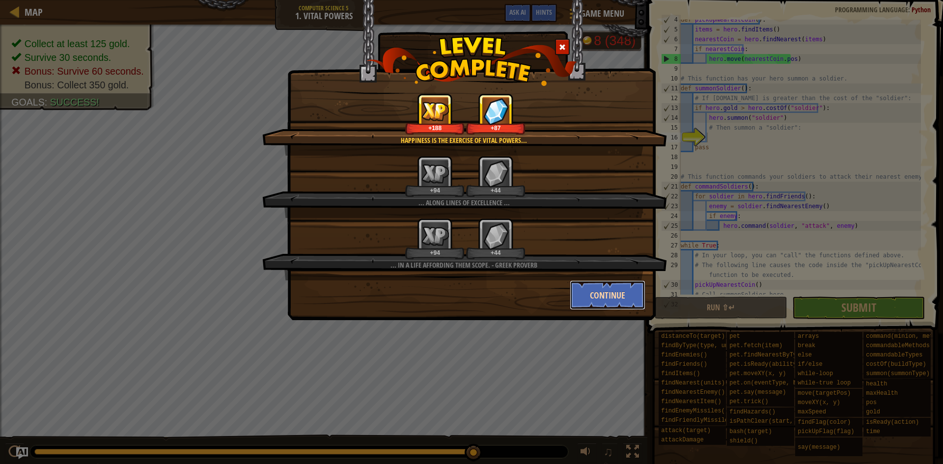
click at [625, 292] on button "Continue" at bounding box center [608, 294] width 76 height 29
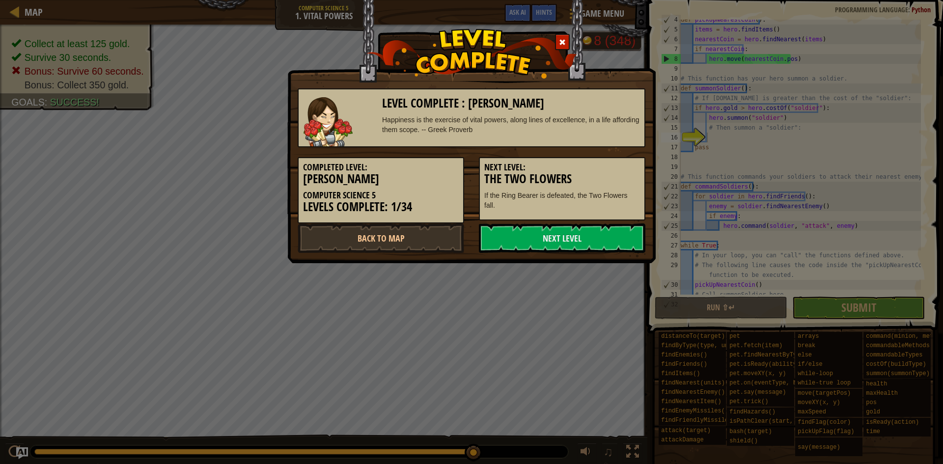
click at [559, 37] on div at bounding box center [562, 42] width 15 height 16
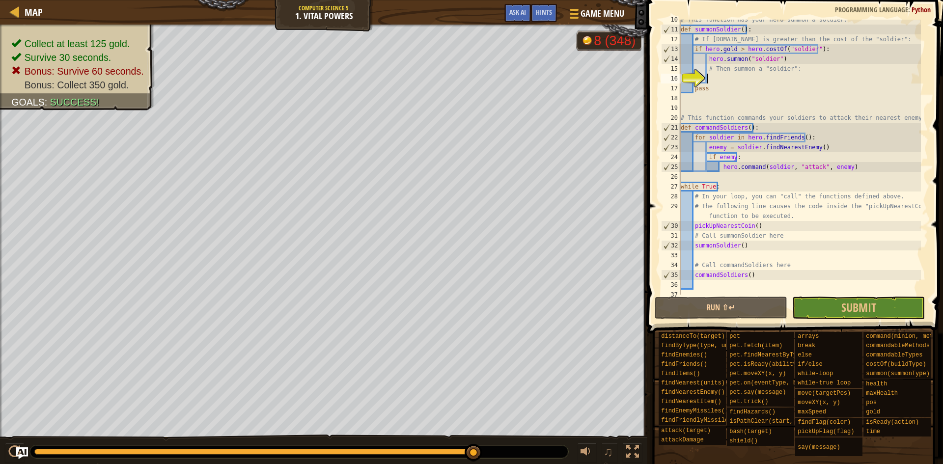
scroll to position [103, 0]
click at [802, 214] on div "# This function has your hero summon a soldier. def summonSoldier ( ) : # If [D…" at bounding box center [800, 162] width 242 height 295
type textarea "# The following line causes the code inside the "pickUpNearestCoin" function to…"
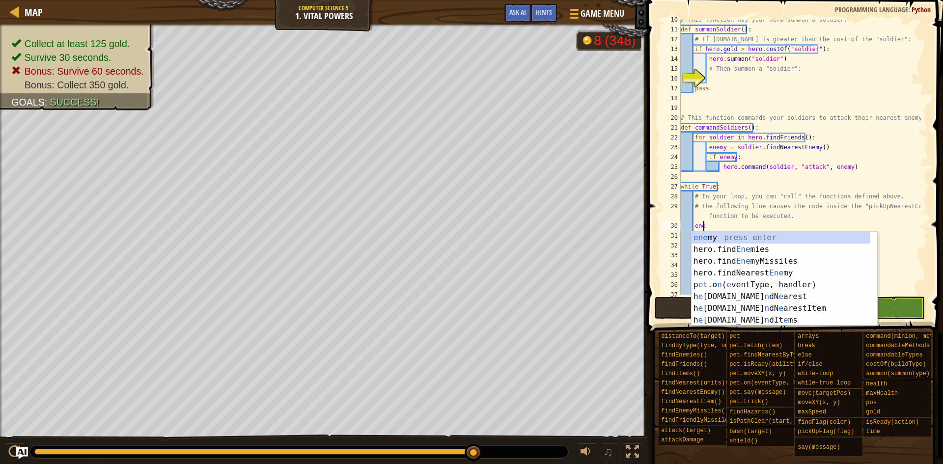
scroll to position [4, 1]
type textarea "enemy"
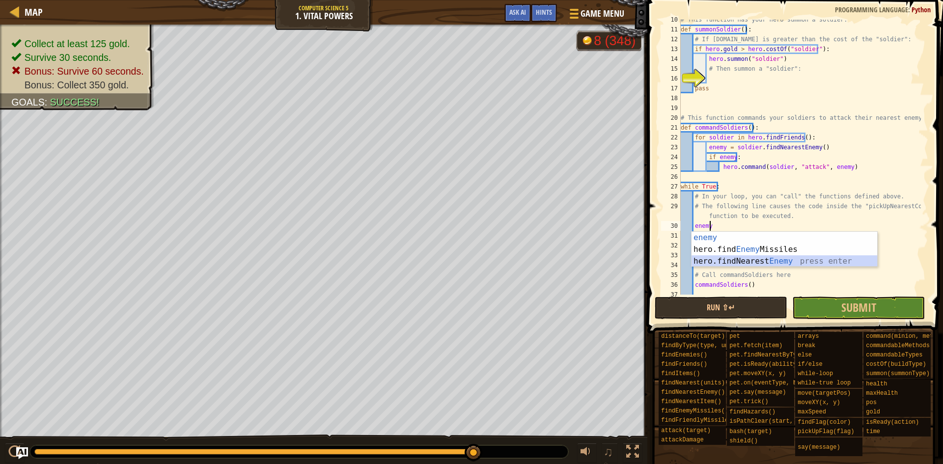
click at [765, 258] on div "enemy press enter hero.find Enemy Missiles press enter hero.findNearest Enemy p…" at bounding box center [784, 261] width 186 height 59
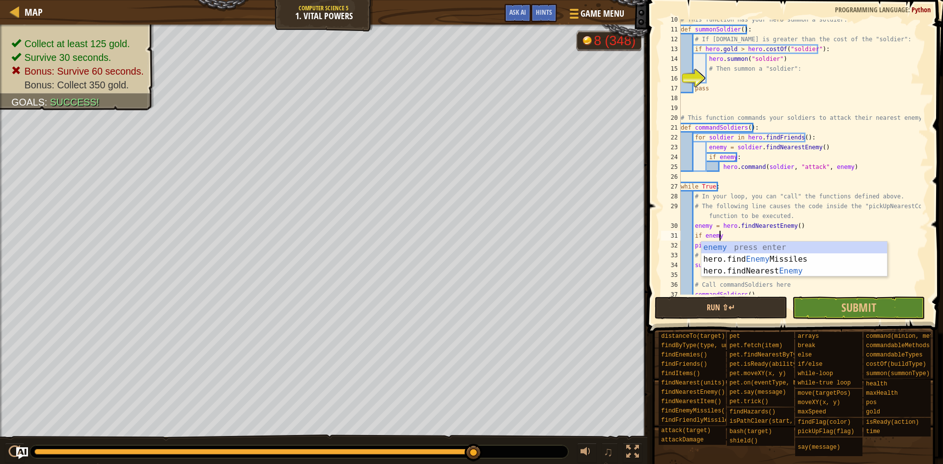
type textarea "if enemy:"
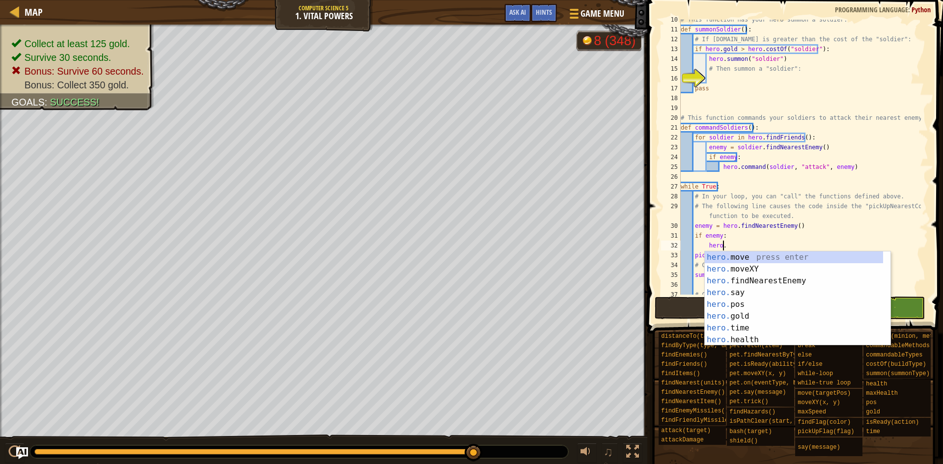
scroll to position [4, 3]
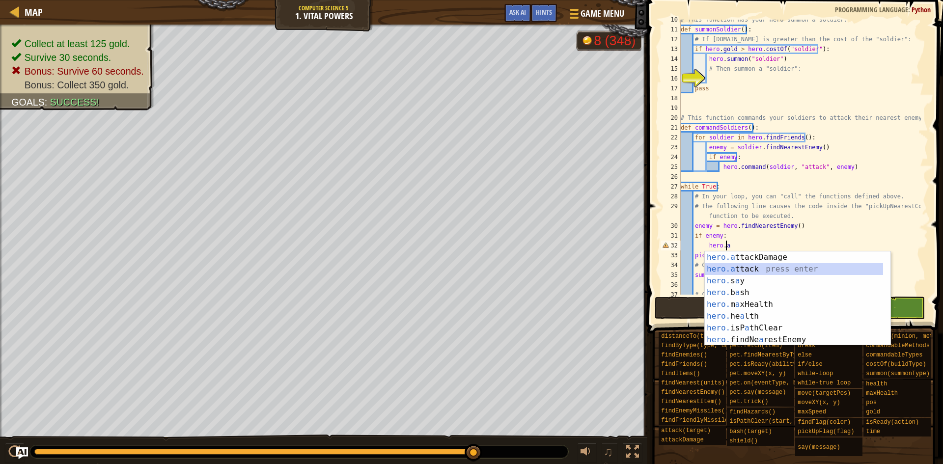
click at [774, 267] on div "hero.a ttackDamage press enter hero.a ttack press enter hero. s a y press enter…" at bounding box center [794, 310] width 178 height 118
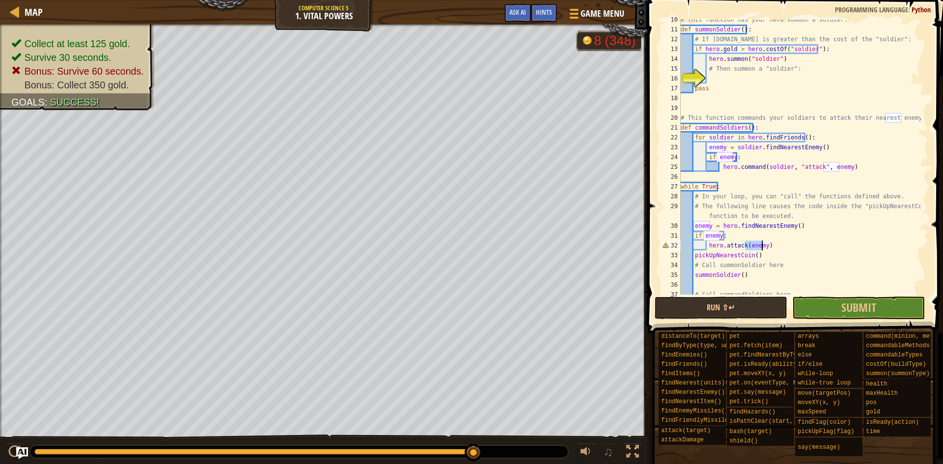
click at [790, 262] on div "# This function has your hero summon a soldier. def summonSoldier ( ) : # If [D…" at bounding box center [800, 162] width 242 height 295
click at [795, 246] on div "# This function has your hero summon a soldier. def summonSoldier ( ) : # If [D…" at bounding box center [800, 162] width 242 height 295
type textarea "hero.attack(enemy)"
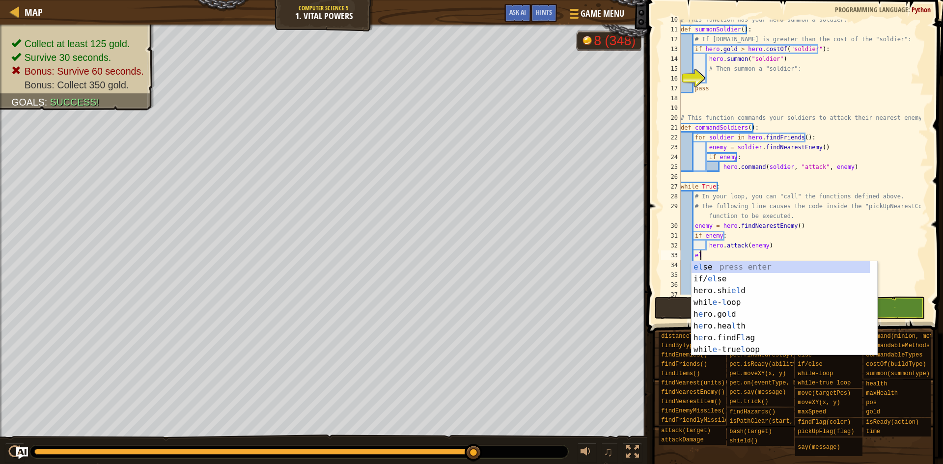
scroll to position [4, 1]
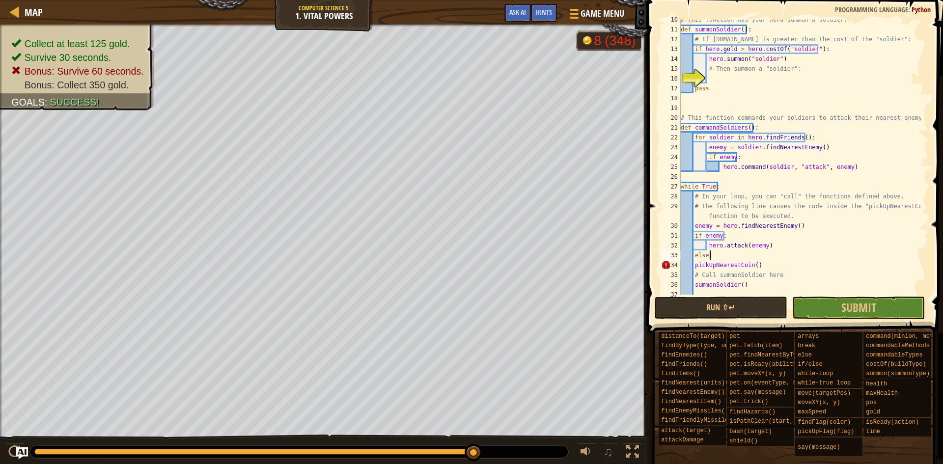
click at [695, 266] on div "# This function has your hero summon a soldier. def summonSoldier ( ) : # If [D…" at bounding box center [800, 162] width 242 height 295
drag, startPoint x: 782, startPoint y: 271, endPoint x: 664, endPoint y: 271, distance: 118.4
click at [664, 271] on div "pickUpNearestCoin() 10 11 12 13 14 15 16 17 18 19 20 21 22 23 24 25 26 27 28 29…" at bounding box center [793, 157] width 269 height 275
type textarea "# Call summonSoldier here"
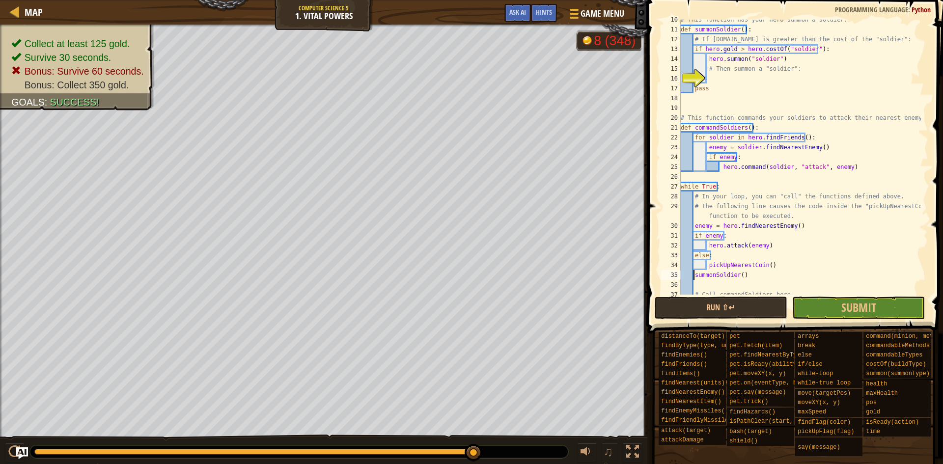
click at [693, 274] on div "# This function has your hero summon a soldier. def summonSoldier ( ) : # If [D…" at bounding box center [800, 162] width 242 height 295
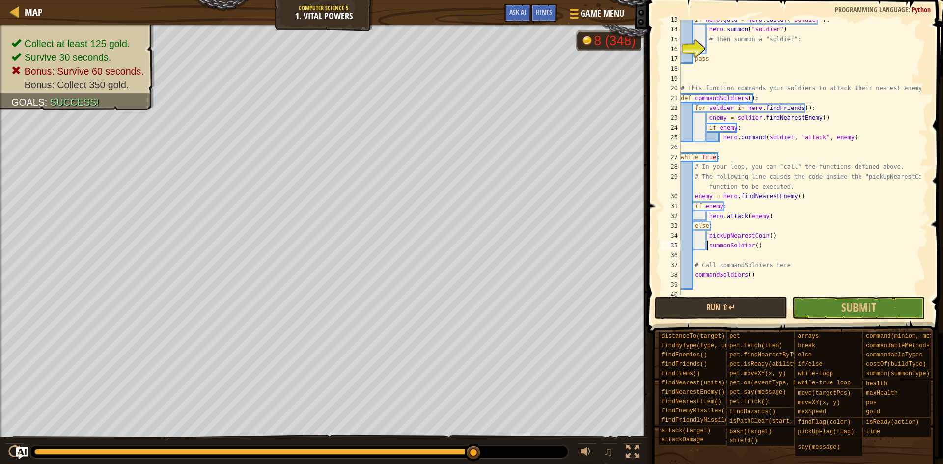
scroll to position [133, 0]
drag, startPoint x: 793, startPoint y: 265, endPoint x: 666, endPoint y: 259, distance: 127.3
click at [666, 259] on div "summonSoldier() 13 14 15 16 17 18 19 20 21 22 23 24 25 26 27 28 29 30 31 32 33 …" at bounding box center [793, 157] width 269 height 275
type textarea "# Call commandSoldiers here"
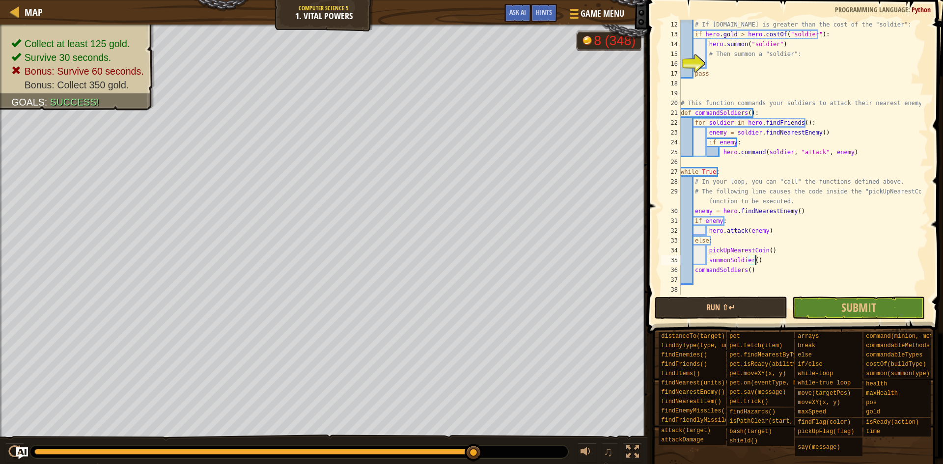
scroll to position [118, 0]
click at [693, 269] on div "# If [DOMAIN_NAME] is greater than the cost of the "soldier": if hero . gold > …" at bounding box center [800, 167] width 242 height 295
click at [826, 303] on button "Submit" at bounding box center [858, 308] width 133 height 23
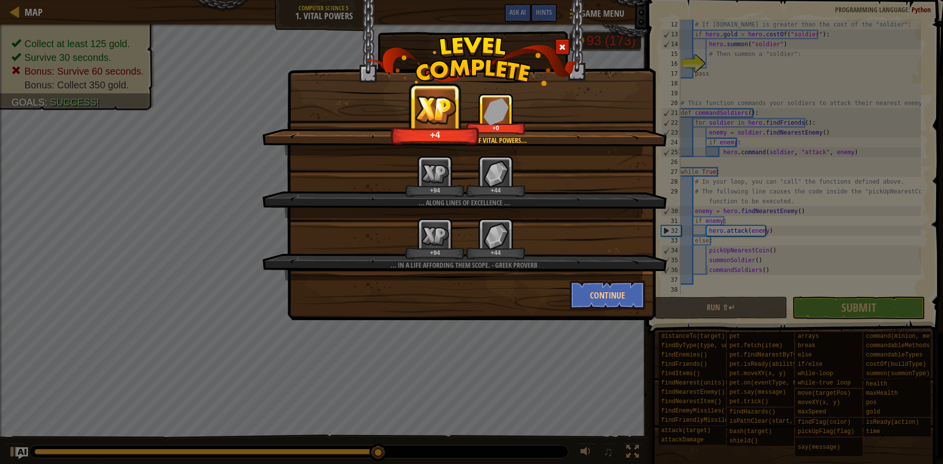
click at [563, 46] on span at bounding box center [562, 47] width 7 height 7
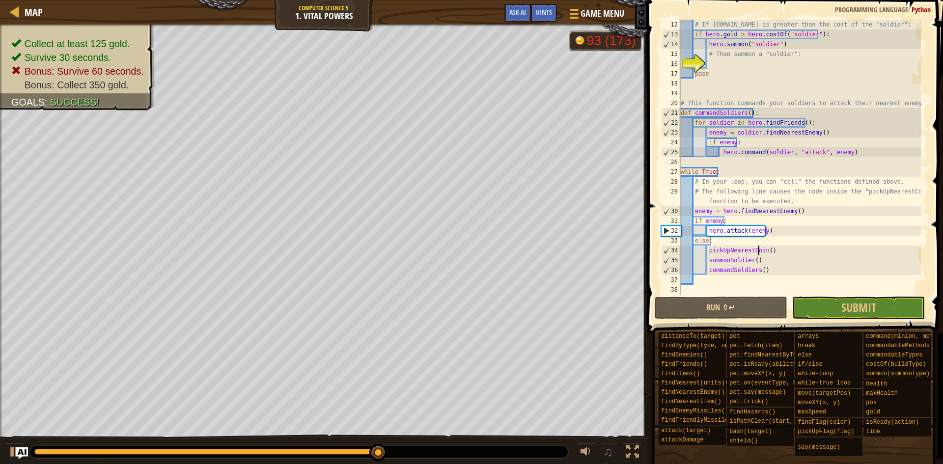
click at [759, 251] on div "# If [DOMAIN_NAME] is greater than the cost of the "soldier": if hero . gold > …" at bounding box center [800, 167] width 242 height 295
click at [733, 242] on div "# If [DOMAIN_NAME] is greater than the cost of the "soldier": if hero . gold > …" at bounding box center [800, 167] width 242 height 295
drag, startPoint x: 778, startPoint y: 249, endPoint x: 705, endPoint y: 250, distance: 73.2
click at [705, 250] on div "# If [DOMAIN_NAME] is greater than the cost of the "soldier": if hero . gold > …" at bounding box center [800, 167] width 242 height 295
click at [719, 221] on div "# If [DOMAIN_NAME] is greater than the cost of the "soldier": if hero . gold > …" at bounding box center [800, 167] width 242 height 295
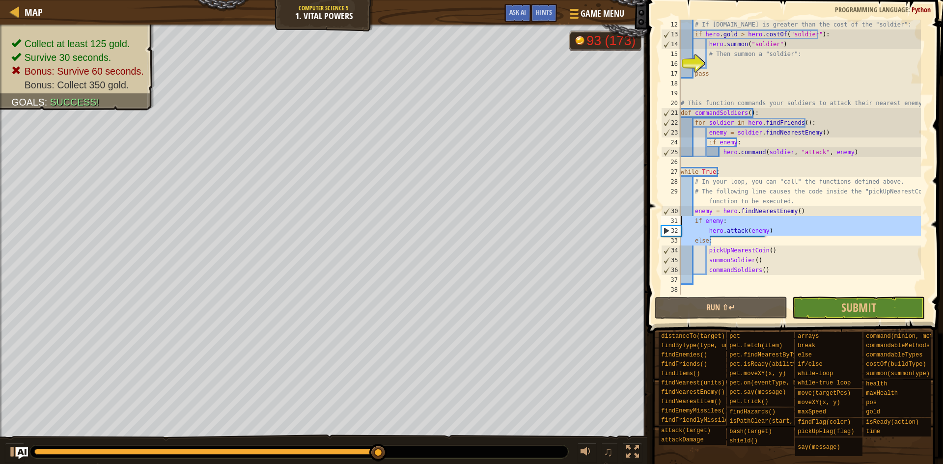
drag, startPoint x: 715, startPoint y: 238, endPoint x: 673, endPoint y: 223, distance: 44.1
click at [673, 223] on div "if enemy: 12 13 14 15 16 17 18 19 20 21 22 23 24 25 26 27 28 29 30 31 32 33 34 …" at bounding box center [793, 157] width 269 height 275
type textarea "if enemy: hero.attack(enemy)"
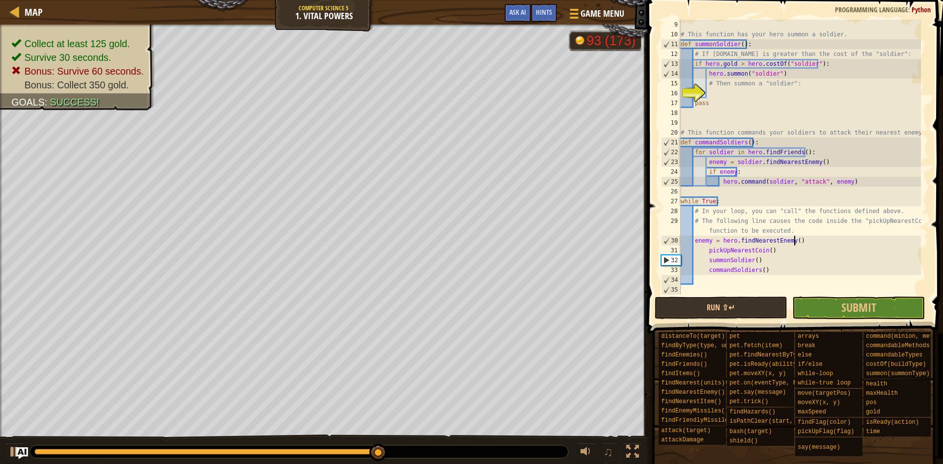
scroll to position [88, 0]
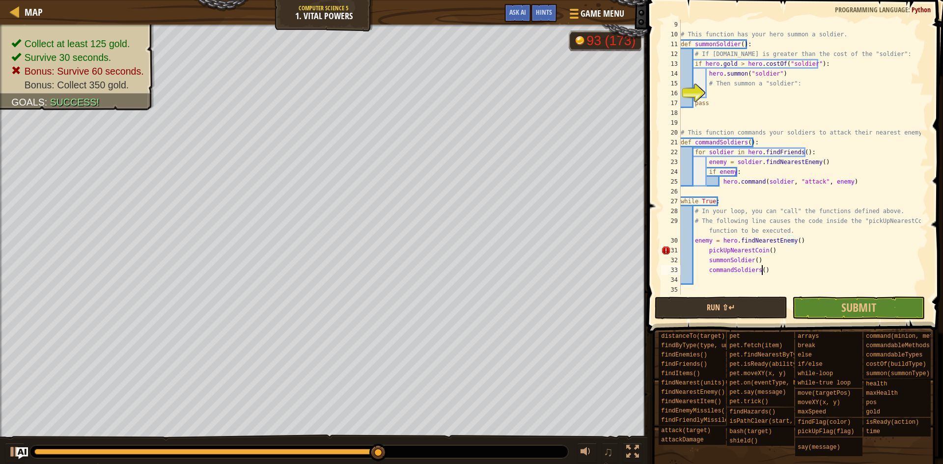
click at [774, 273] on div "# This function has your hero summon a soldier. def summonSoldier ( ) : # If [D…" at bounding box center [800, 167] width 242 height 295
click at [710, 253] on div "# This function has your hero summon a soldier. def summonSoldier ( ) : # If [D…" at bounding box center [800, 167] width 242 height 295
click at [706, 253] on div "# This function has your hero summon a soldier. def summonSoldier ( ) : # If [D…" at bounding box center [800, 167] width 242 height 295
click at [706, 262] on div "# This function has your hero summon a soldier. def summonSoldier ( ) : # If [D…" at bounding box center [800, 167] width 242 height 295
click at [708, 267] on div "# This function has your hero summon a soldier. def summonSoldier ( ) : # If [D…" at bounding box center [800, 167] width 242 height 295
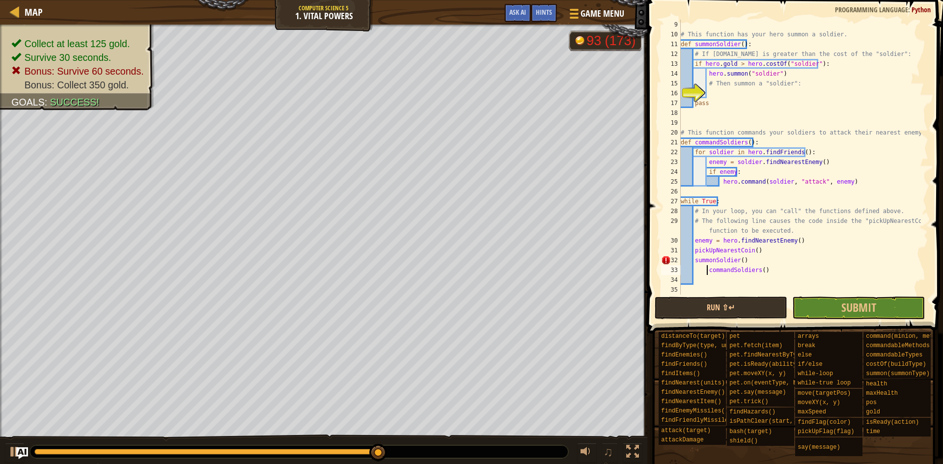
type textarea "commandSoldiers()"
click at [759, 273] on div "# This function has your hero summon a soldier. def summonSoldier ( ) : # If [D…" at bounding box center [800, 167] width 242 height 295
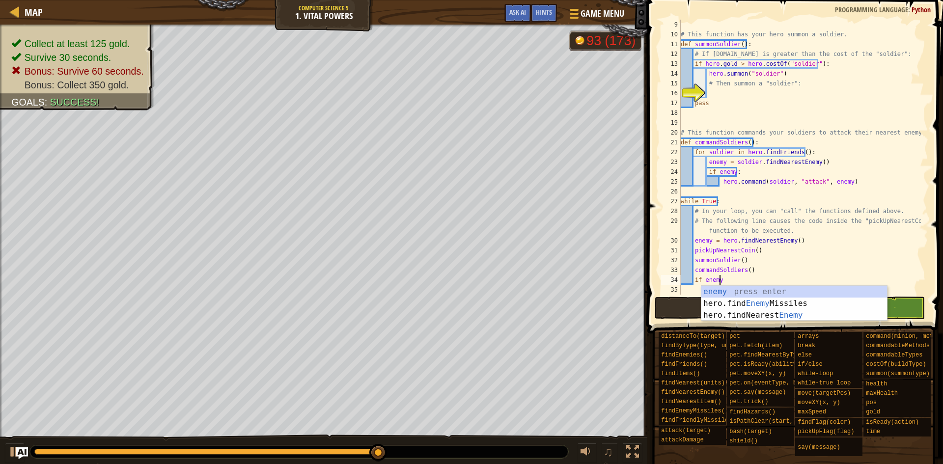
type textarea "if enemy:"
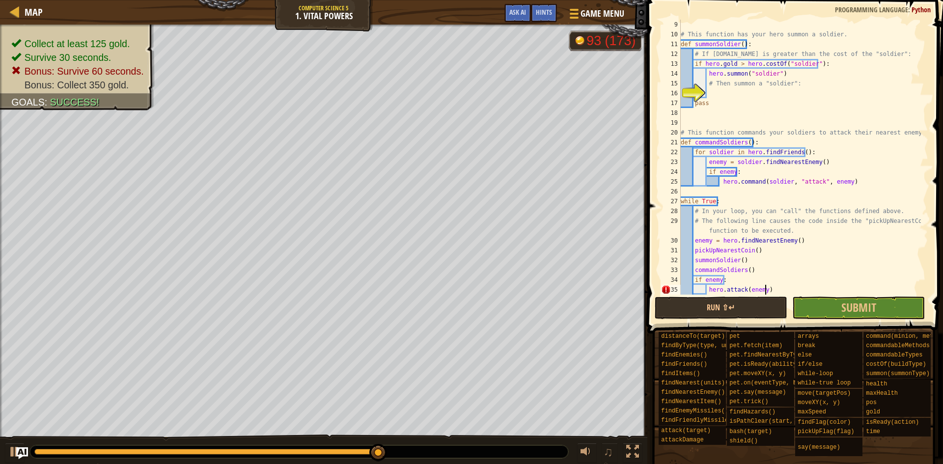
scroll to position [4, 6]
type textarea "hero.attack(enemy)"
click at [829, 305] on button "Submit" at bounding box center [858, 308] width 133 height 23
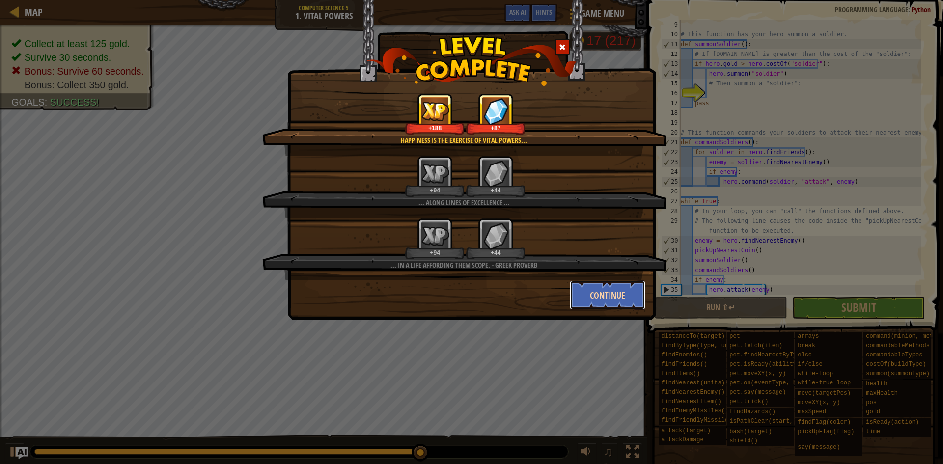
click at [605, 286] on button "Continue" at bounding box center [608, 294] width 76 height 29
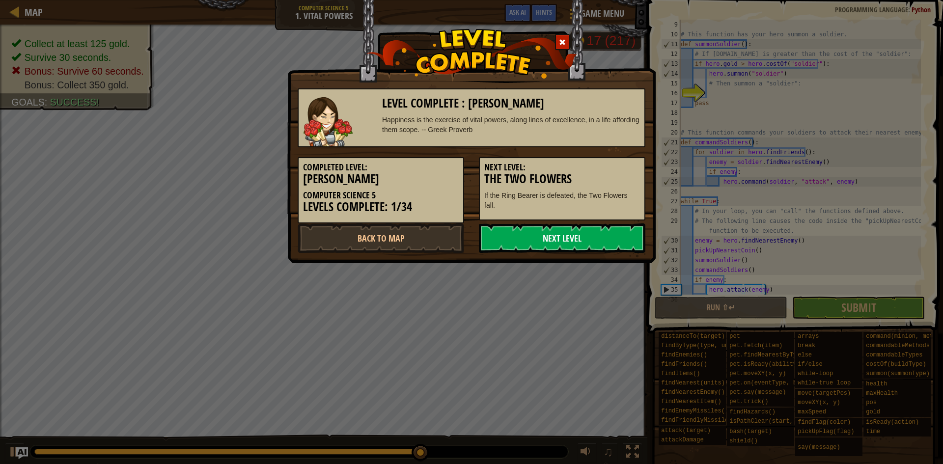
click at [620, 239] on link "Next Level" at bounding box center [562, 237] width 166 height 29
click at [520, 232] on link "Next Level" at bounding box center [562, 237] width 166 height 29
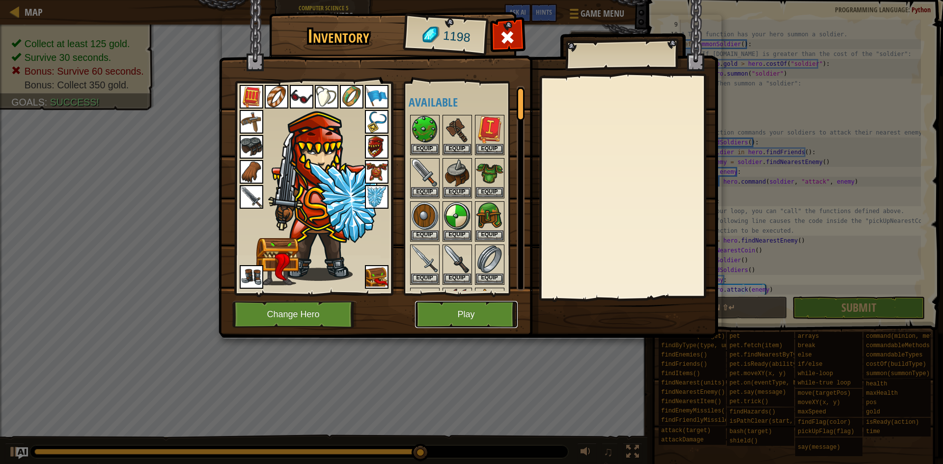
click at [473, 310] on button "Play" at bounding box center [466, 314] width 103 height 27
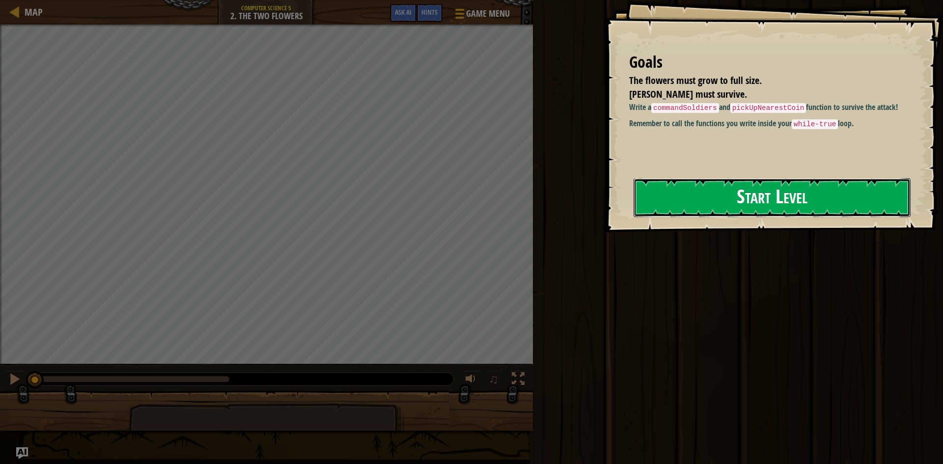
click at [685, 197] on button "Start Level" at bounding box center [772, 197] width 277 height 39
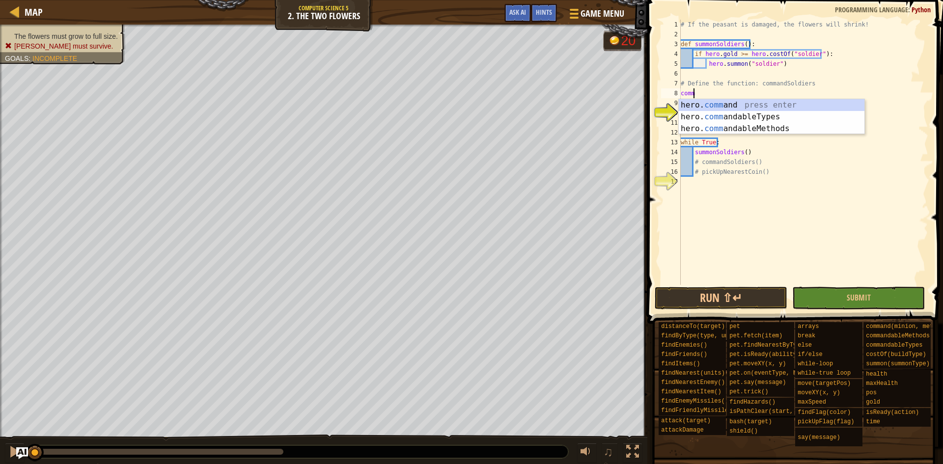
scroll to position [4, 0]
click at [754, 107] on div "hero. comm and press enter hero. comm andableTypes press enter hero. comm andab…" at bounding box center [772, 128] width 186 height 59
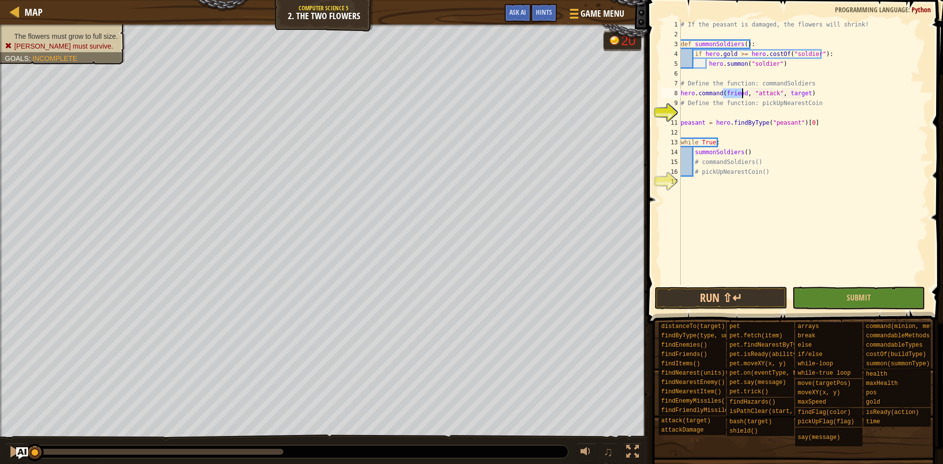
type textarea "hero.command(friend, "attack", target)"
drag, startPoint x: 829, startPoint y: 94, endPoint x: 677, endPoint y: 95, distance: 151.8
click at [677, 95] on div "hero.command(friend, "attack", target) 1 2 3 4 5 6 7 8 9 10 11 12 13 14 15 16 1…" at bounding box center [793, 152] width 269 height 265
type textarea "c"
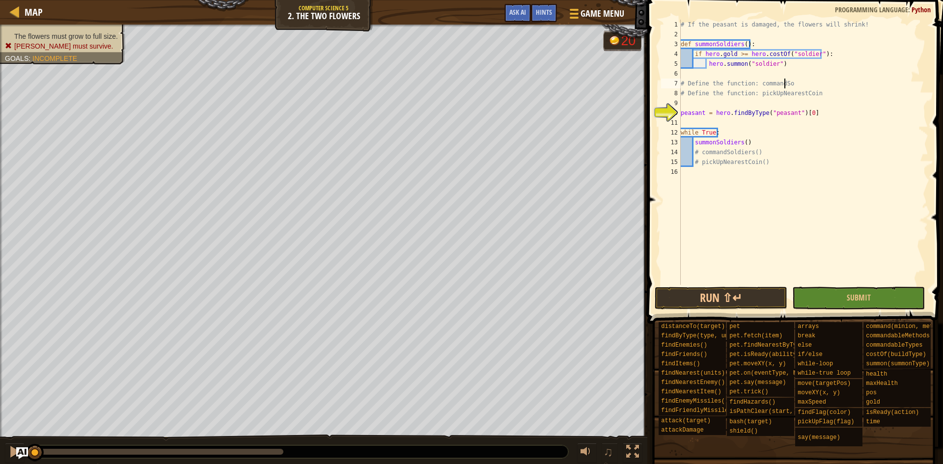
scroll to position [4, 0]
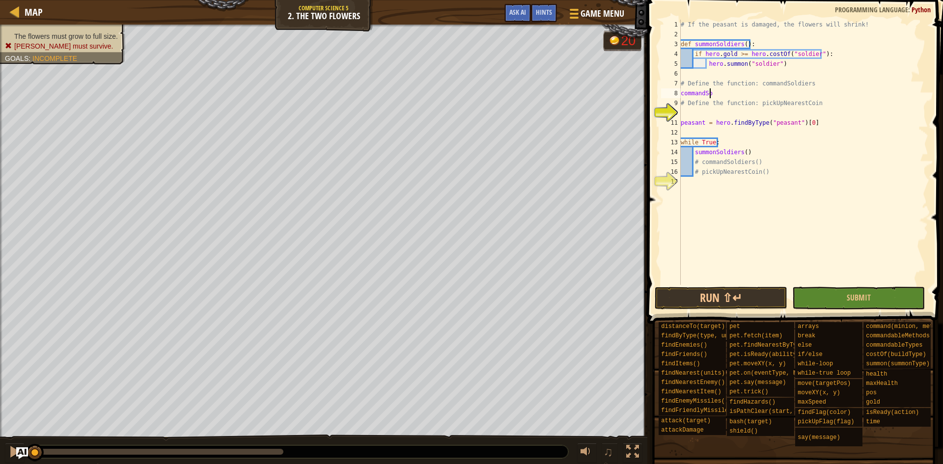
type textarea "c"
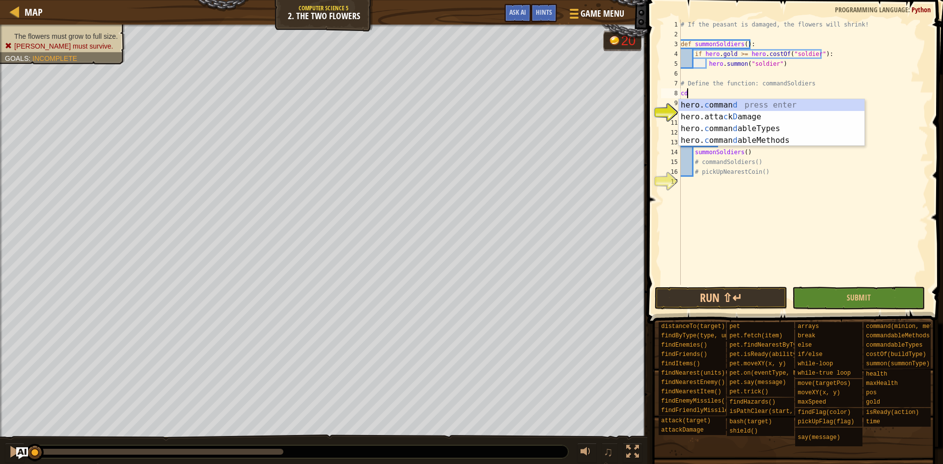
type textarea "c"
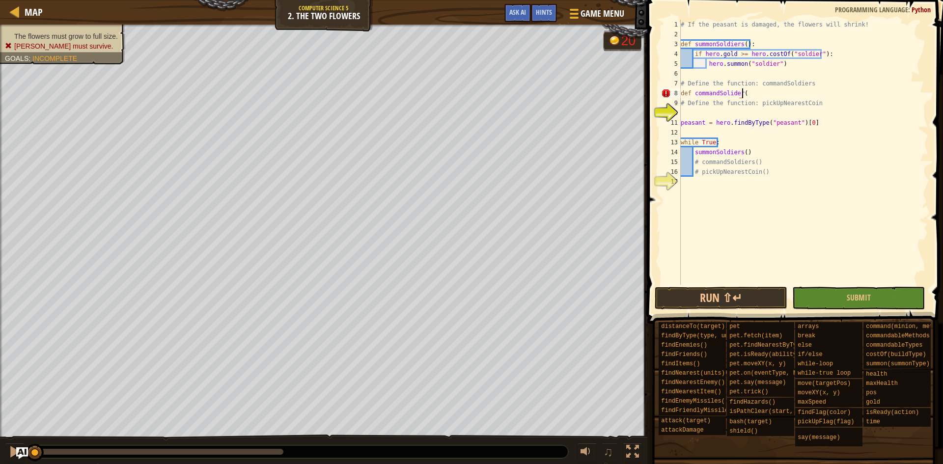
scroll to position [4, 5]
type textarea "def commandSolider():"
click at [770, 94] on div "# If the peasant is damaged, the flowers will shrink! def summonSoldiers ( ) : …" at bounding box center [803, 162] width 249 height 285
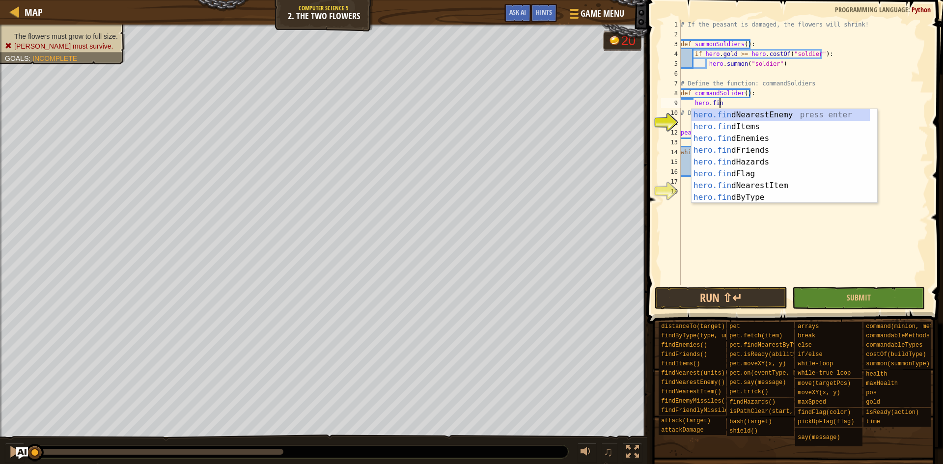
scroll to position [4, 3]
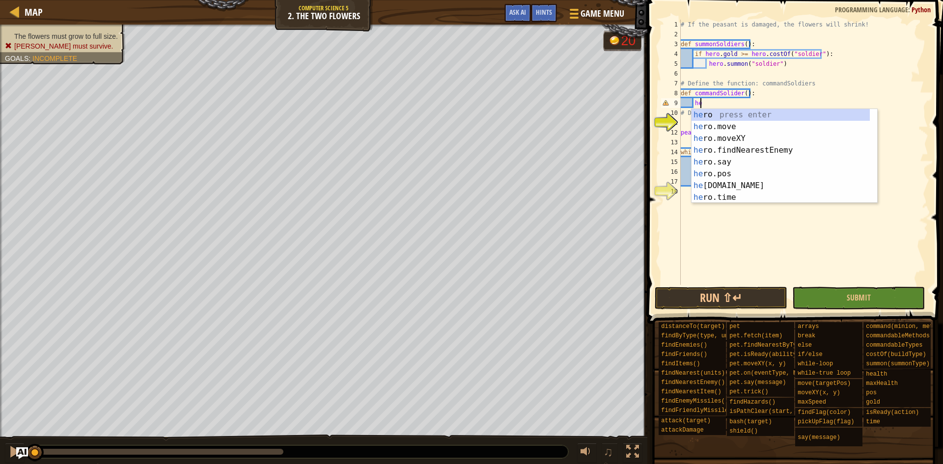
type textarea "h"
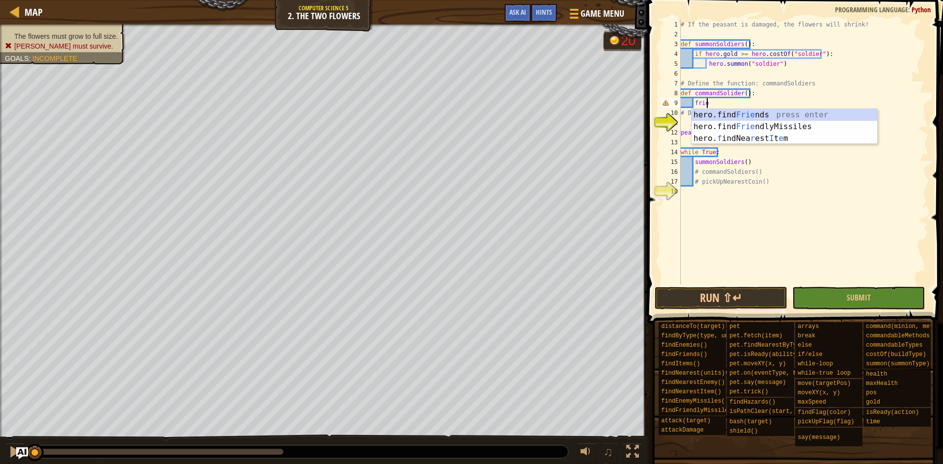
scroll to position [4, 1]
type textarea "frien"
